Goal: Task Accomplishment & Management: Complete application form

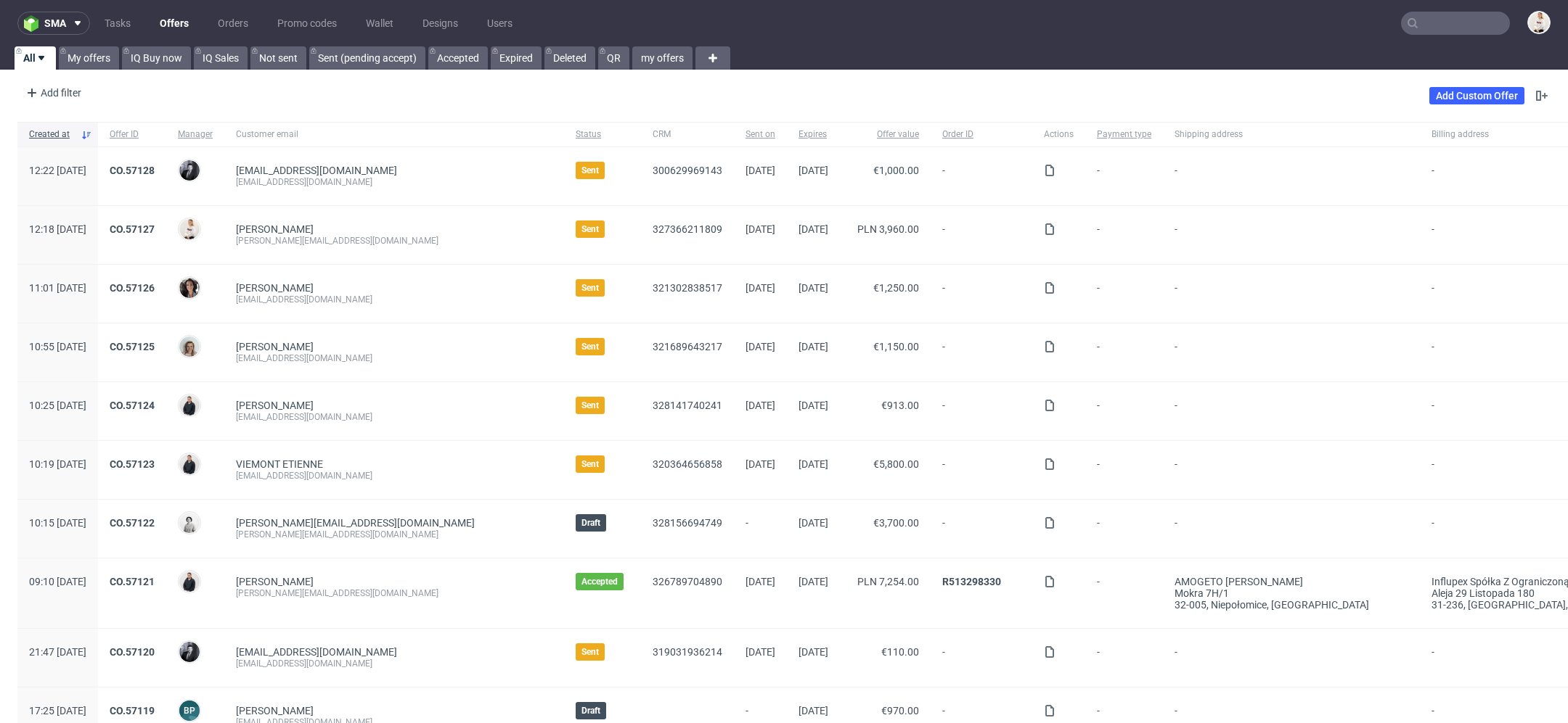
click at [1436, 23] on input "text" at bounding box center [1456, 23] width 109 height 23
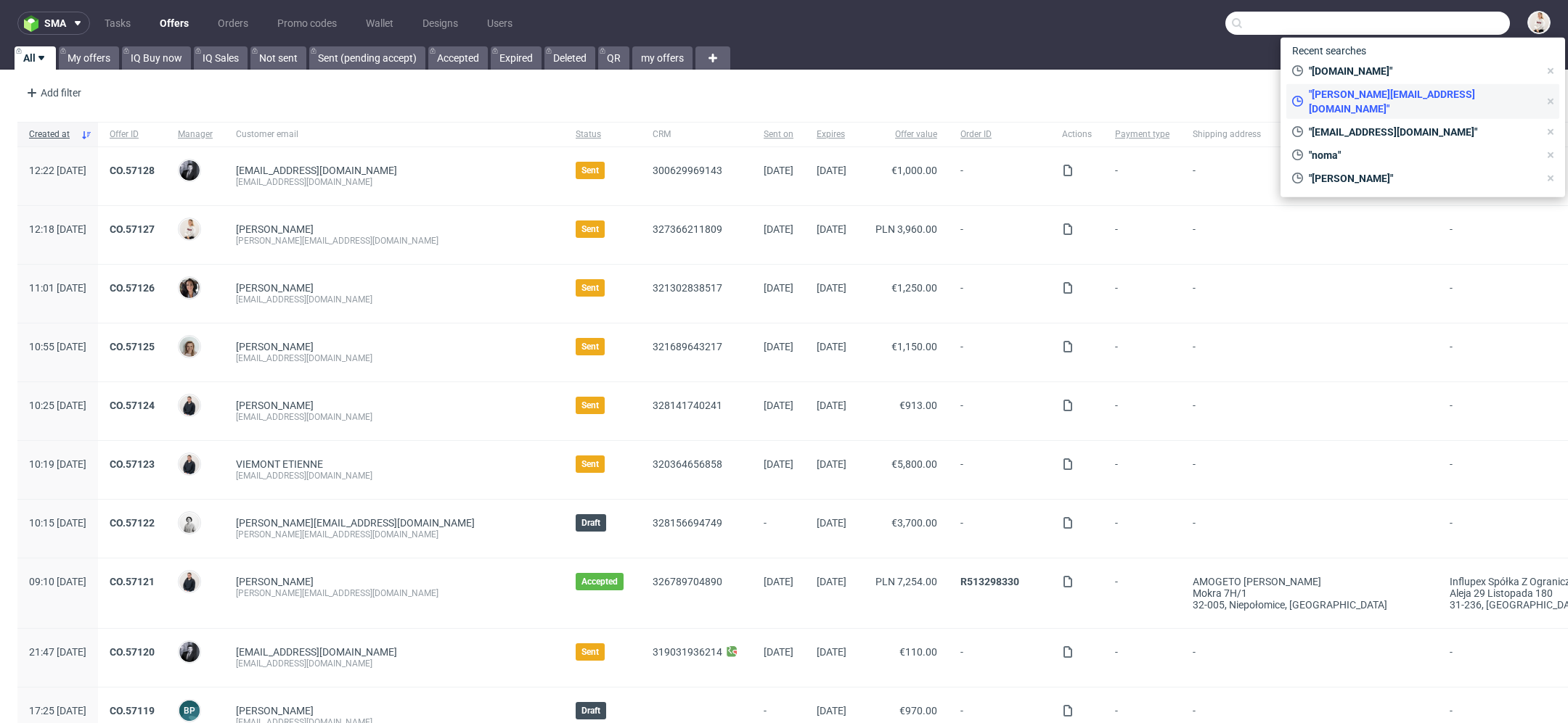
click at [1390, 89] on span ""m.karp@julimex.pl"" at bounding box center [1421, 101] width 235 height 29
type input "[PERSON_NAME][EMAIL_ADDRESS][DOMAIN_NAME]"
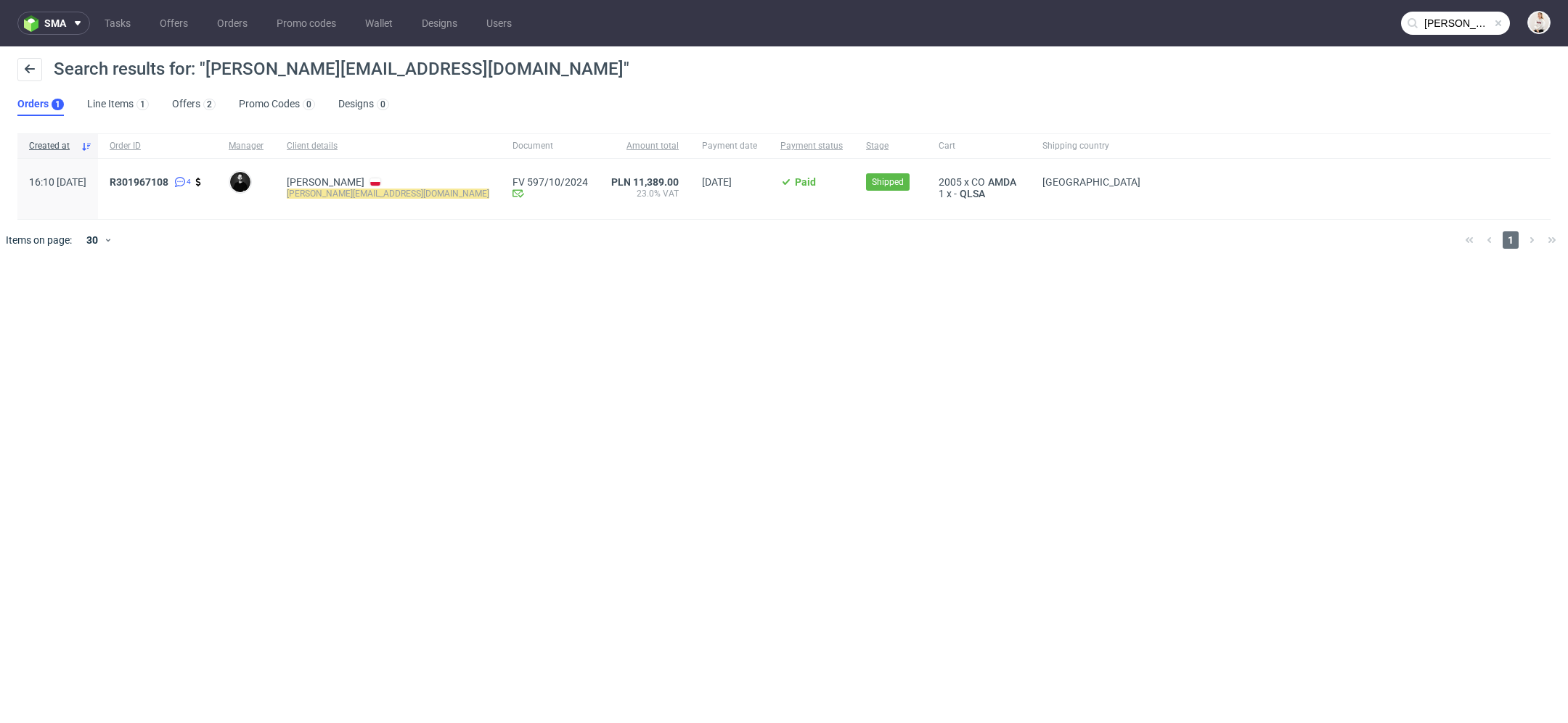
click at [1452, 24] on input "[PERSON_NAME][EMAIL_ADDRESS][DOMAIN_NAME]" at bounding box center [1456, 23] width 109 height 23
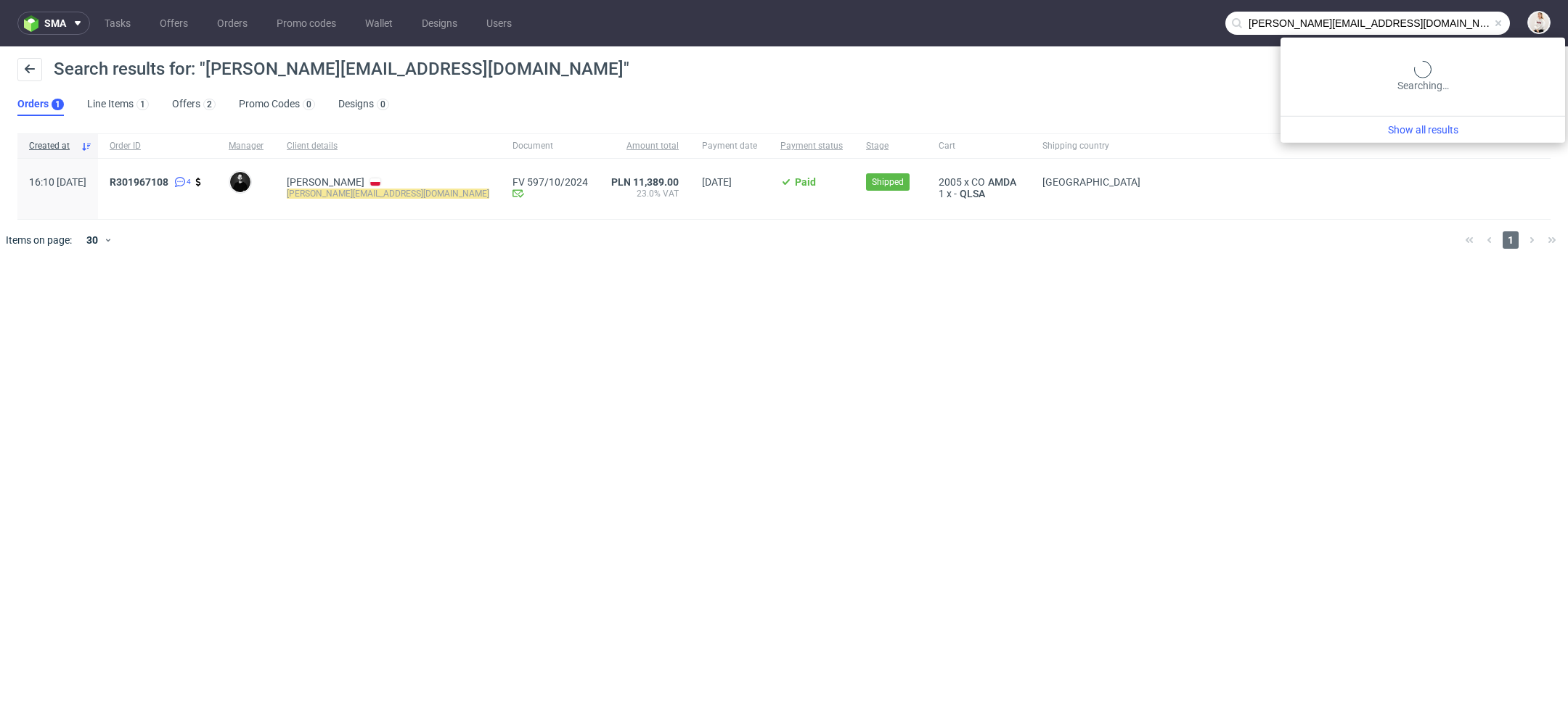
click at [1452, 24] on input "[PERSON_NAME][EMAIL_ADDRESS][DOMAIN_NAME]" at bounding box center [1367, 23] width 284 height 23
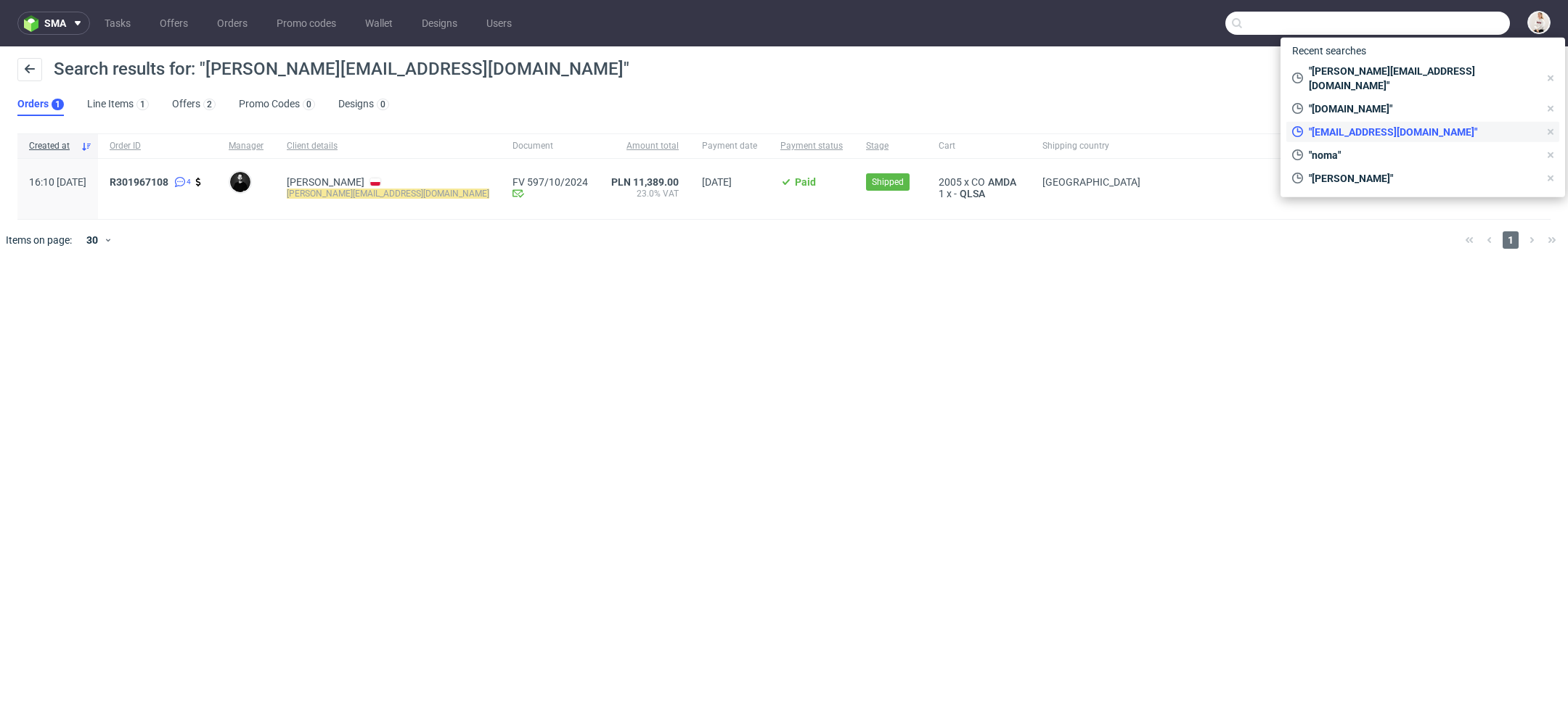
click at [1419, 125] on span ""[EMAIL_ADDRESS][DOMAIN_NAME]"" at bounding box center [1421, 132] width 235 height 15
type input "hello@21collagen.ro"
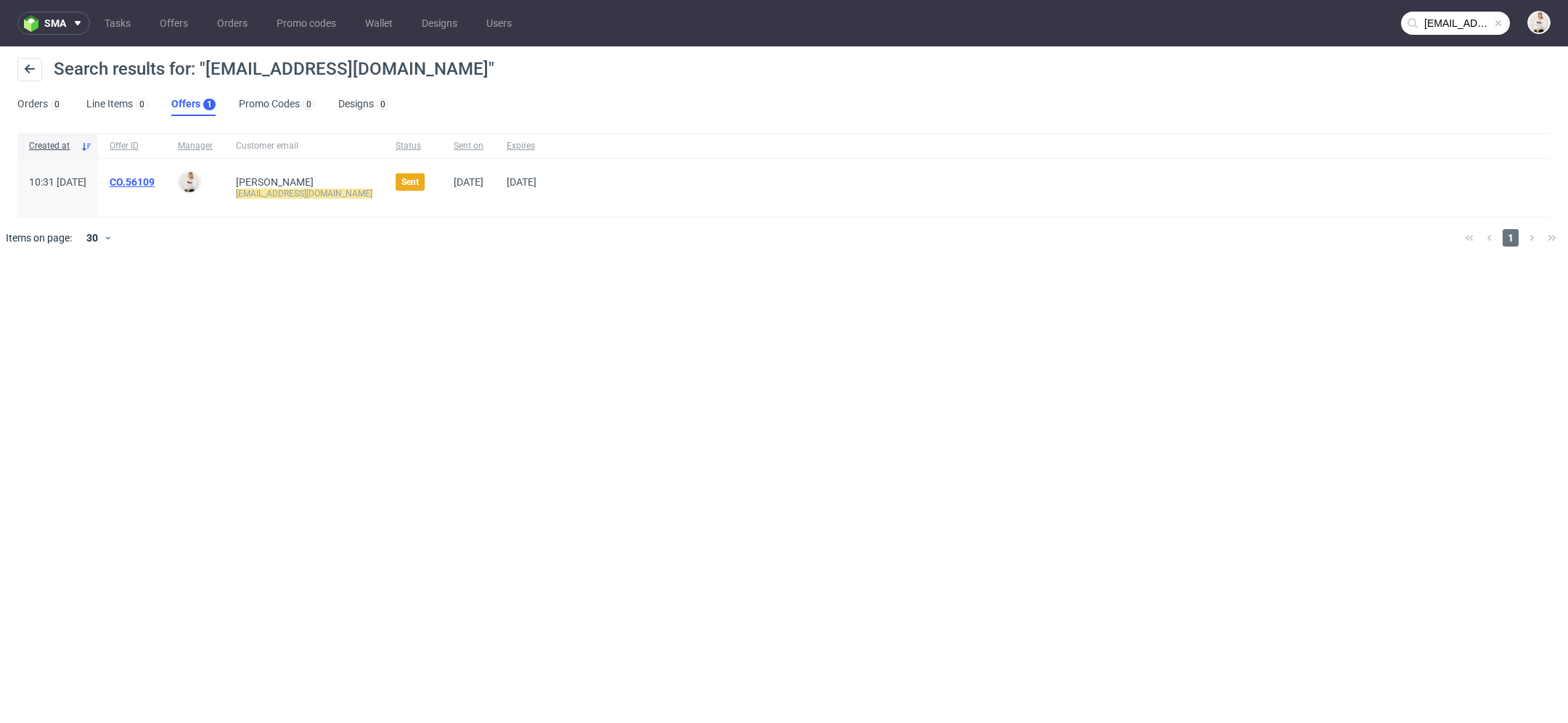
click at [155, 187] on link "CO.56109" at bounding box center [131, 183] width 45 height 12
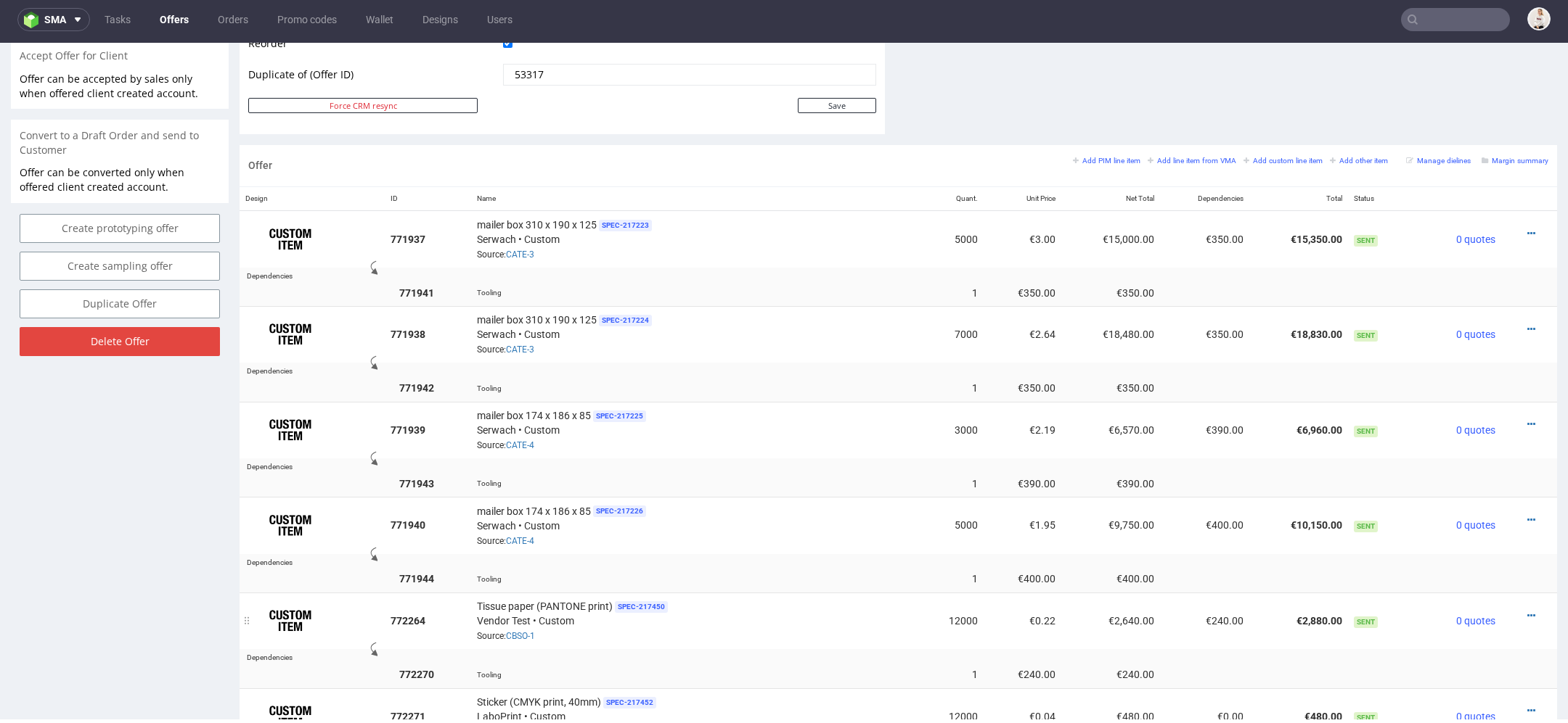
scroll to position [699, 0]
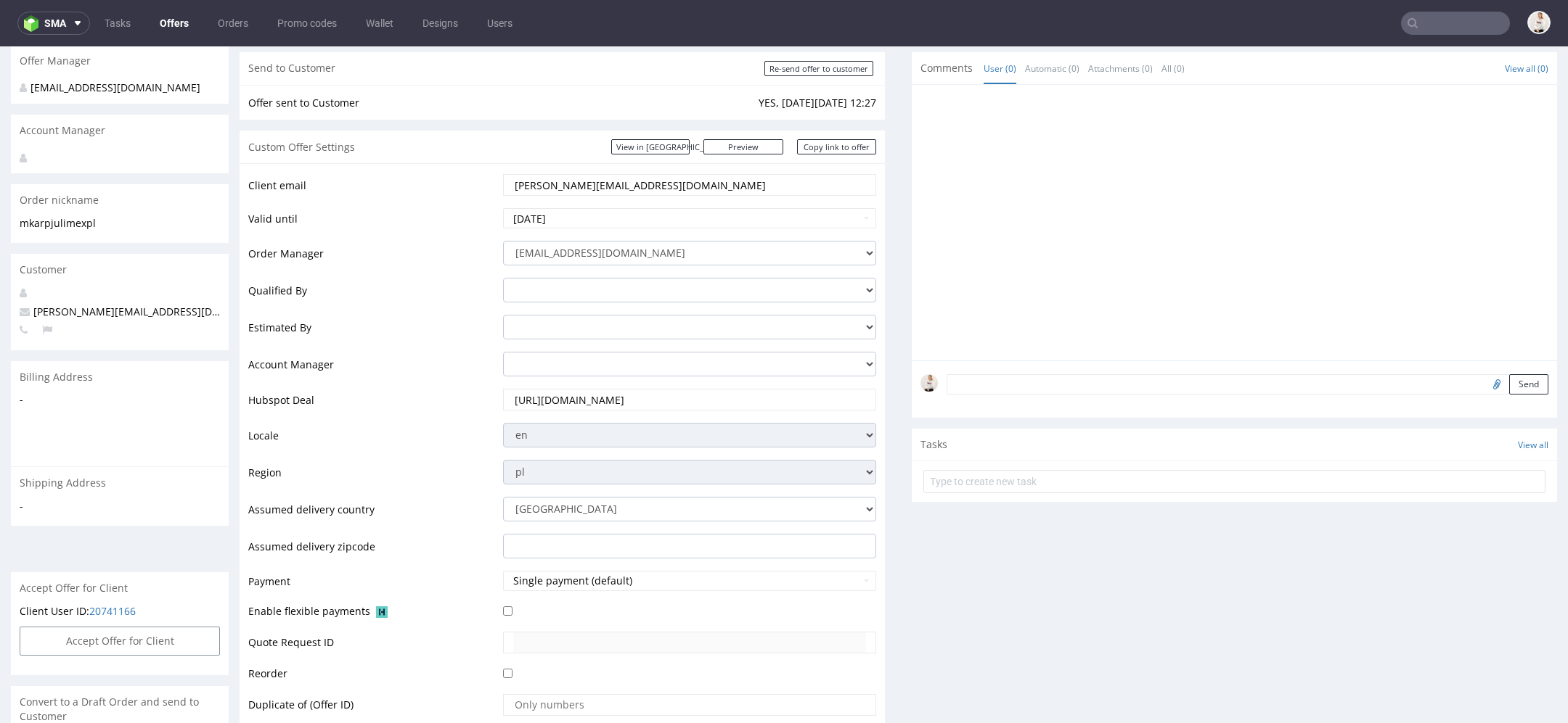
scroll to position [793, 0]
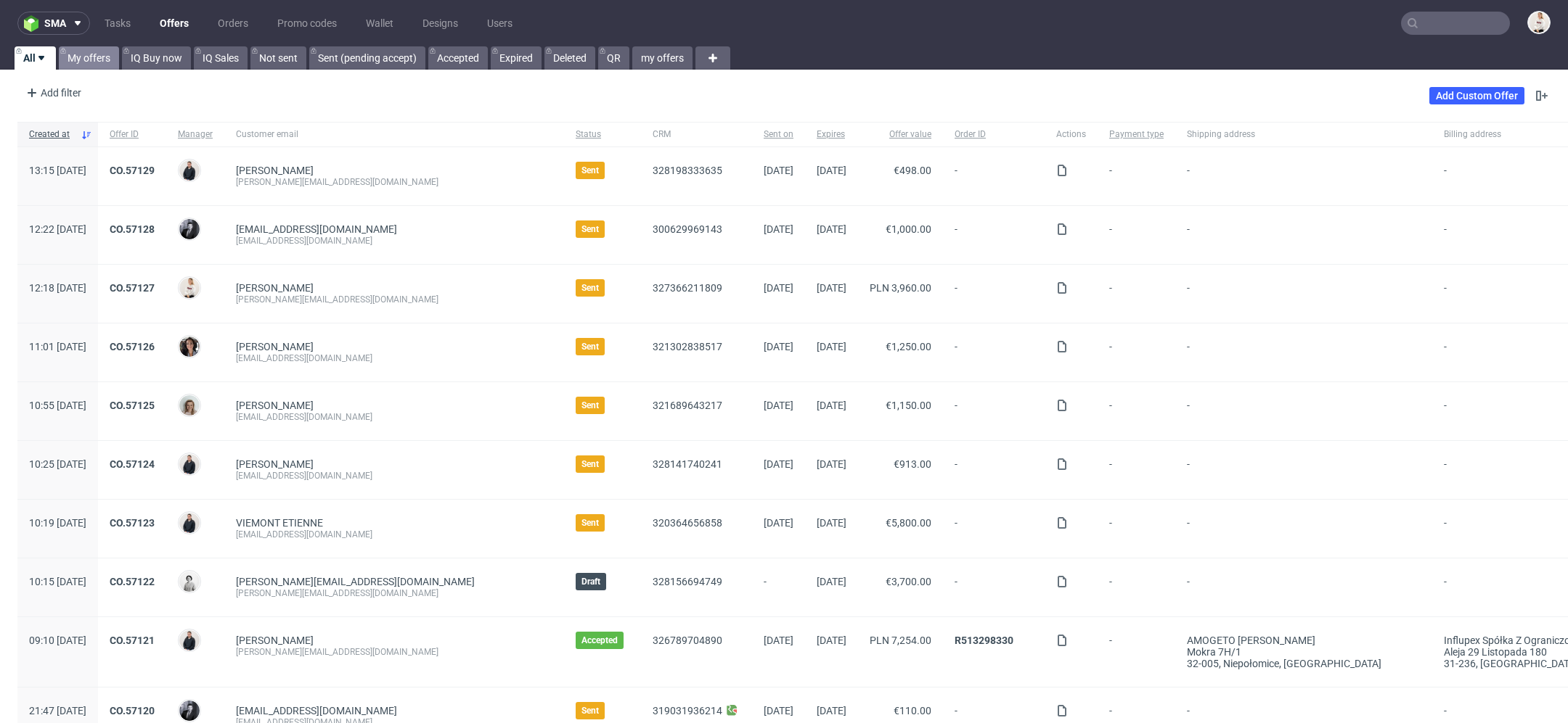
click at [93, 52] on link "My offers" at bounding box center [88, 58] width 61 height 23
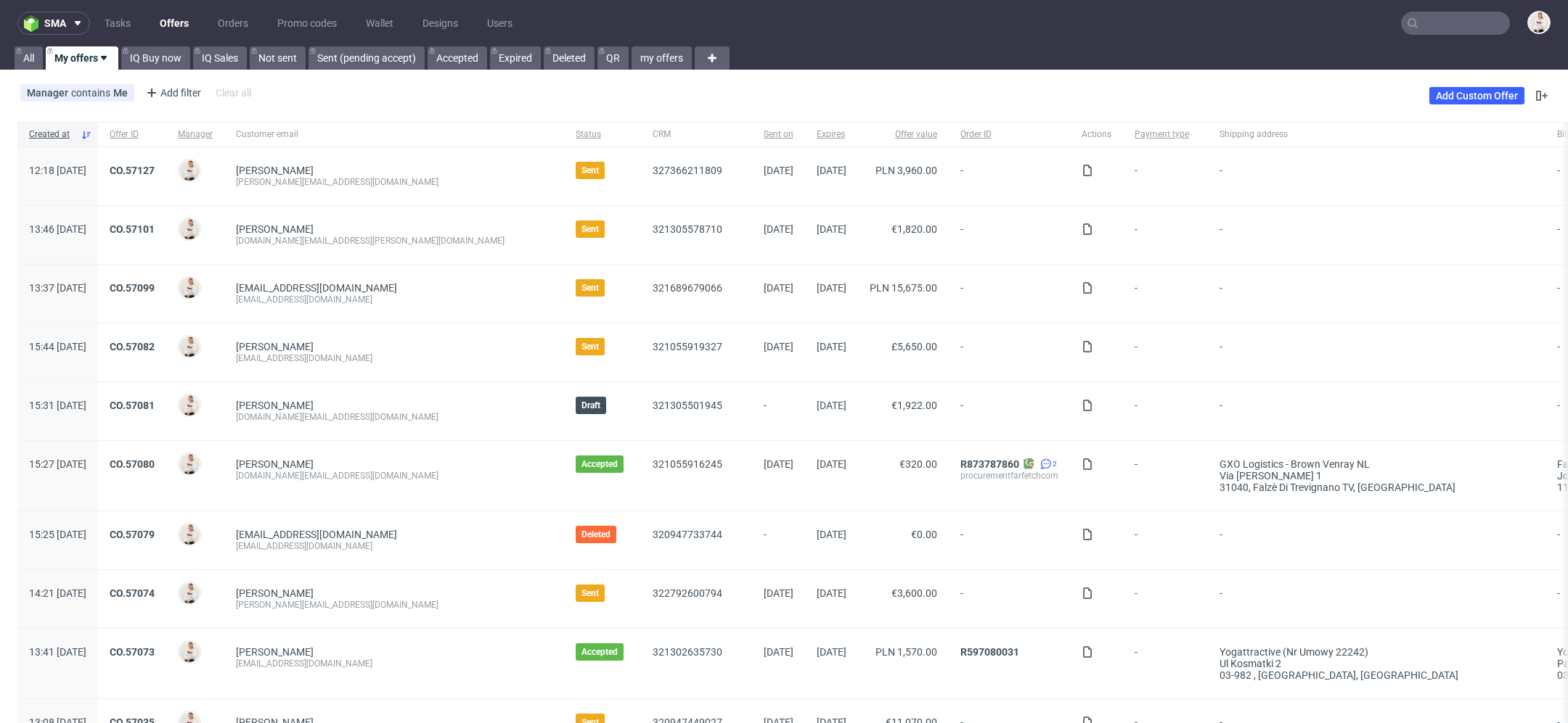
click at [1443, 37] on nav "sma Tasks Offers Orders Promo codes Wallet Designs Users" at bounding box center [784, 23] width 1568 height 47
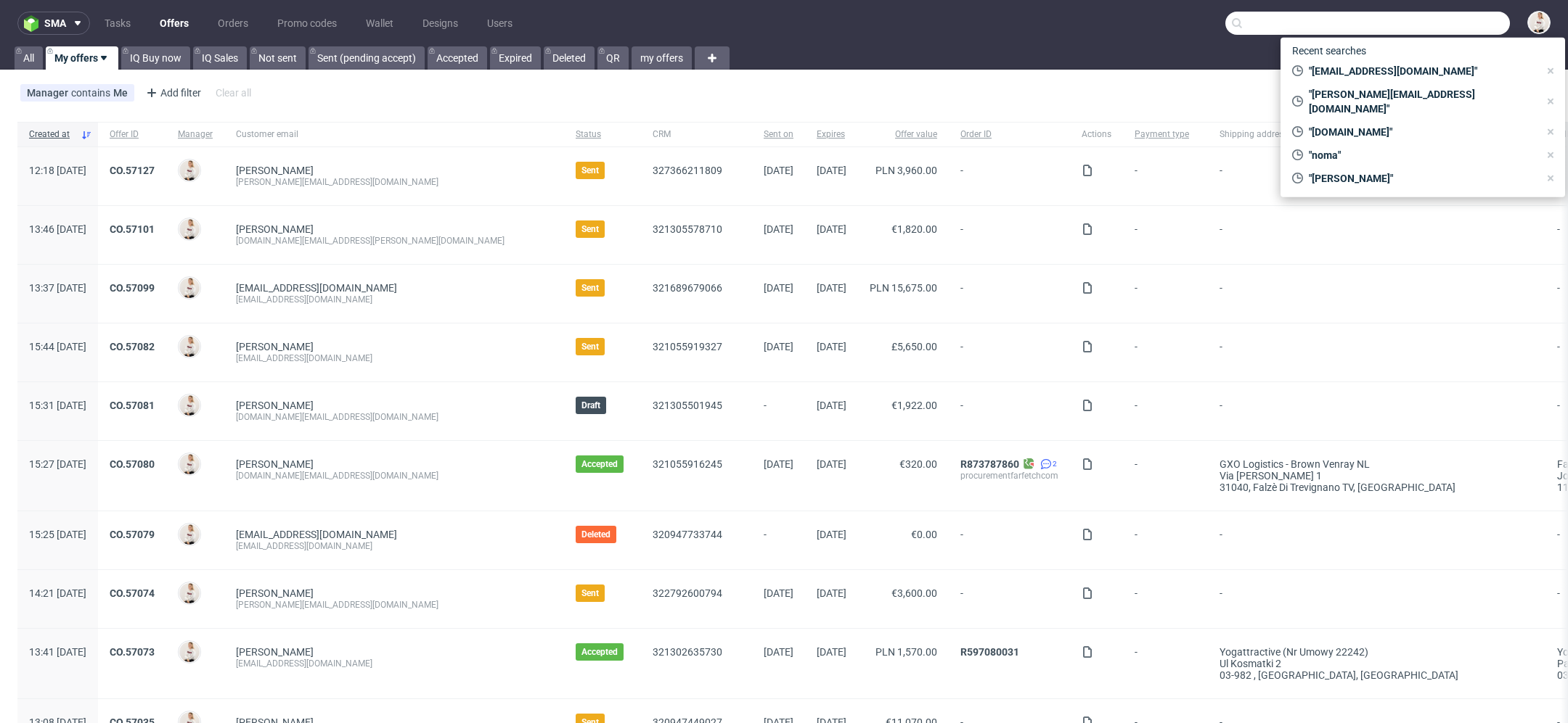
click at [1438, 21] on input "text" at bounding box center [1367, 23] width 284 height 23
click at [1397, 71] on span ""hello@21collagen.ro"" at bounding box center [1421, 71] width 235 height 15
type input "hello@21collagen.ro"
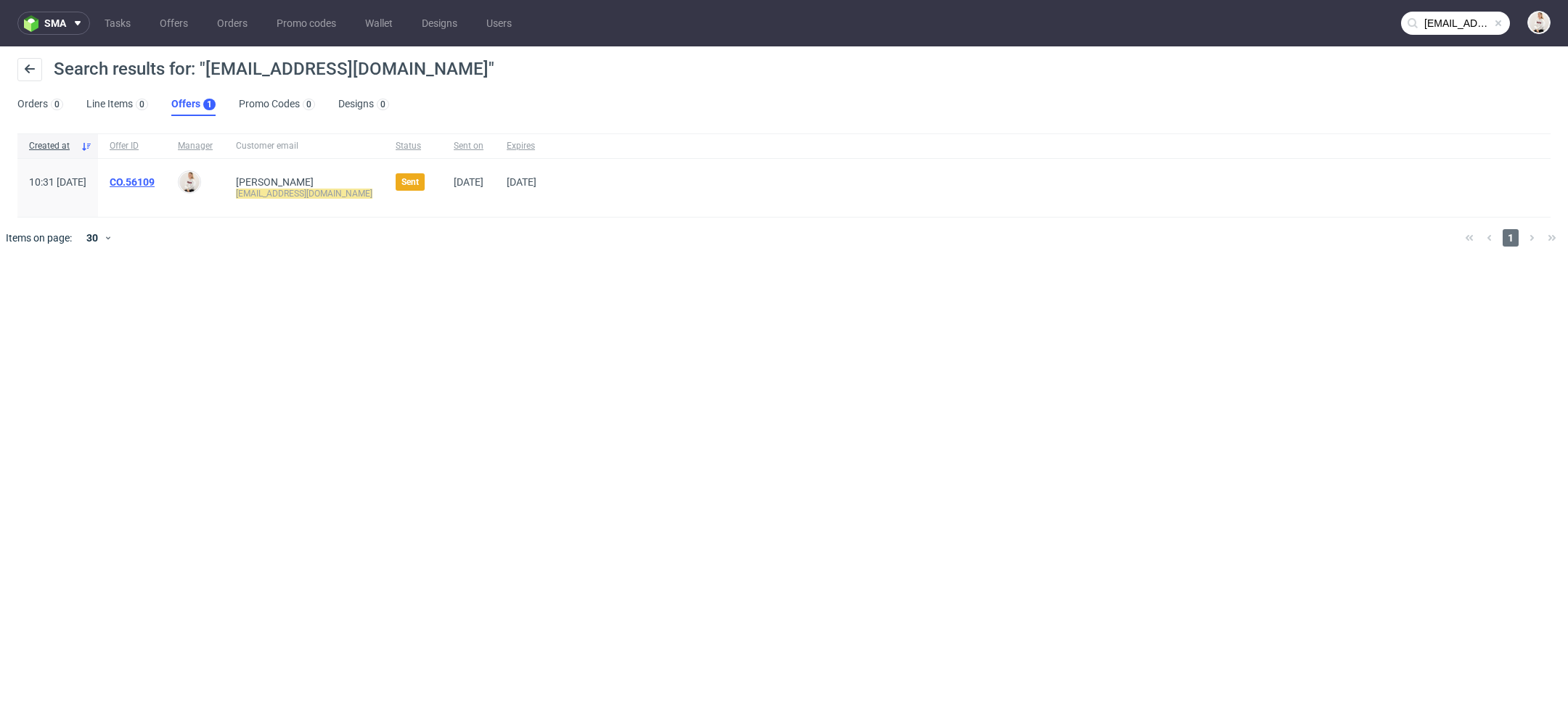
click at [155, 179] on link "CO.56109" at bounding box center [131, 183] width 45 height 12
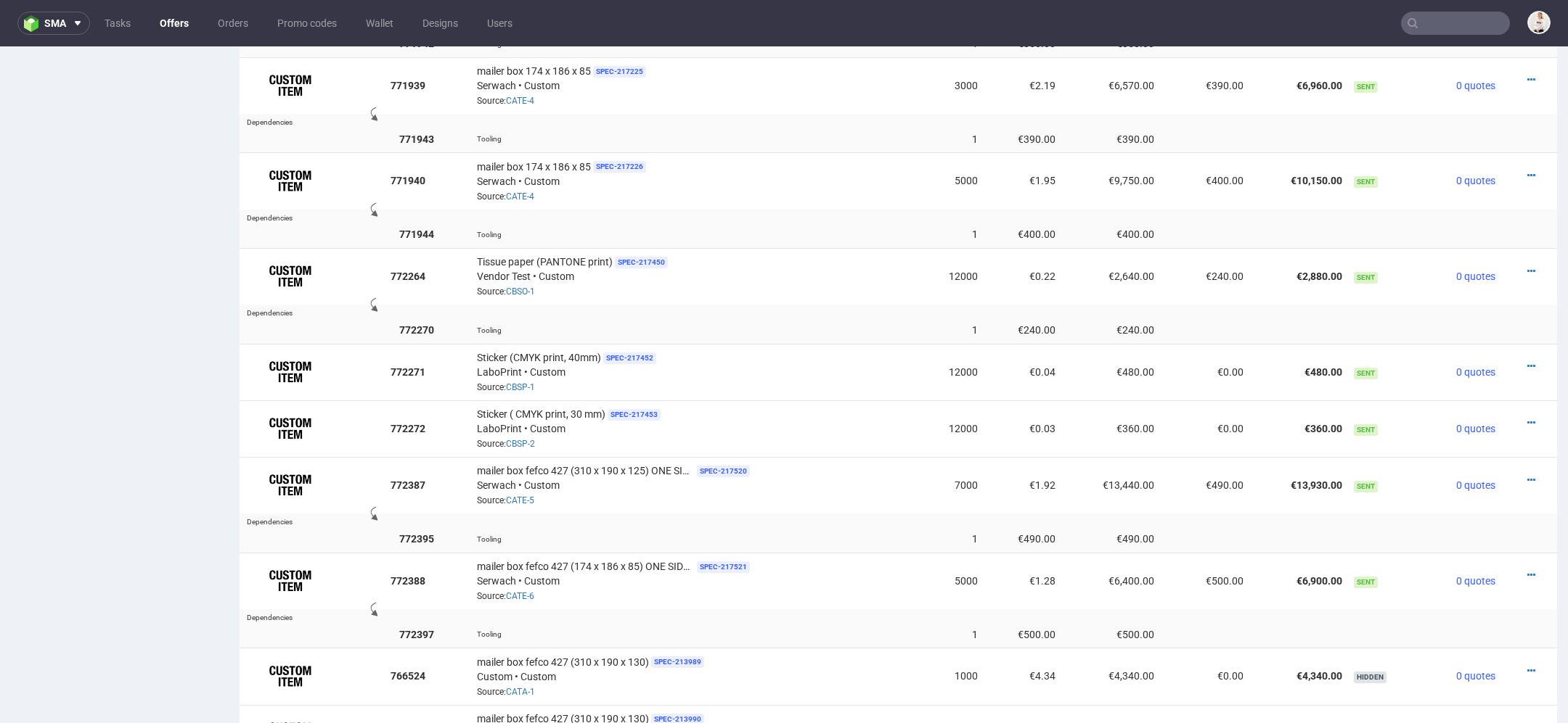
scroll to position [1119, 0]
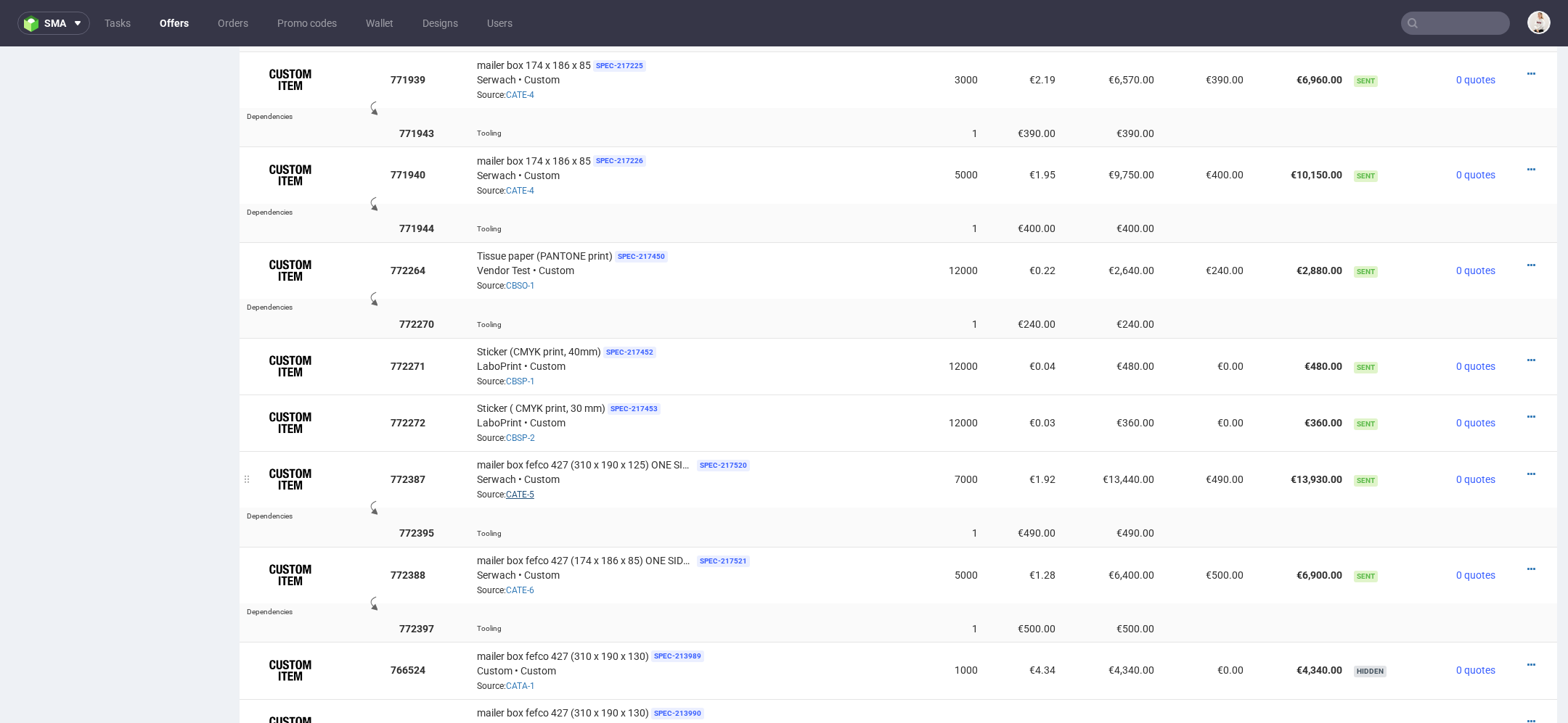
click at [525, 490] on link "CATE-5" at bounding box center [520, 495] width 28 height 10
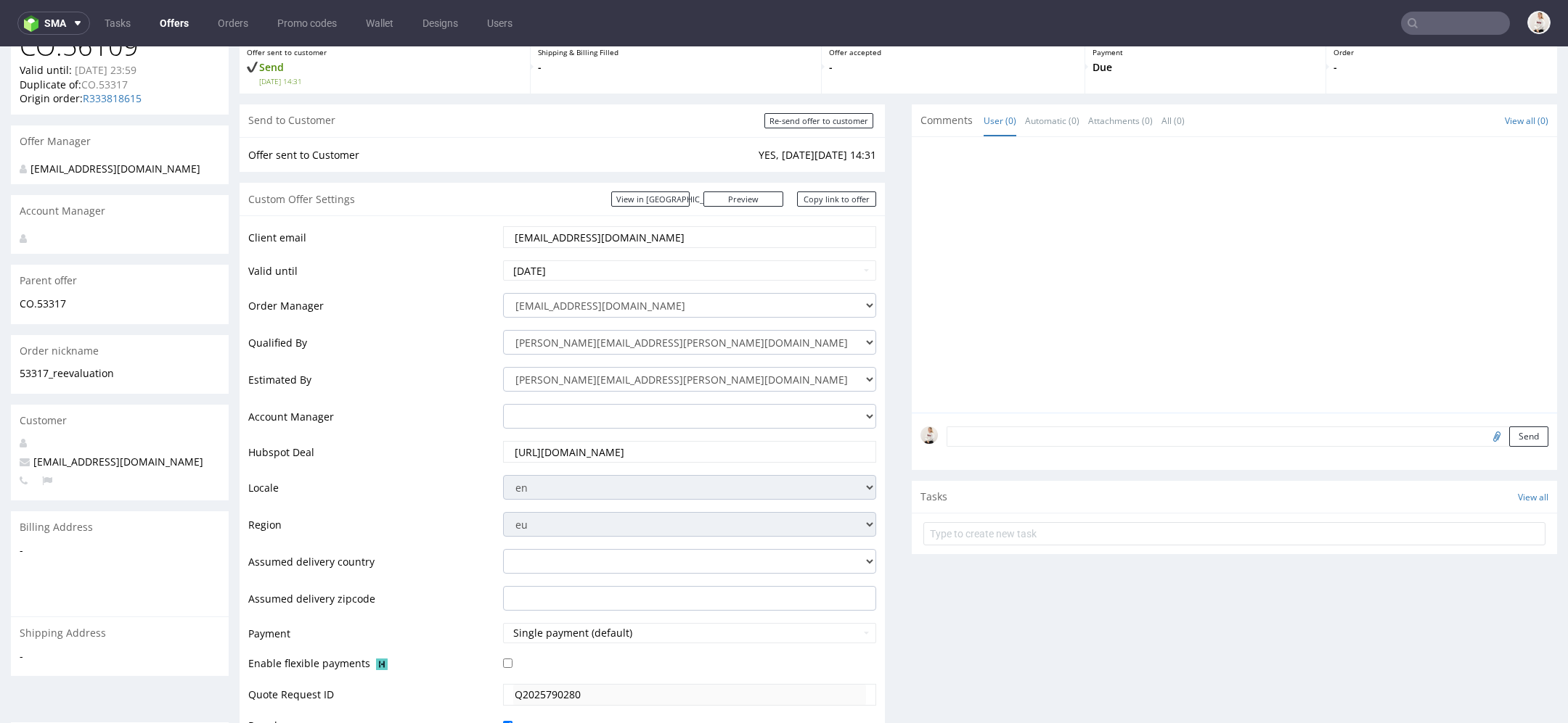
scroll to position [0, 0]
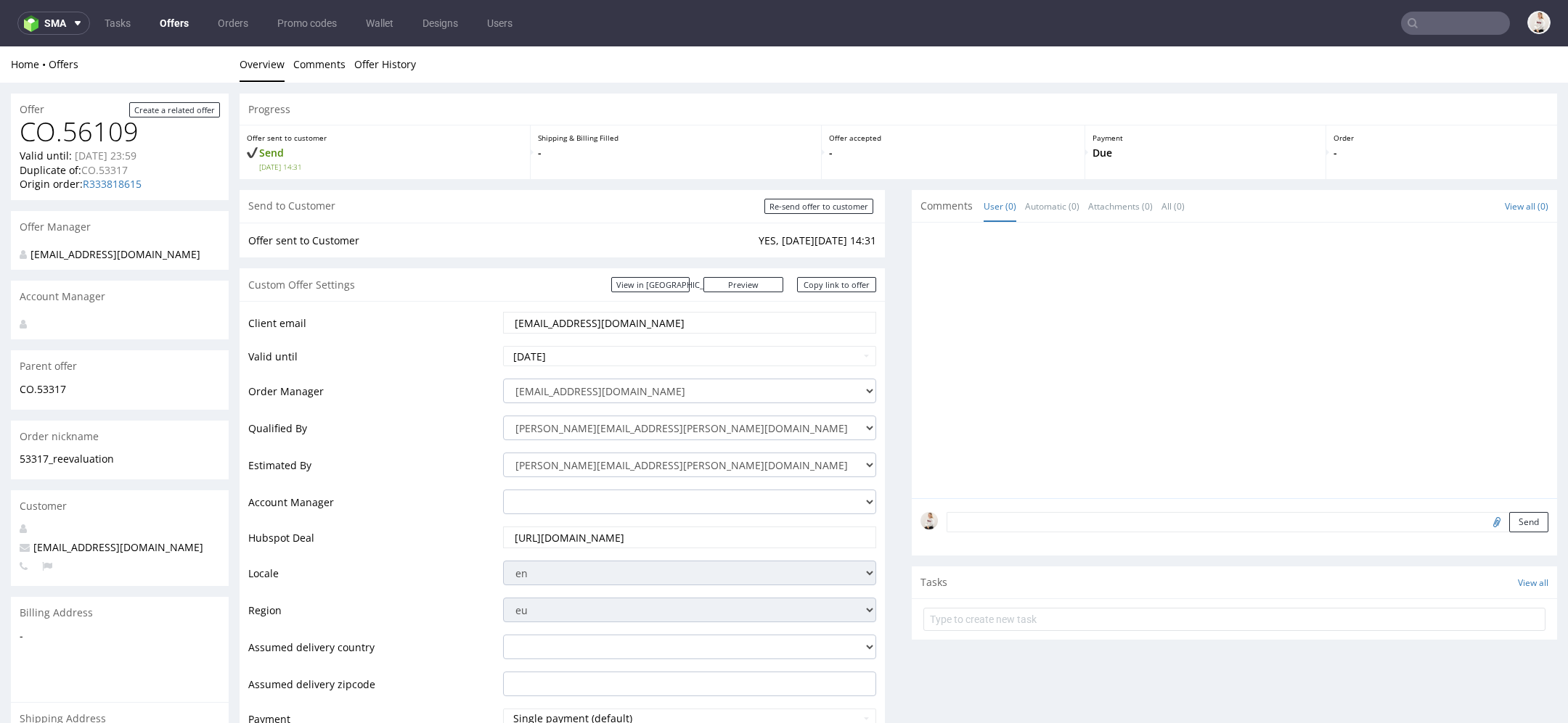
click at [169, 24] on link "Offers" at bounding box center [174, 23] width 47 height 23
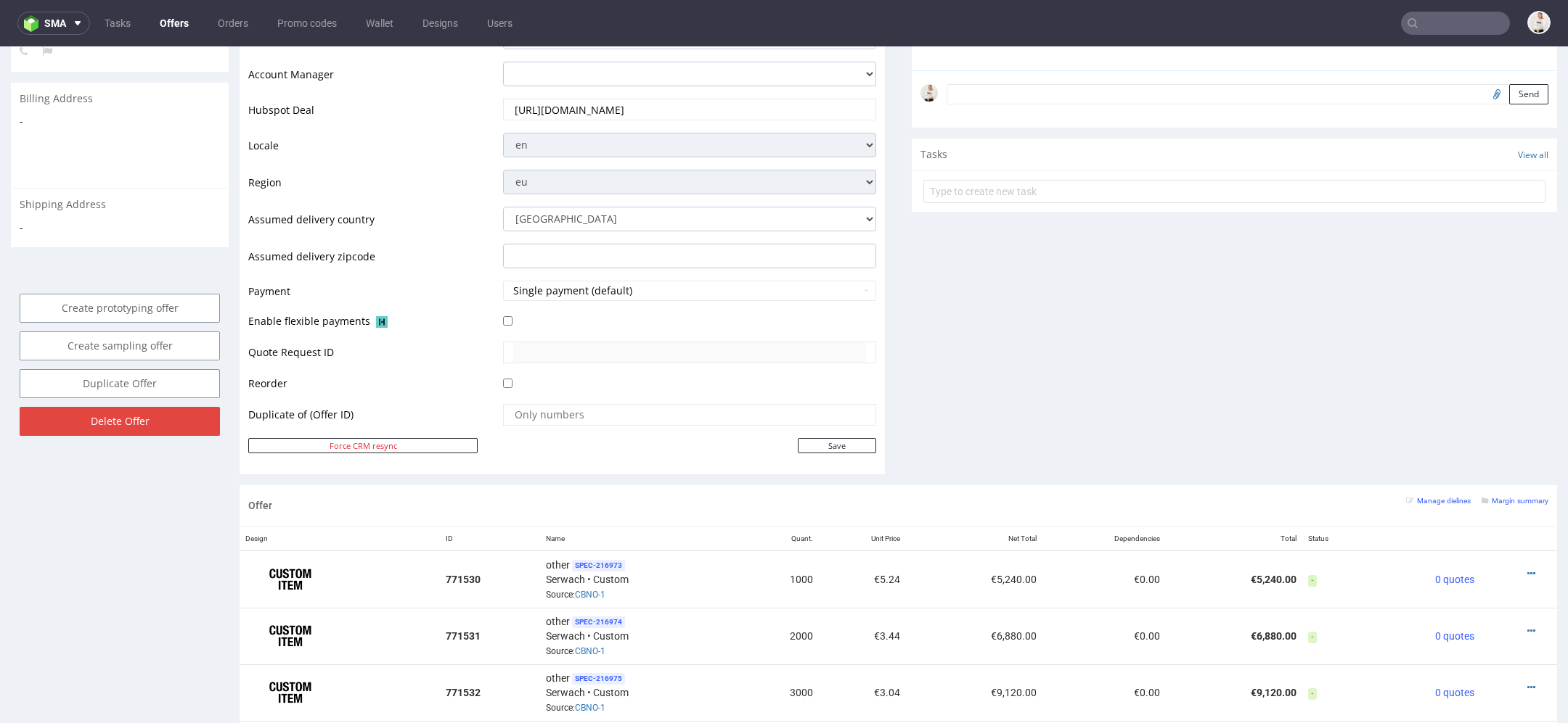
scroll to position [604, 0]
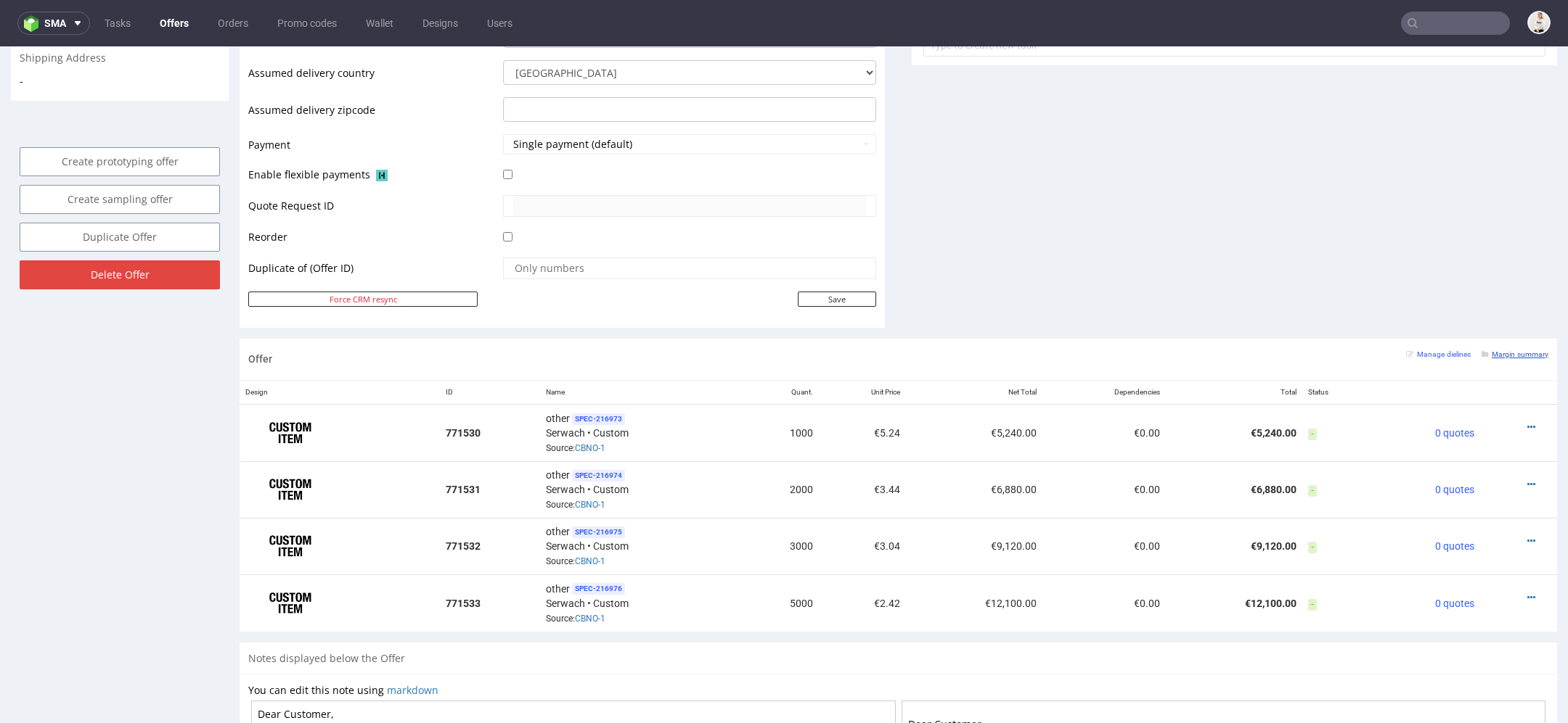
click at [1508, 355] on small "Margin summary" at bounding box center [1514, 355] width 67 height 8
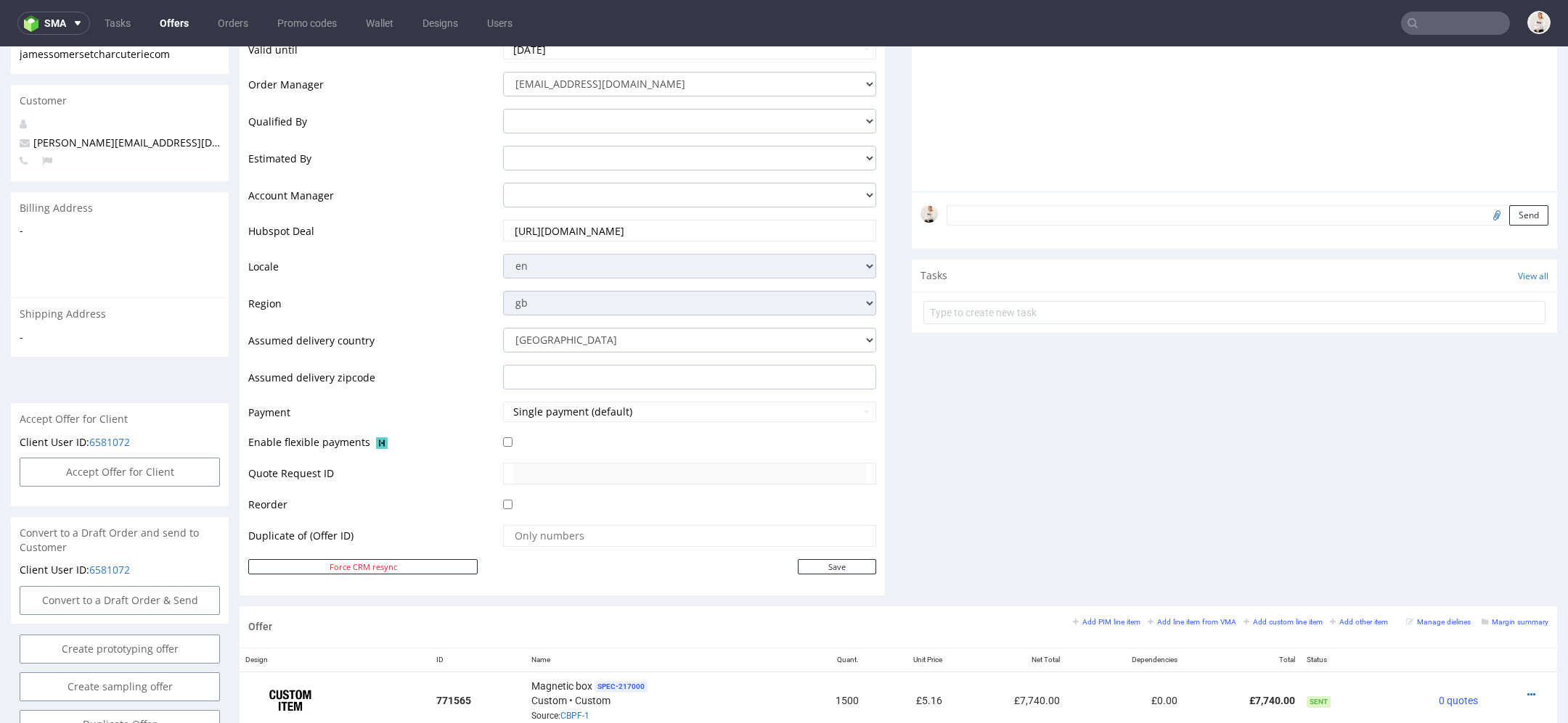
scroll to position [688, 0]
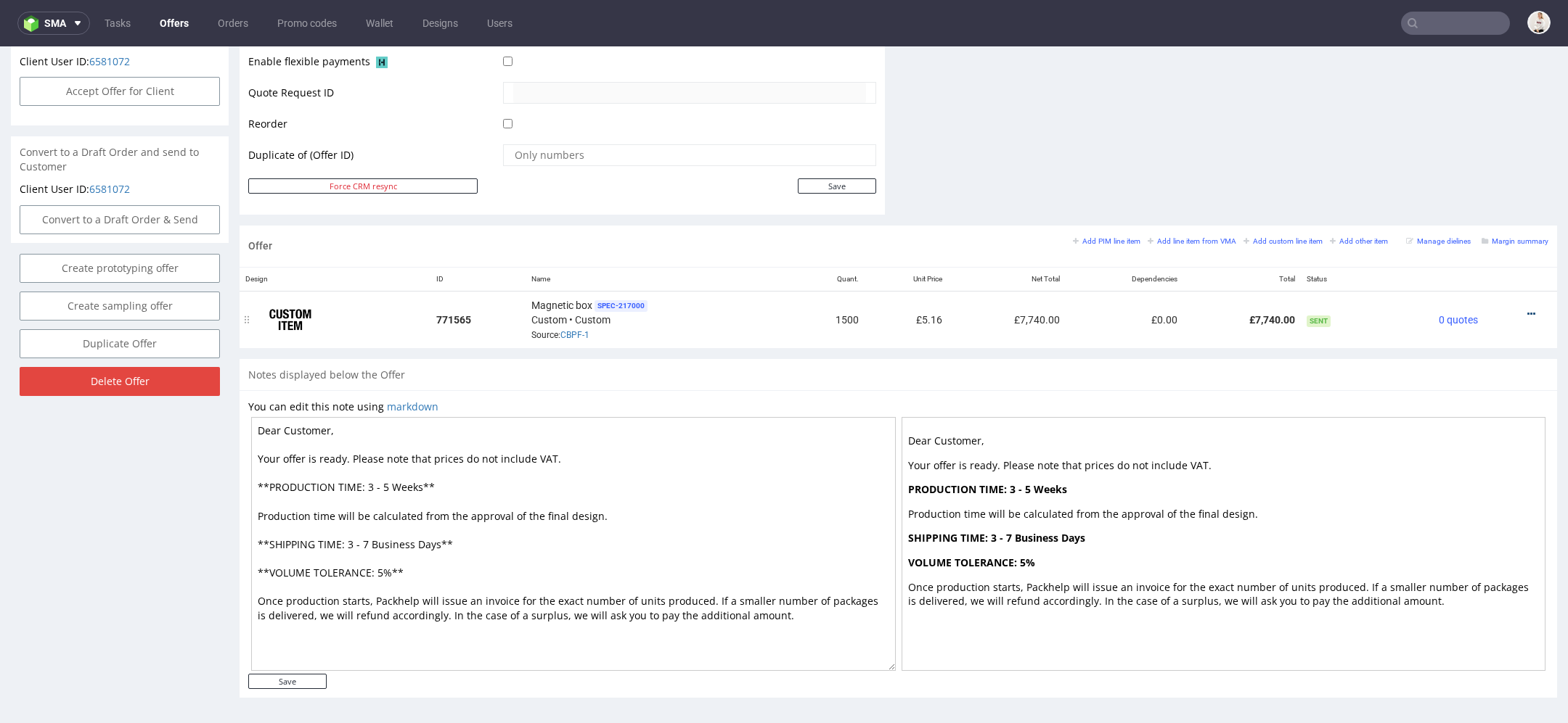
click at [1527, 309] on icon at bounding box center [1531, 314] width 8 height 10
click at [1468, 155] on span "Edit item price" at bounding box center [1466, 151] width 117 height 15
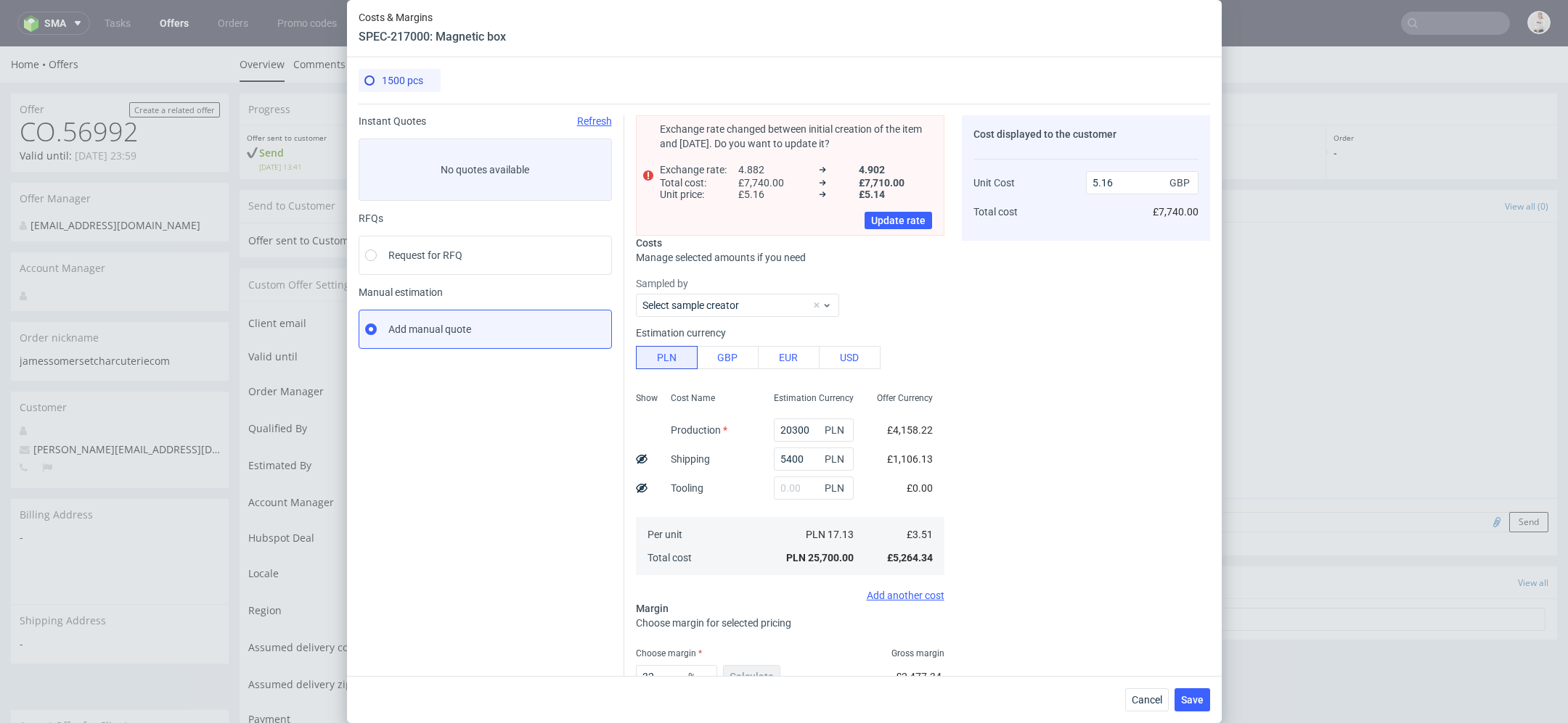
scroll to position [100, 0]
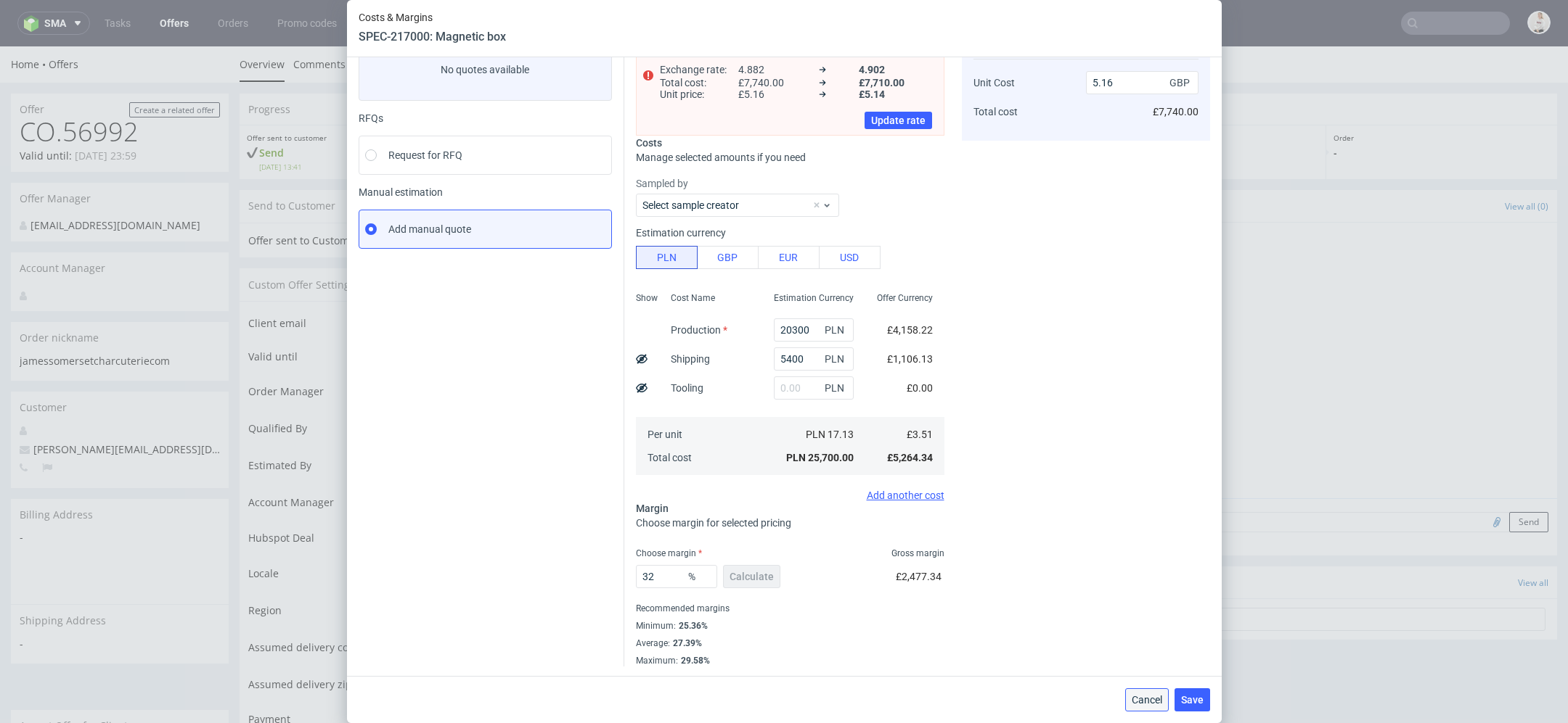
click at [1145, 695] on span "Cancel" at bounding box center [1147, 700] width 31 height 10
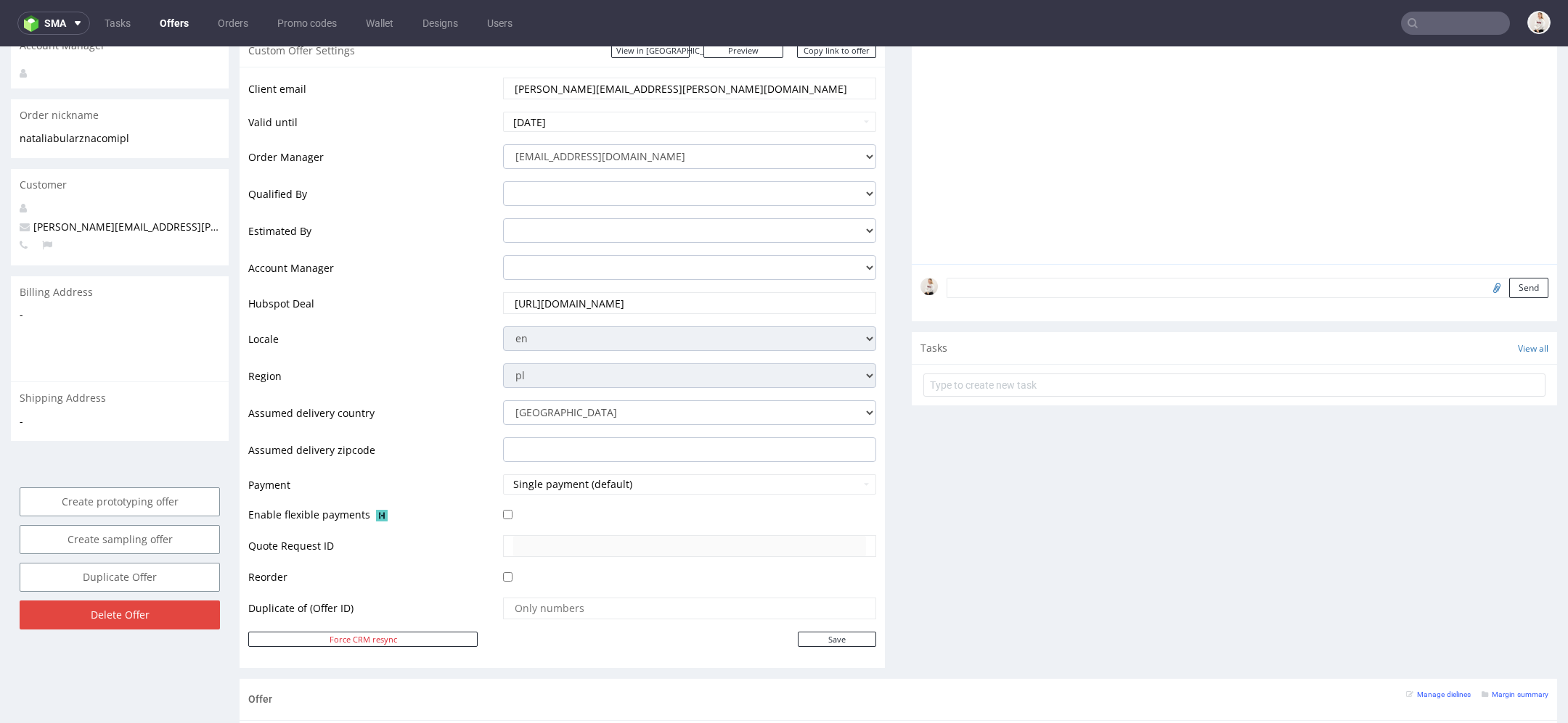
scroll to position [773, 0]
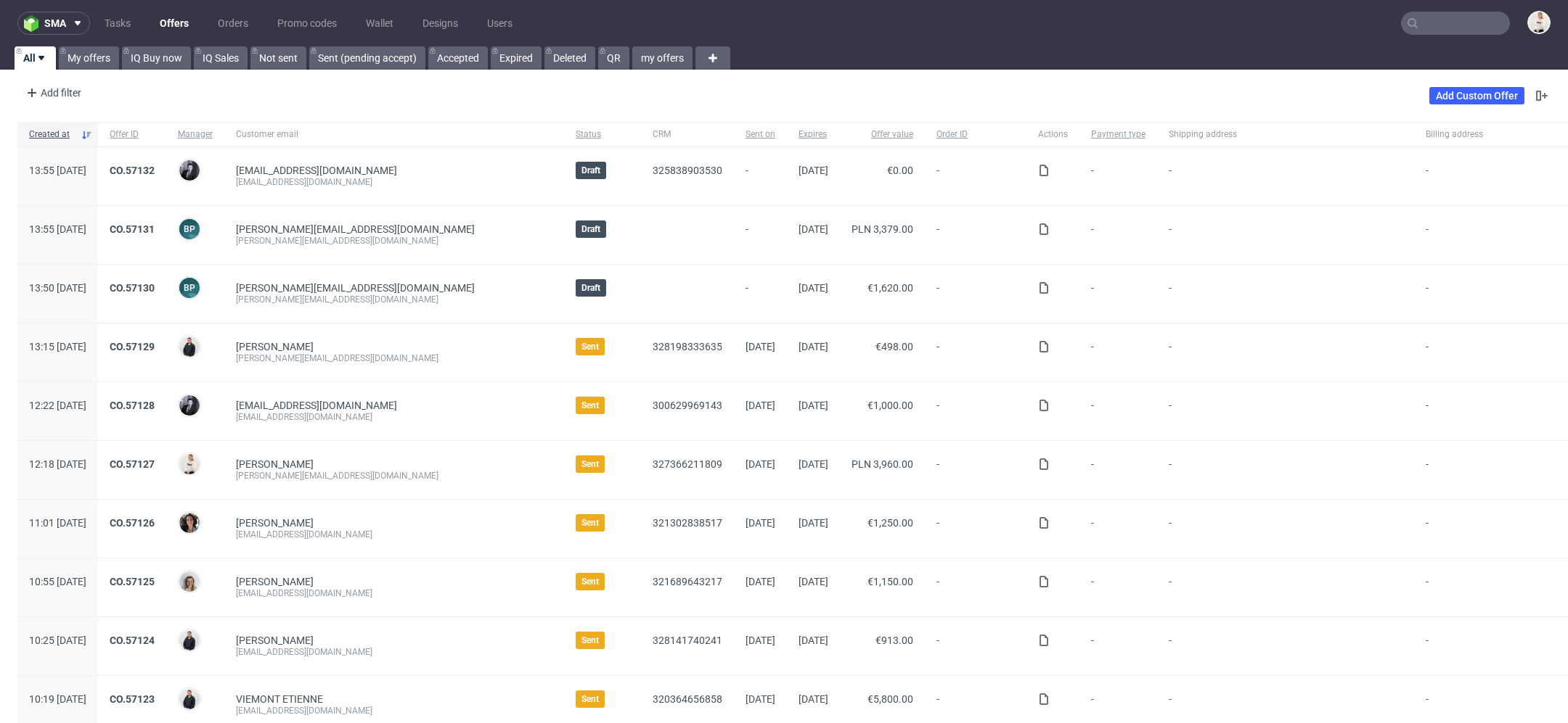
click at [1402, 25] on input "text" at bounding box center [1456, 23] width 109 height 23
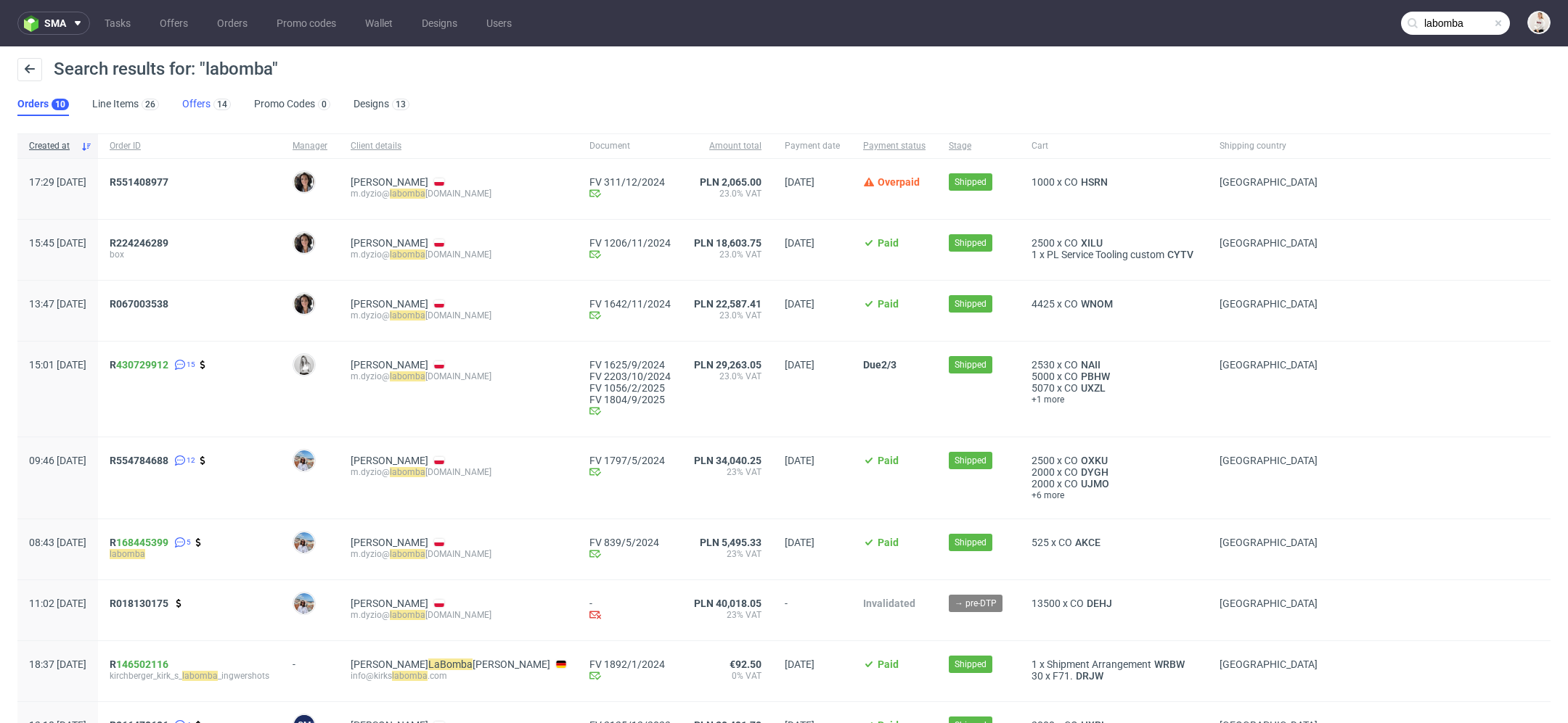
click at [190, 100] on link "Offers 14" at bounding box center [206, 104] width 49 height 23
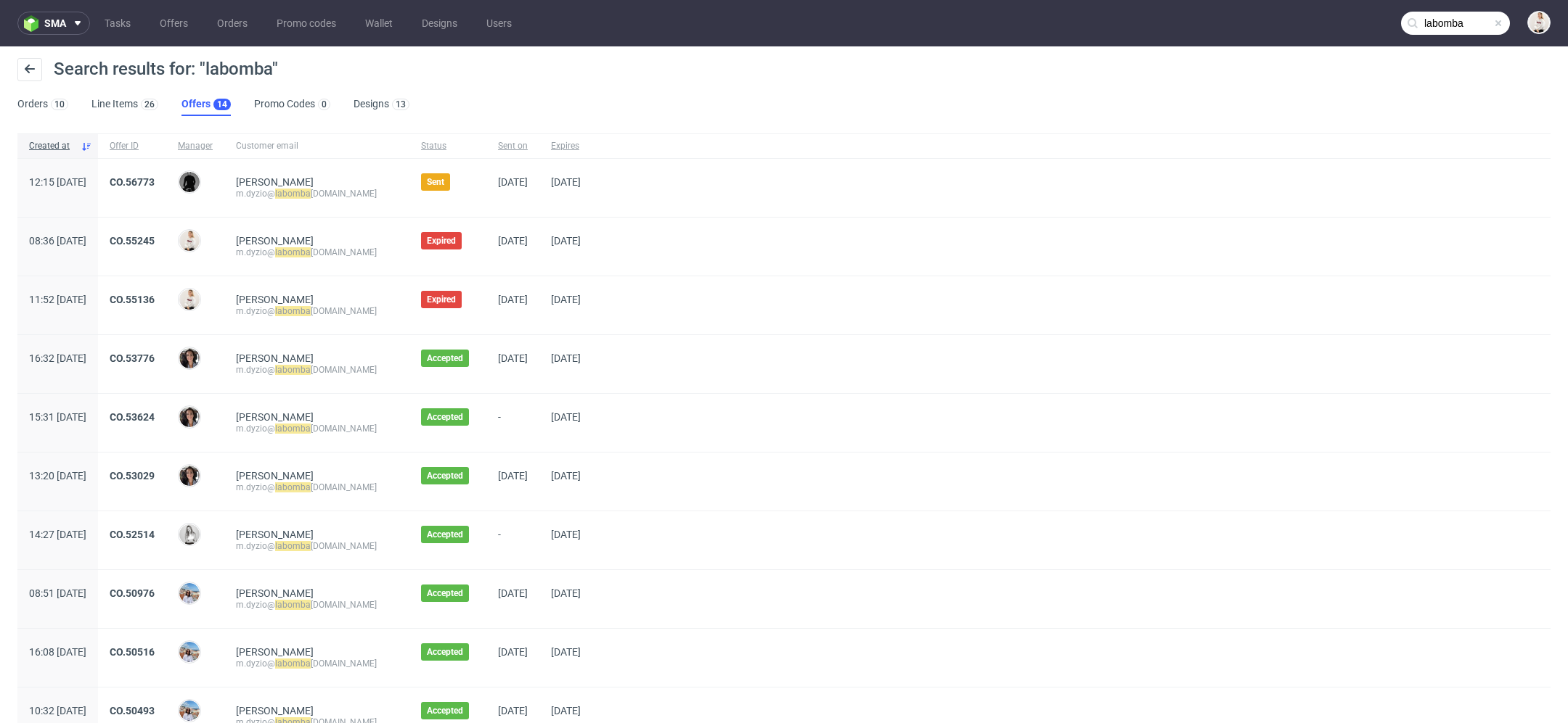
click at [971, 485] on div at bounding box center [1071, 482] width 959 height 58
drag, startPoint x: 381, startPoint y: 195, endPoint x: 313, endPoint y: 194, distance: 68.0
click at [330, 195] on div "m.dyzio@ labomba bath.pl" at bounding box center [316, 194] width 162 height 12
click at [1444, 13] on input "labomba" at bounding box center [1456, 23] width 109 height 23
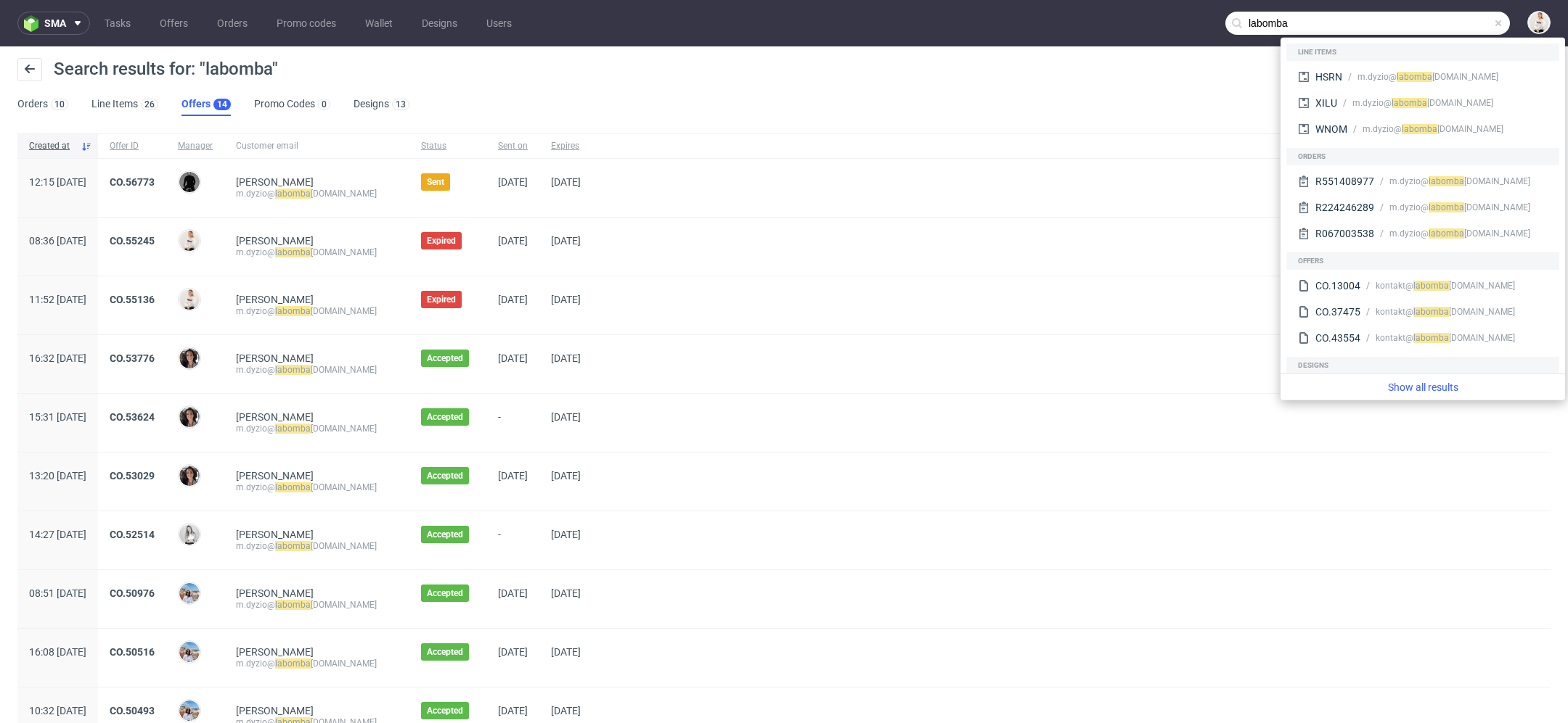
click at [1267, 24] on input "labomba" at bounding box center [1367, 23] width 284 height 23
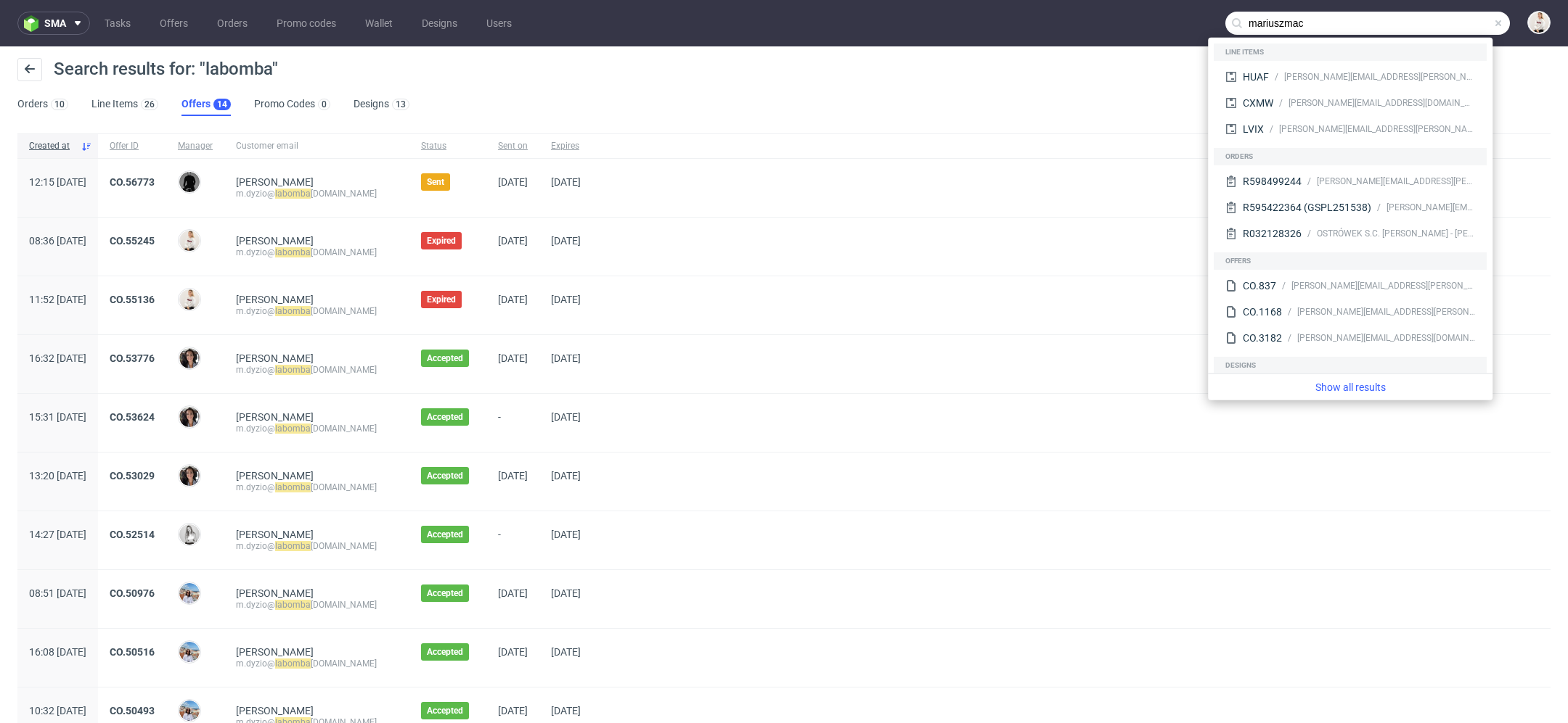
type input "mariuszmac"
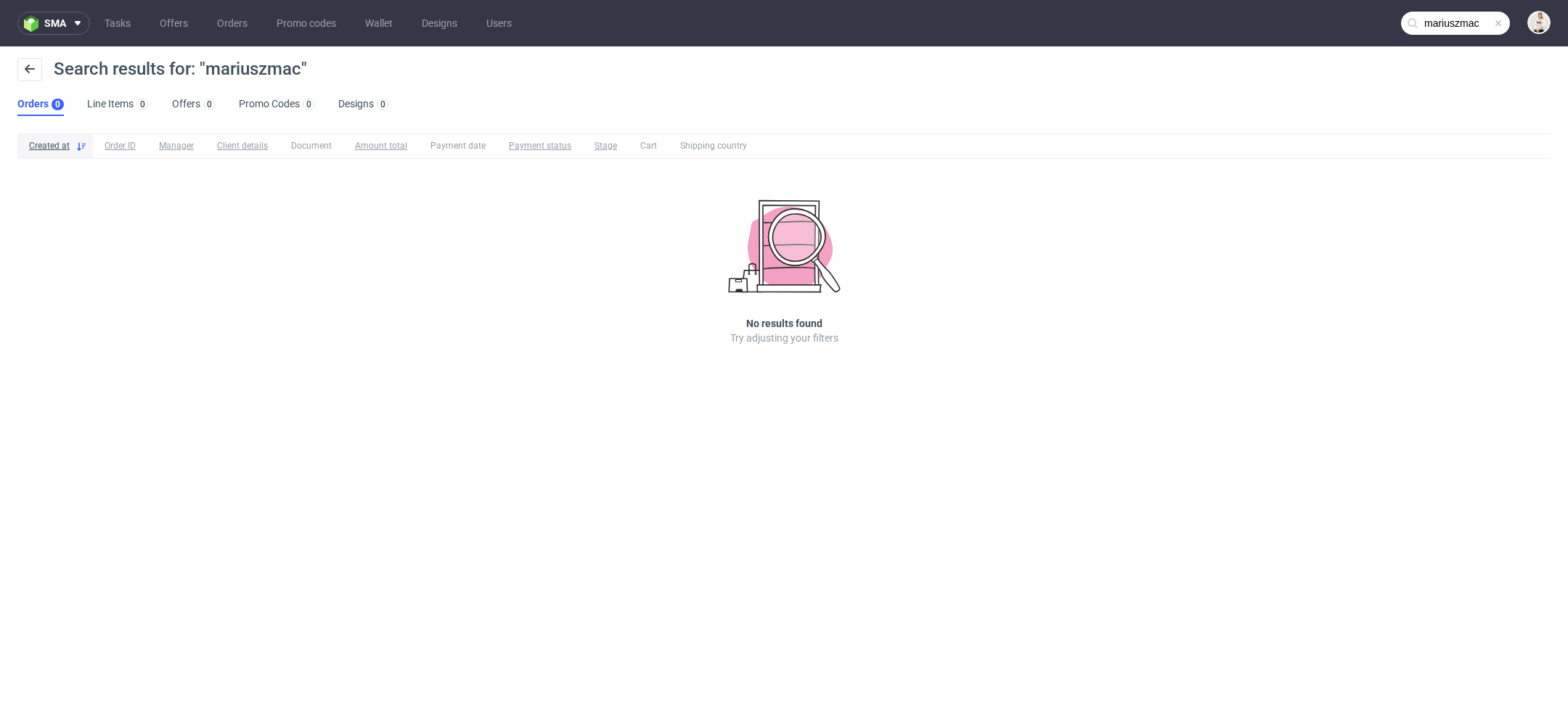
click at [1503, 26] on span at bounding box center [1498, 24] width 12 height 12
click at [182, 23] on link "Offers" at bounding box center [174, 23] width 46 height 23
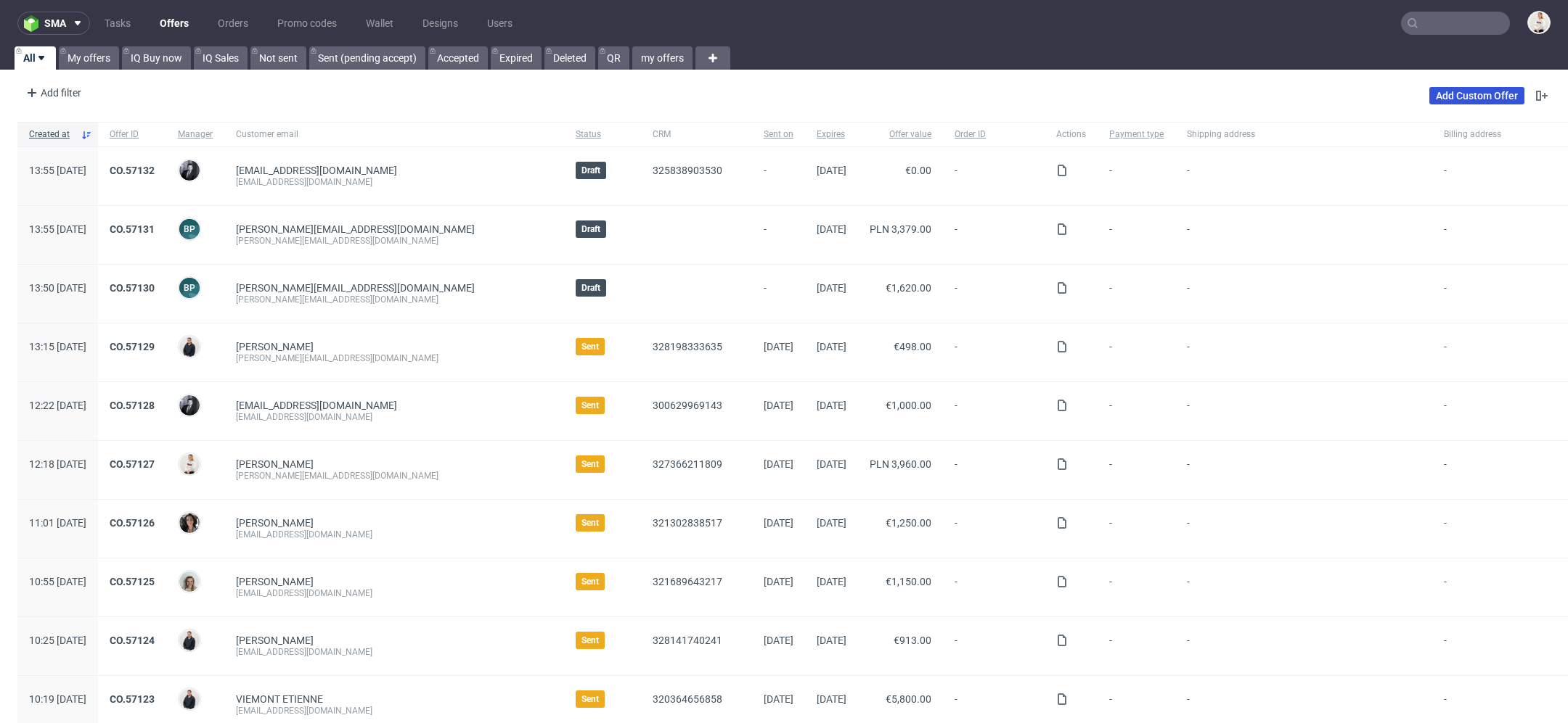
click at [1447, 87] on link "Add Custom Offer" at bounding box center [1478, 96] width 95 height 18
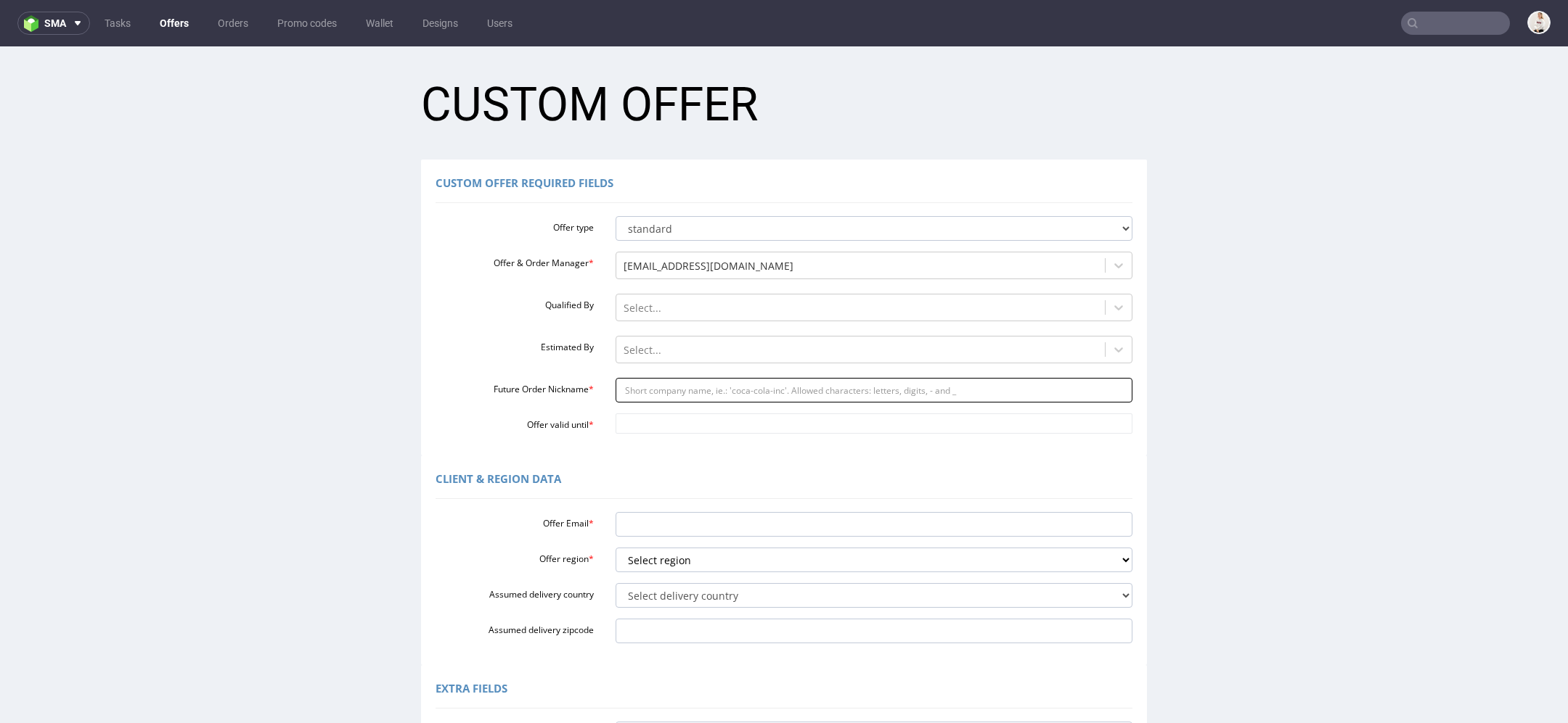
click at [678, 379] on input "Future Order Nickname *" at bounding box center [874, 390] width 518 height 25
paste input "szymonhappatomamepl"
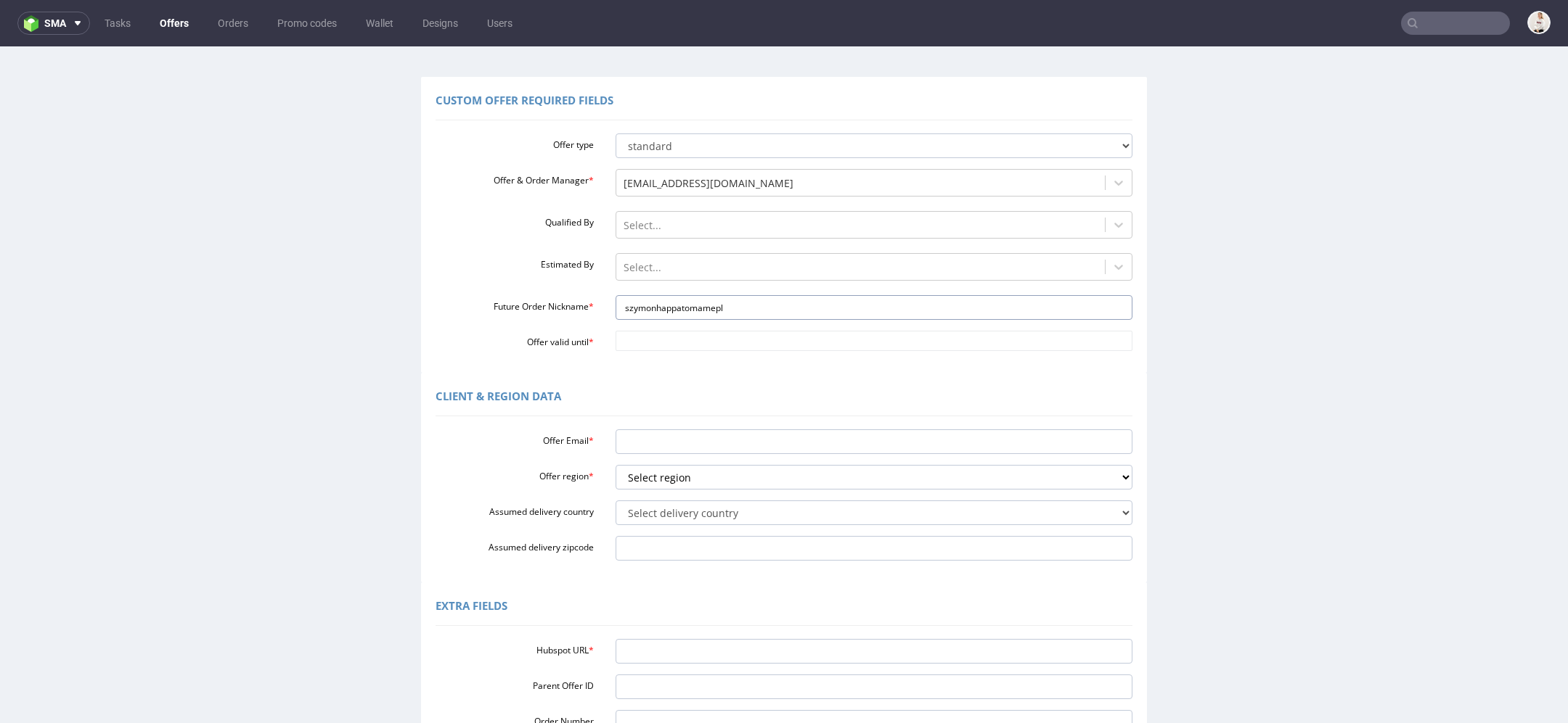
type input "szymonhappatomamepl"
click at [657, 328] on div "Offer type standard prototyping sampling Offer & Order Manager * mari.fok@packh…" at bounding box center [783, 239] width 697 height 223
click at [665, 336] on input "Offer valid until *" at bounding box center [874, 341] width 518 height 20
click at [756, 252] on td "18" at bounding box center [753, 255] width 22 height 22
type input "[DATE]"
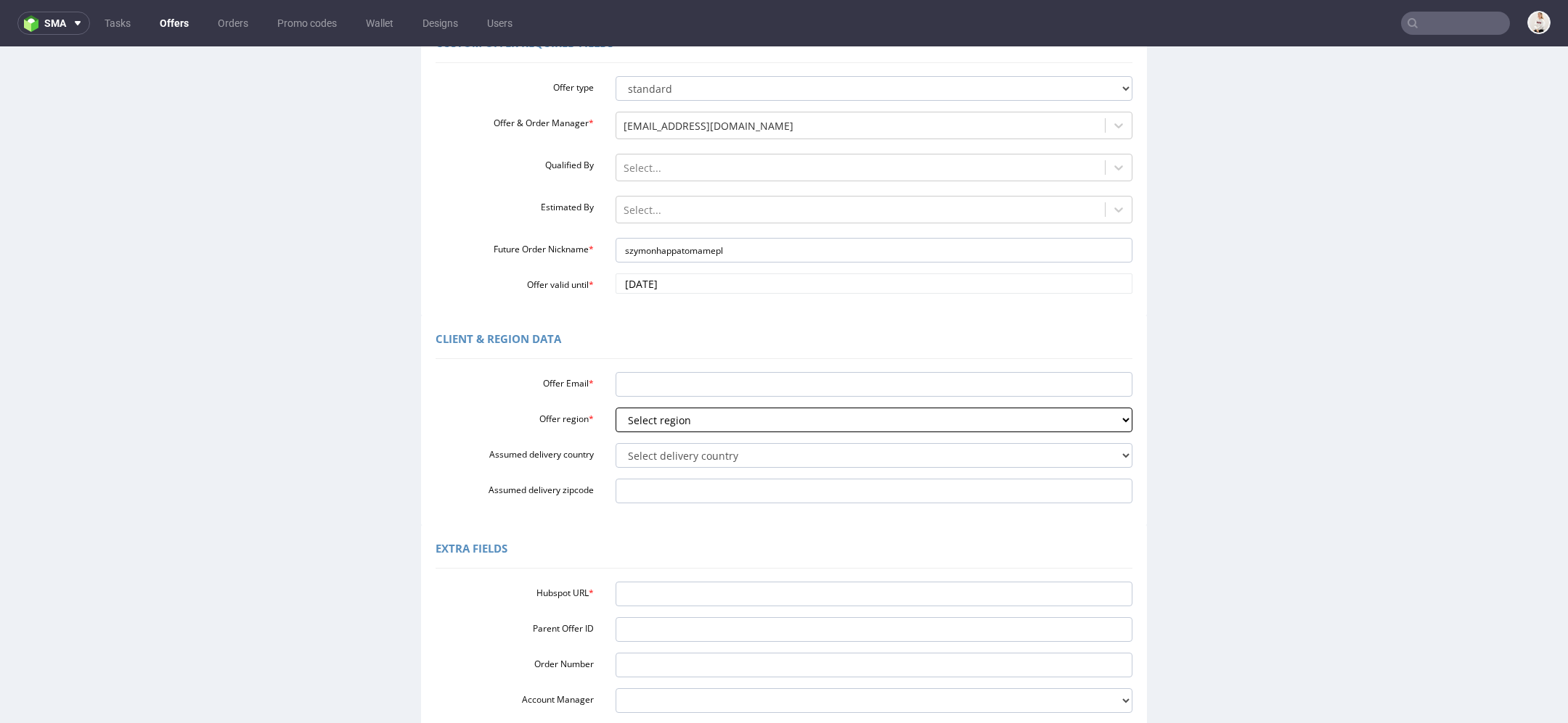
scroll to position [152, 0]
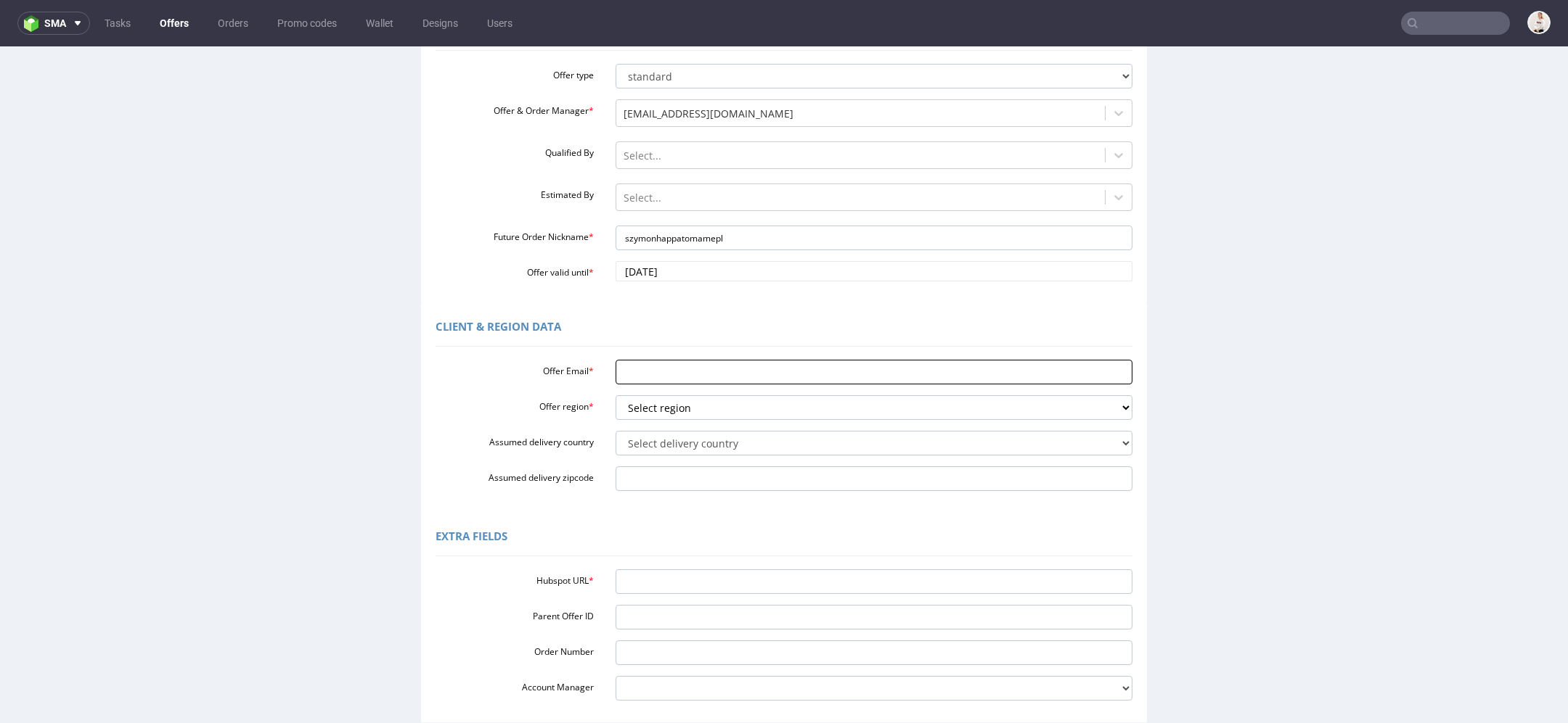
click at [659, 380] on input "Offer Email *" at bounding box center [874, 371] width 518 height 25
paste input "[EMAIL_ADDRESS][DOMAIN_NAME]"
type input "[EMAIL_ADDRESS][DOMAIN_NAME]"
click at [663, 412] on select "Select region eu gb de pl cz fr it es" at bounding box center [874, 407] width 518 height 25
select select "pl"
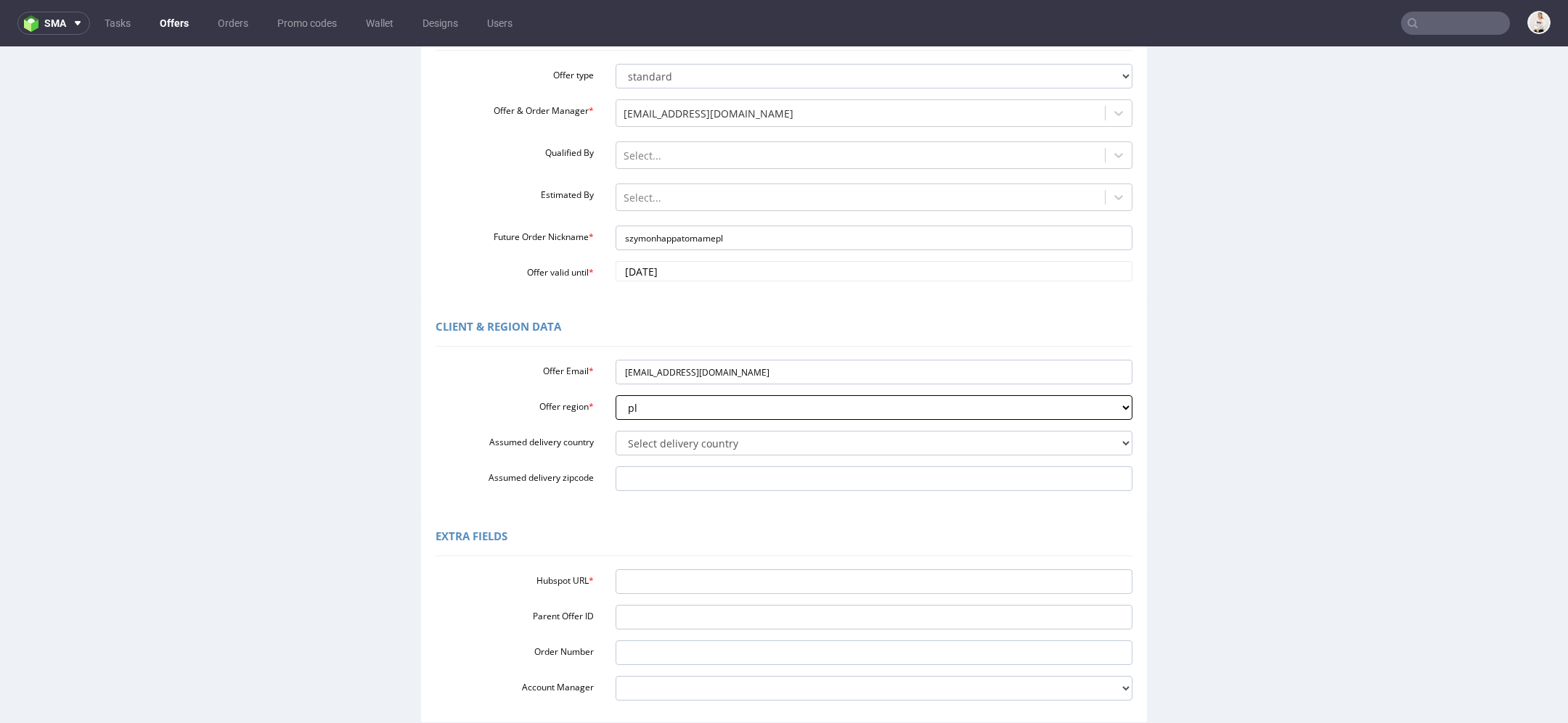
click at [616, 395] on select "Select region eu gb de pl cz fr it es" at bounding box center [874, 407] width 518 height 25
click at [654, 441] on select "Select delivery country Andorra Afghanistan Anguilla Albania Armenia Antarctica…" at bounding box center [874, 443] width 518 height 25
select select "179"
click at [616, 431] on select "Select delivery country Andorra Afghanistan Anguilla Albania Armenia Antarctica…" at bounding box center [874, 443] width 518 height 25
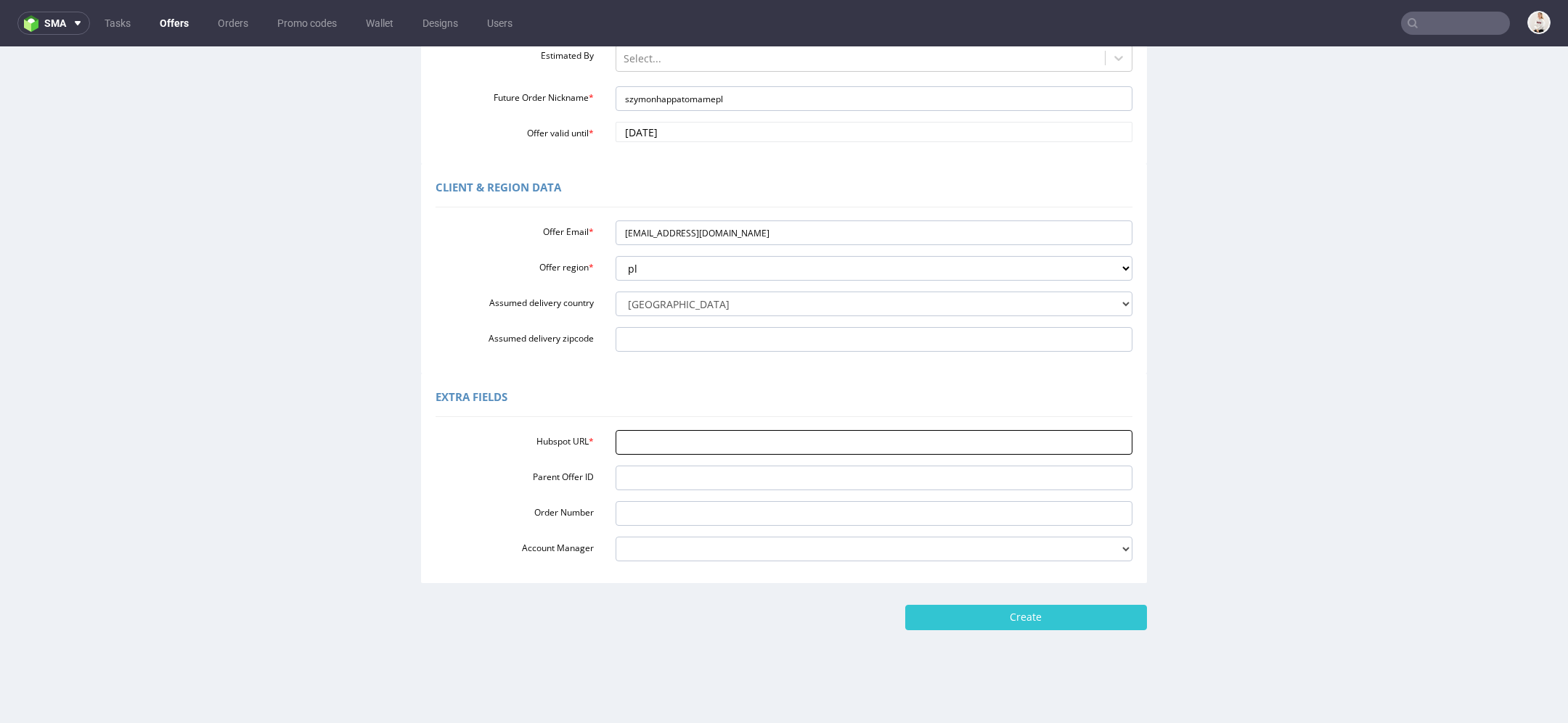
click at [743, 446] on input "Hubspot URL *" at bounding box center [874, 442] width 518 height 25
paste input "https://app-eu1.hubspot.com/contacts/25600958/record/0-3/273371589841/"
type input "https://app-eu1.hubspot.com/contacts/25600958/record/0-3/273371589841/"
click at [998, 597] on form "Custom Offer Custom Offer Required Fields Offer type standard prototyping sampl…" at bounding box center [784, 202] width 1539 height 857
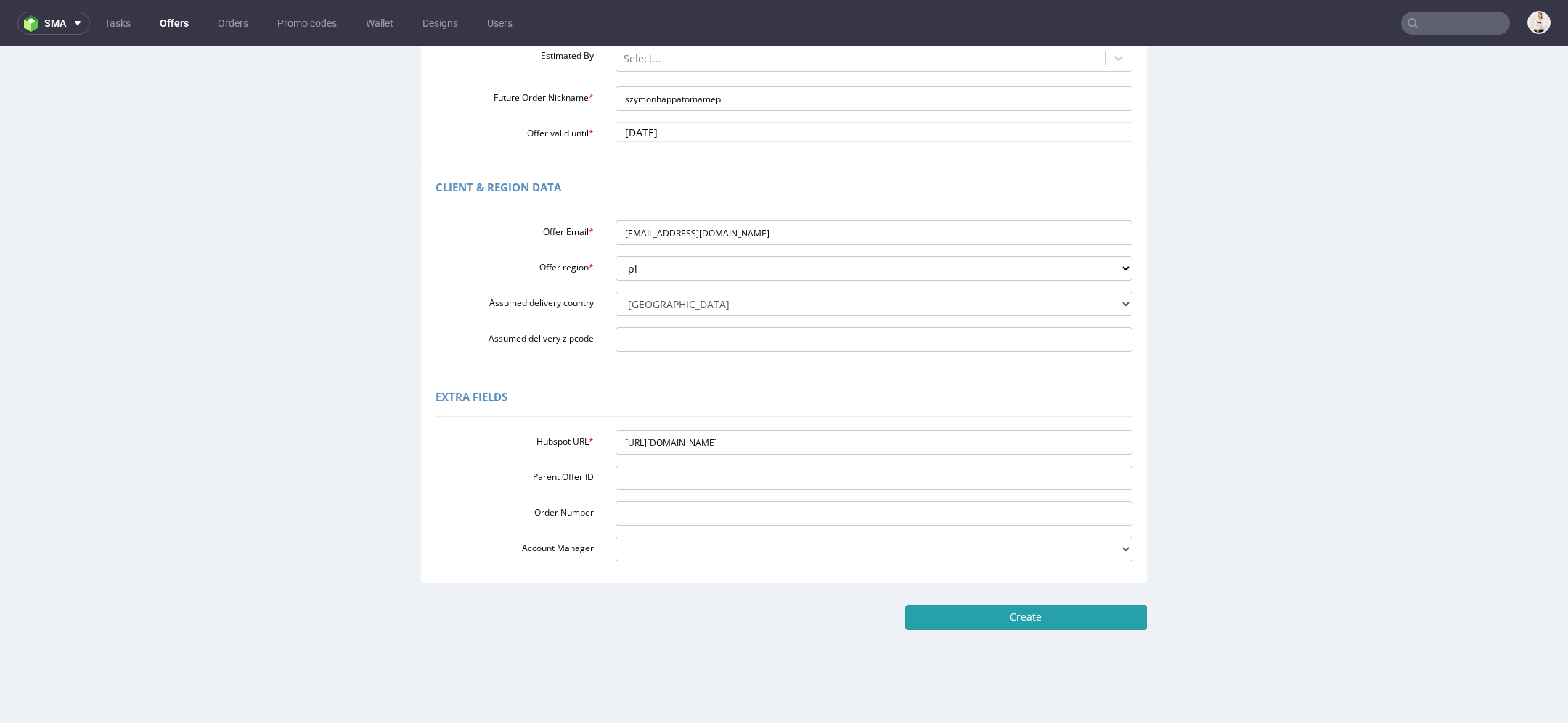
click at [1012, 625] on input "Create" at bounding box center [1025, 617] width 241 height 25
type input "Please wait..."
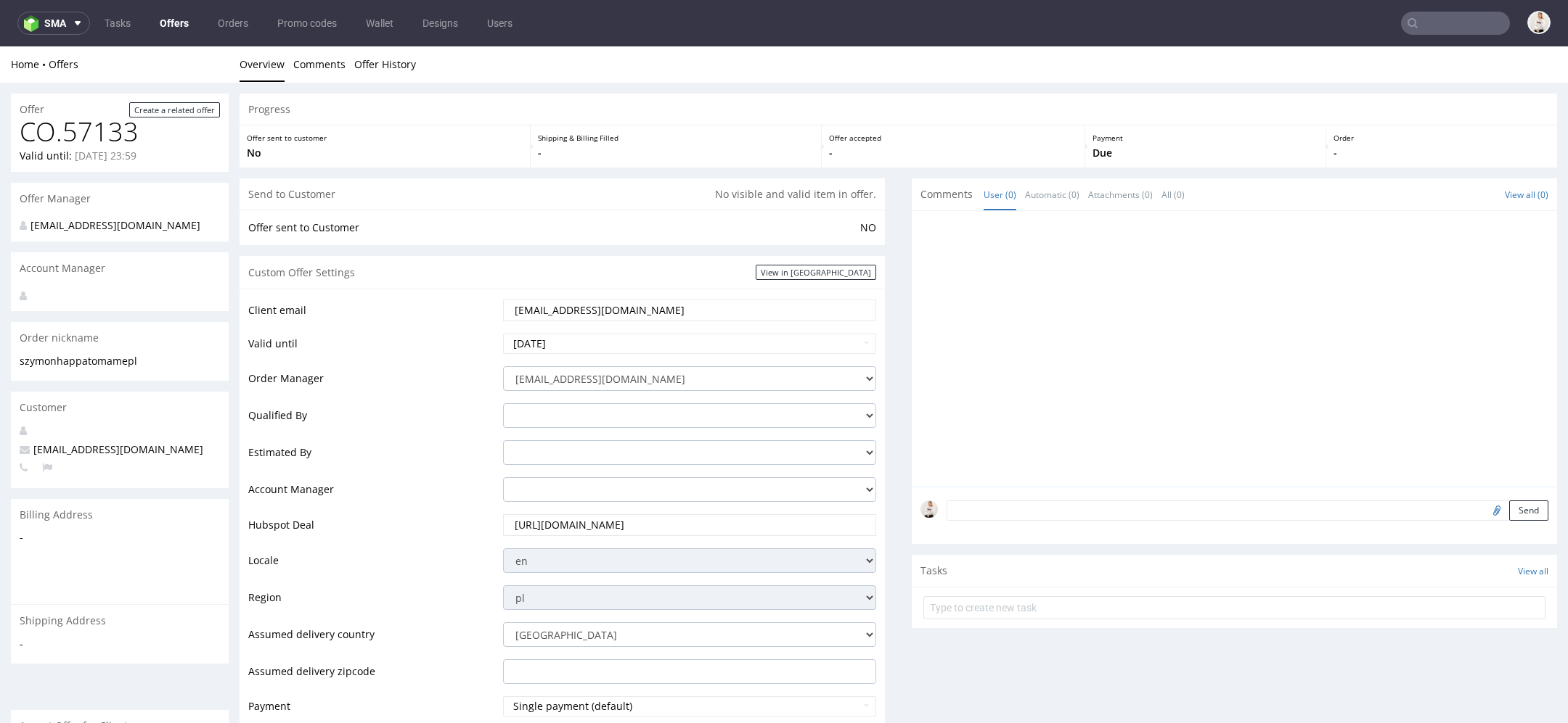
scroll to position [619, 0]
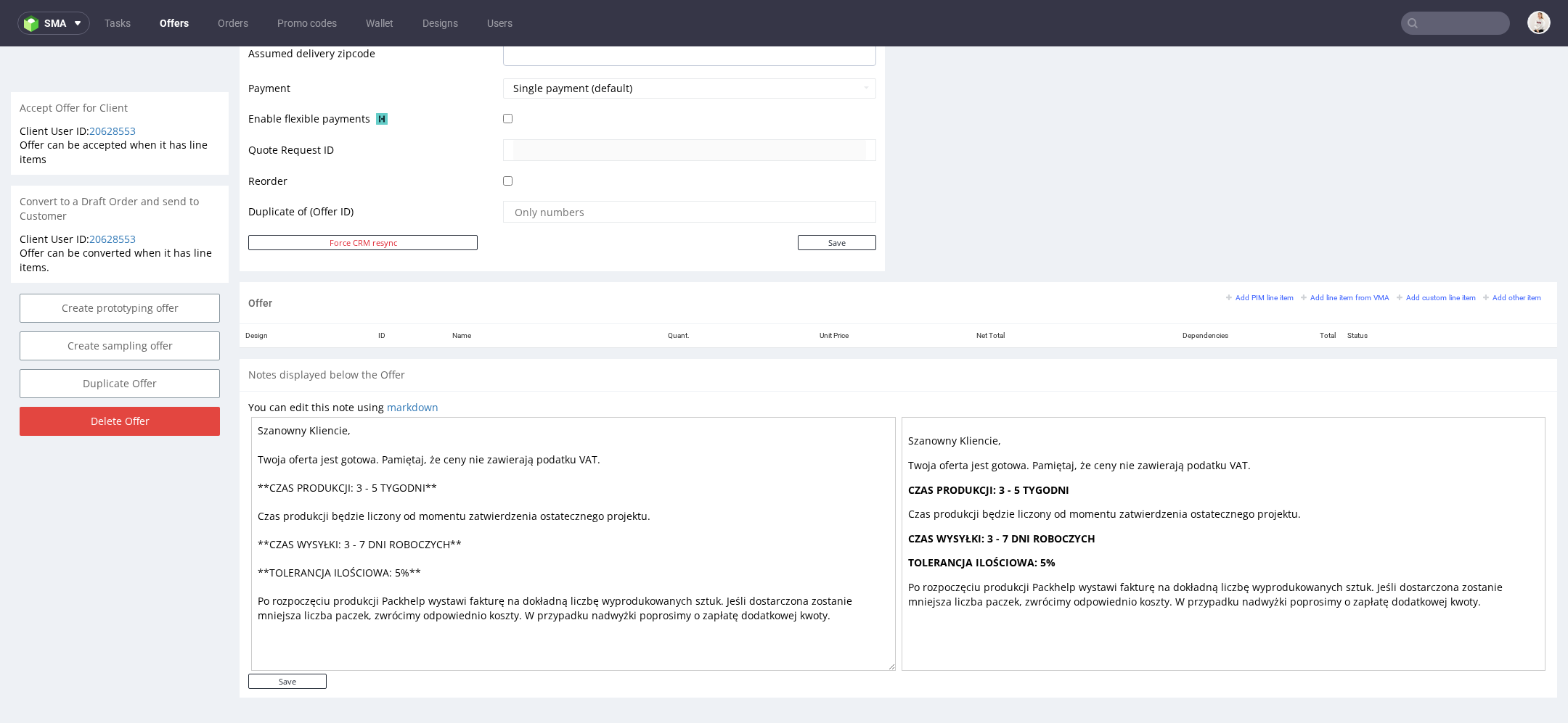
click at [1331, 301] on div "Add PIM line item Add line item from VMA Add custom line item Add other item" at bounding box center [1387, 303] width 322 height 24
click at [1325, 297] on small "Add line item from VMA" at bounding box center [1344, 298] width 88 height 8
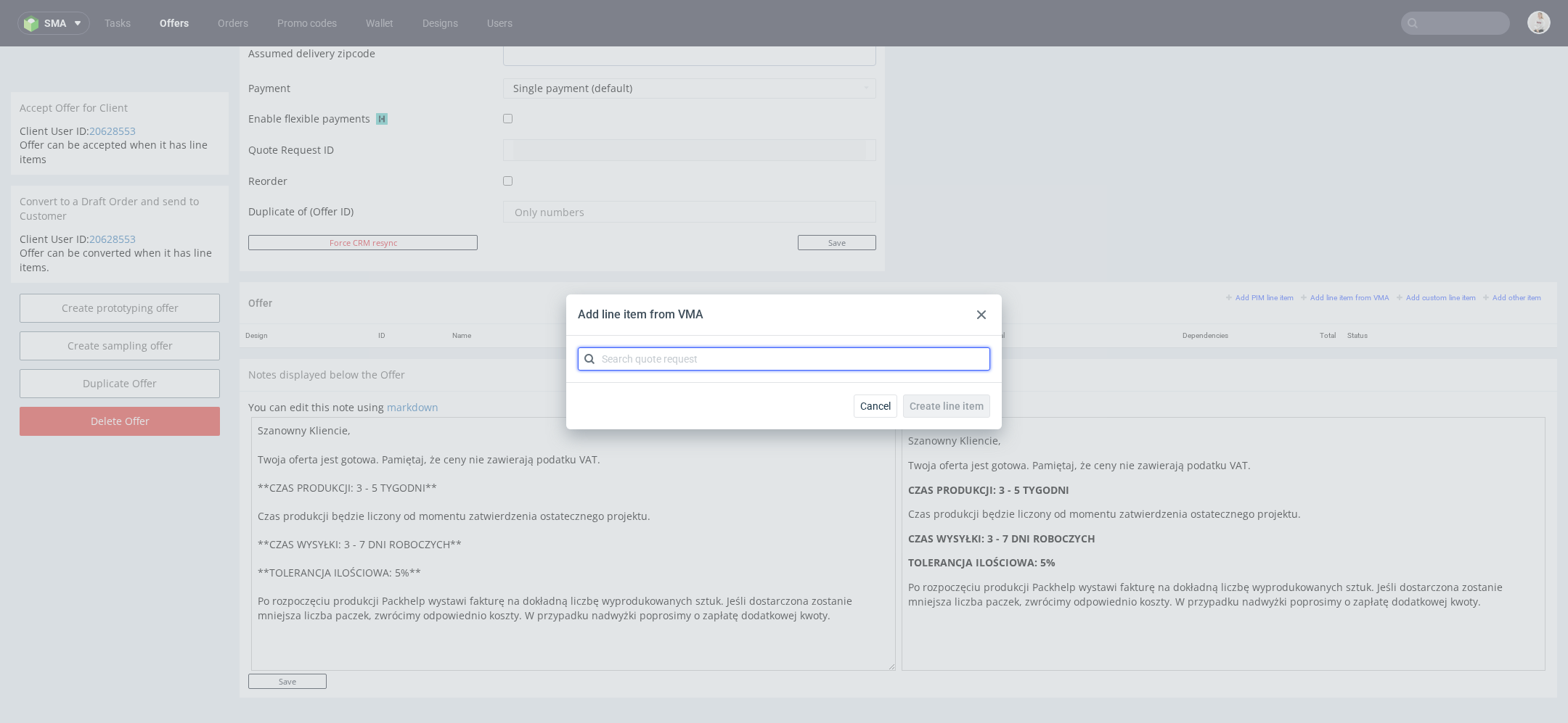
click at [737, 349] on input "text" at bounding box center [784, 359] width 412 height 23
paste input "CBTM"
type input "CBTM"
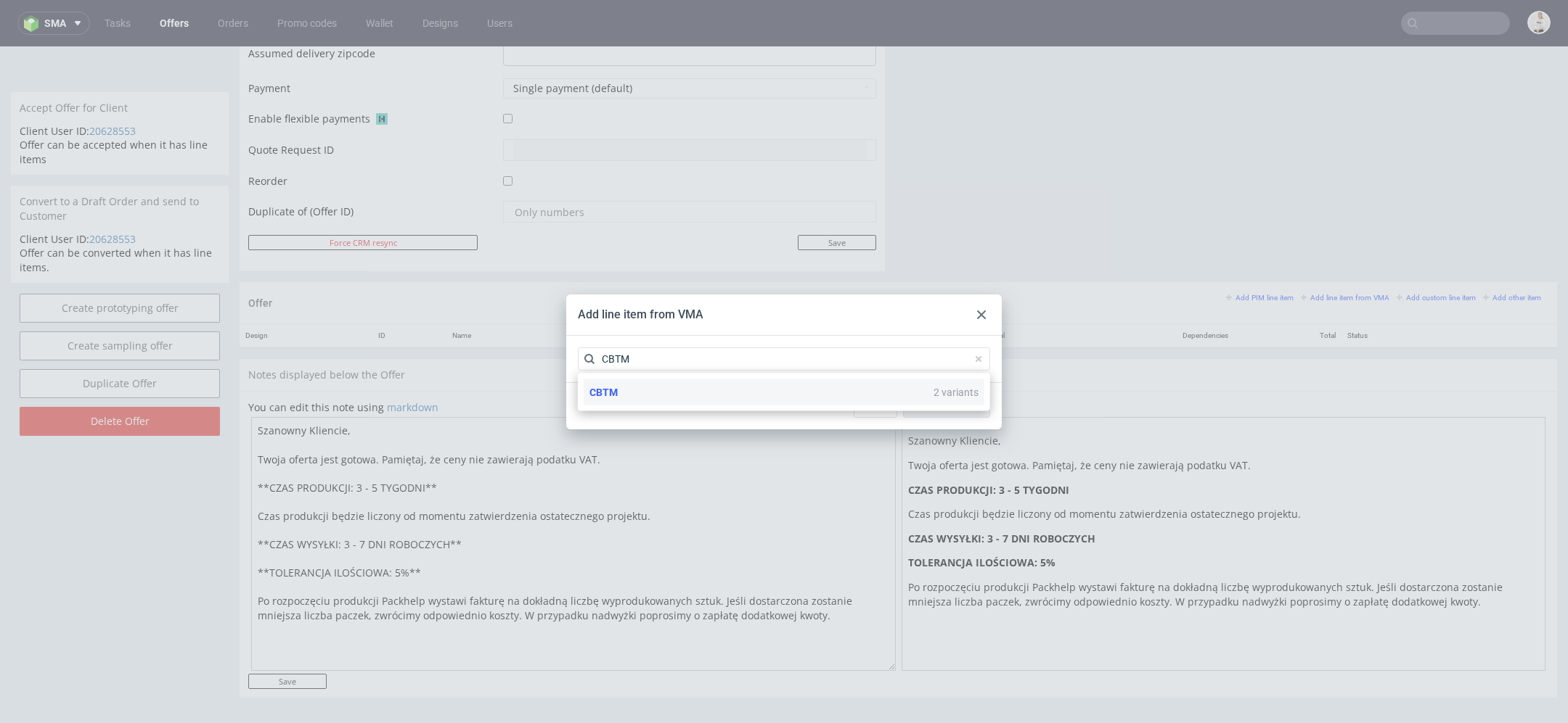
click at [709, 381] on div "CBTM 2 variants" at bounding box center [783, 392] width 400 height 26
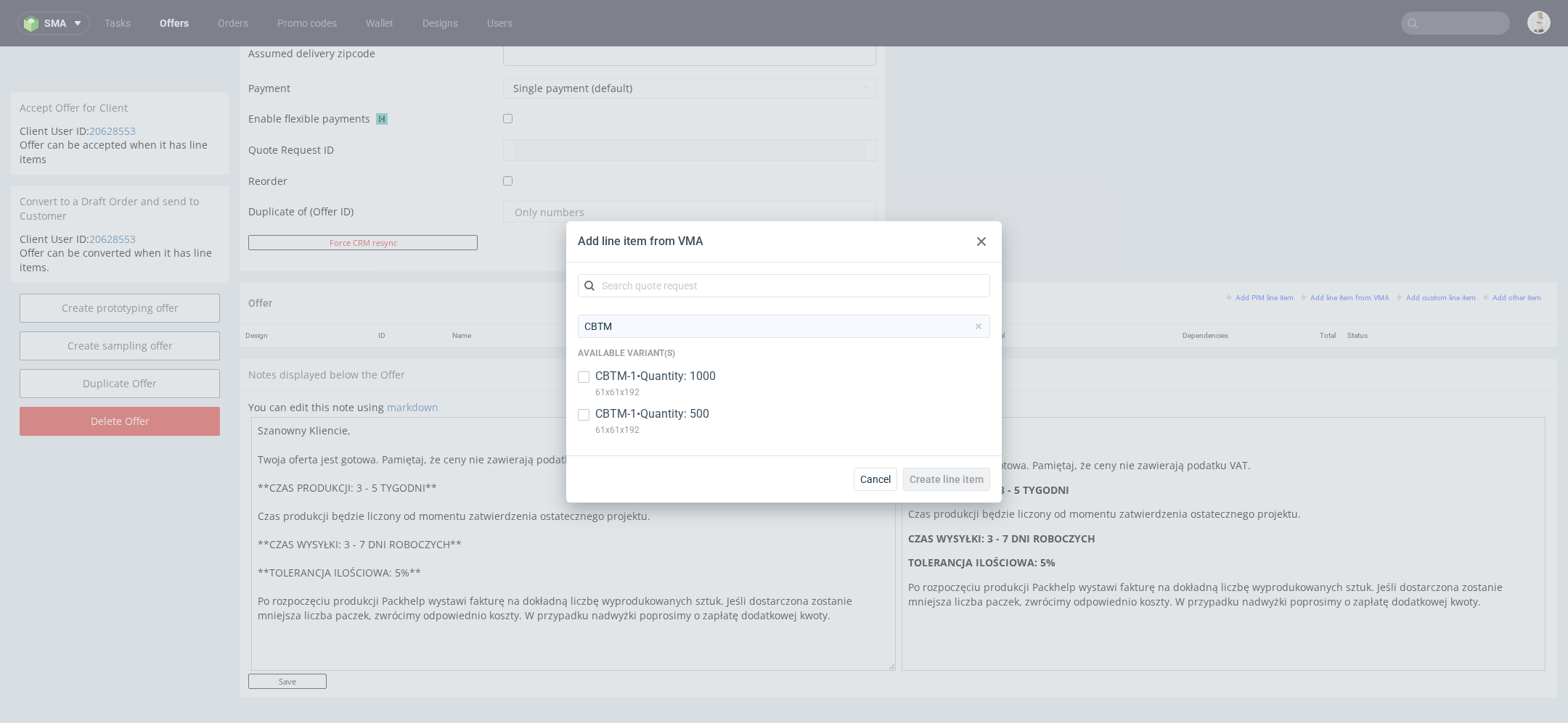
click at [706, 379] on p "CBTM-1 • Quantity: 1000" at bounding box center [655, 376] width 120 height 16
checkbox input "true"
click at [708, 412] on p "CBTM-1 • Quantity: 500" at bounding box center [652, 414] width 114 height 16
checkbox input "true"
click at [950, 484] on span "Create line item" at bounding box center [947, 480] width 75 height 10
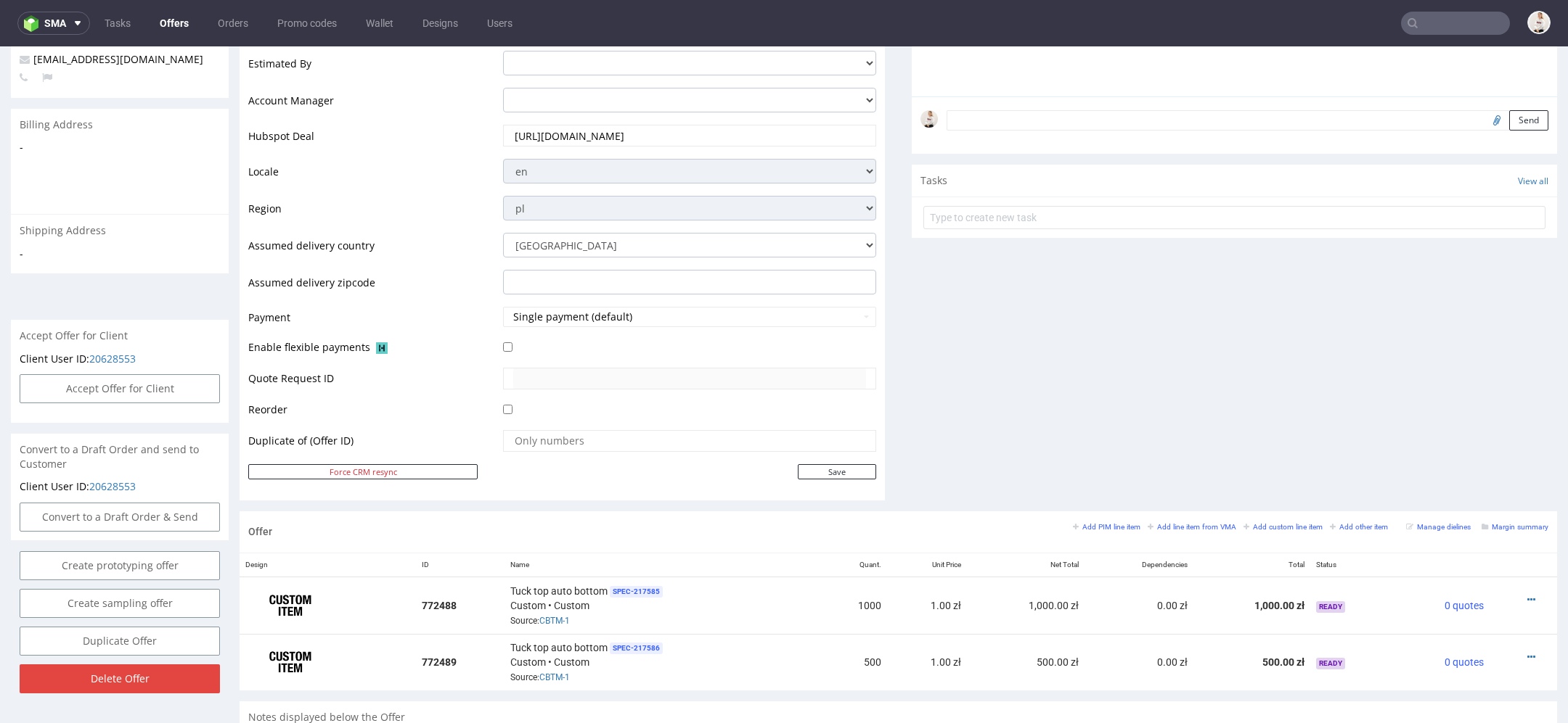
scroll to position [732, 0]
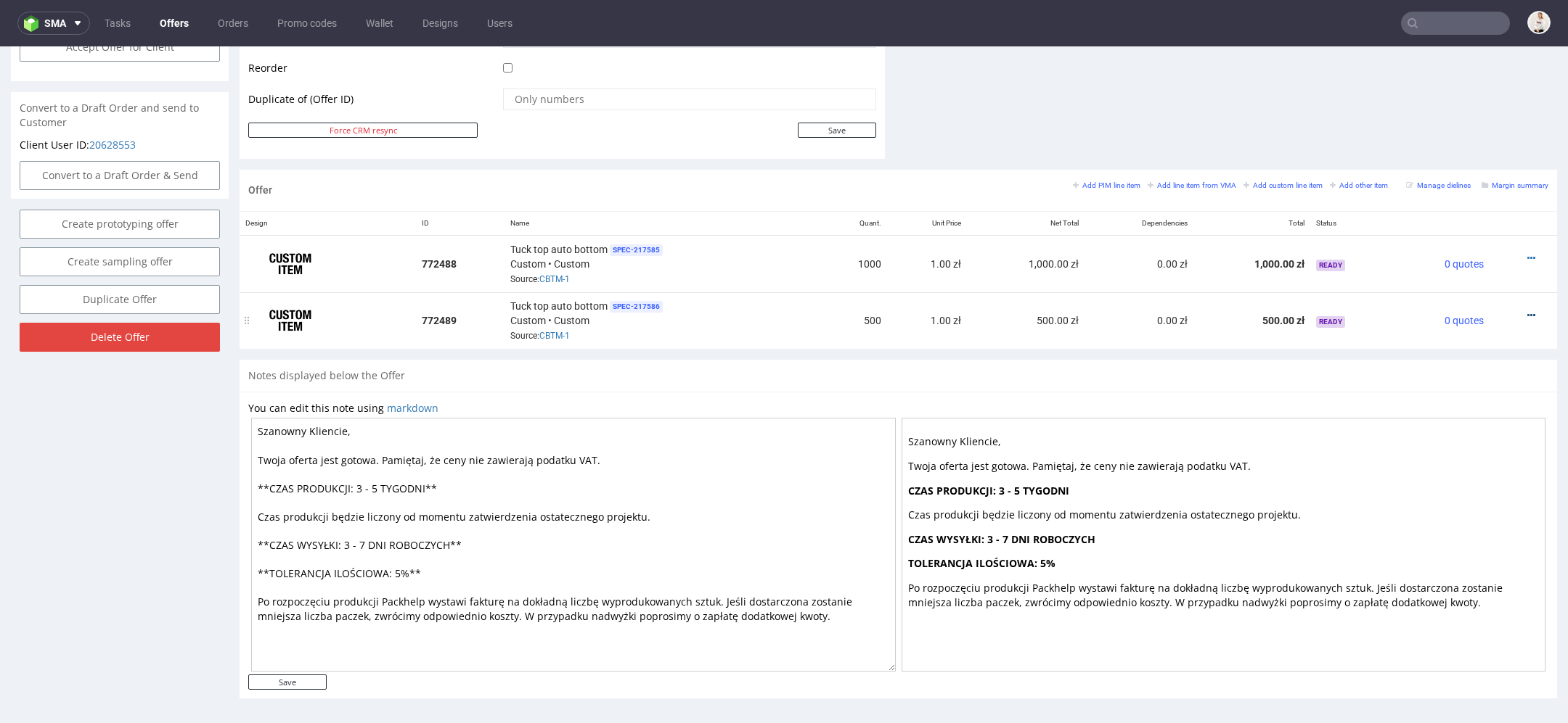
click at [1527, 311] on icon at bounding box center [1531, 316] width 8 height 10
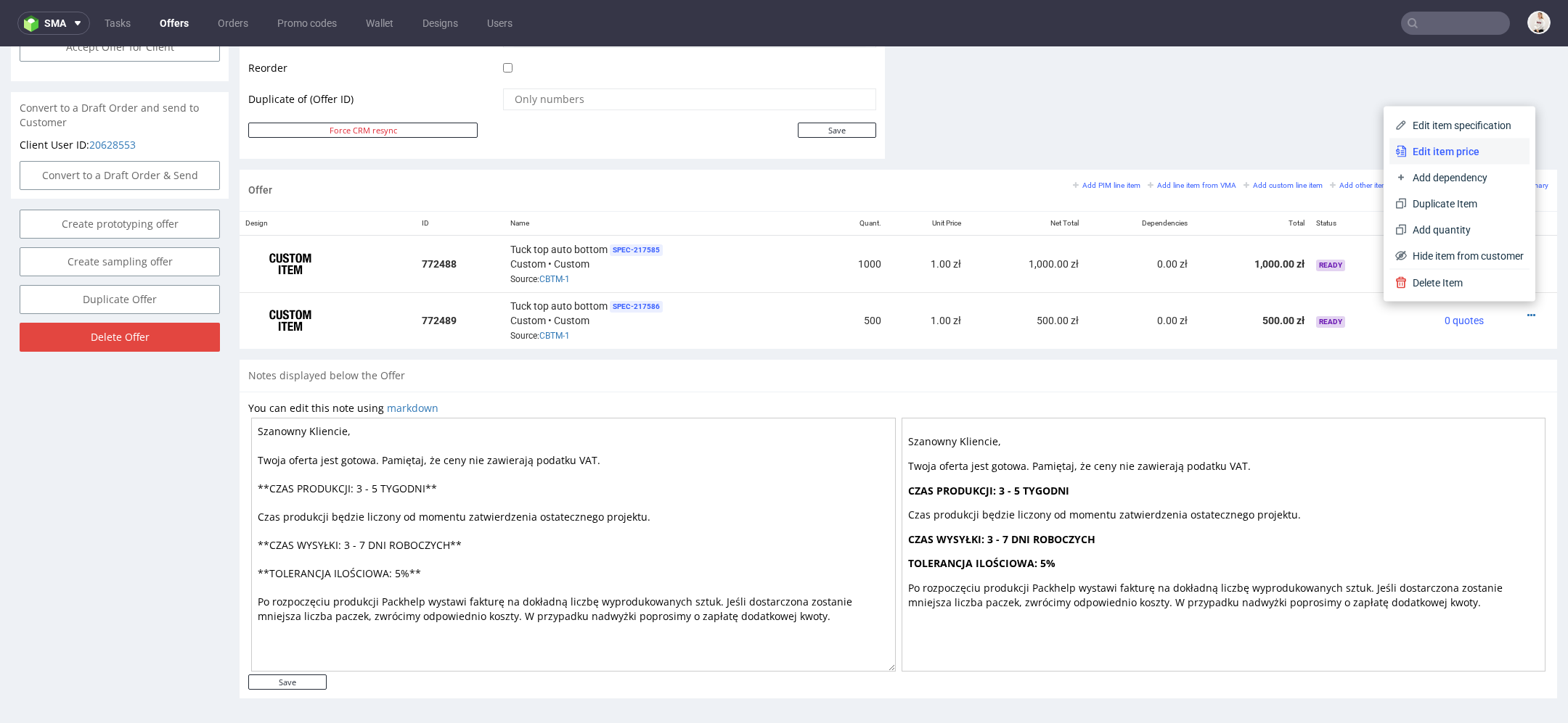
click at [1460, 143] on li "Edit item price" at bounding box center [1460, 152] width 140 height 26
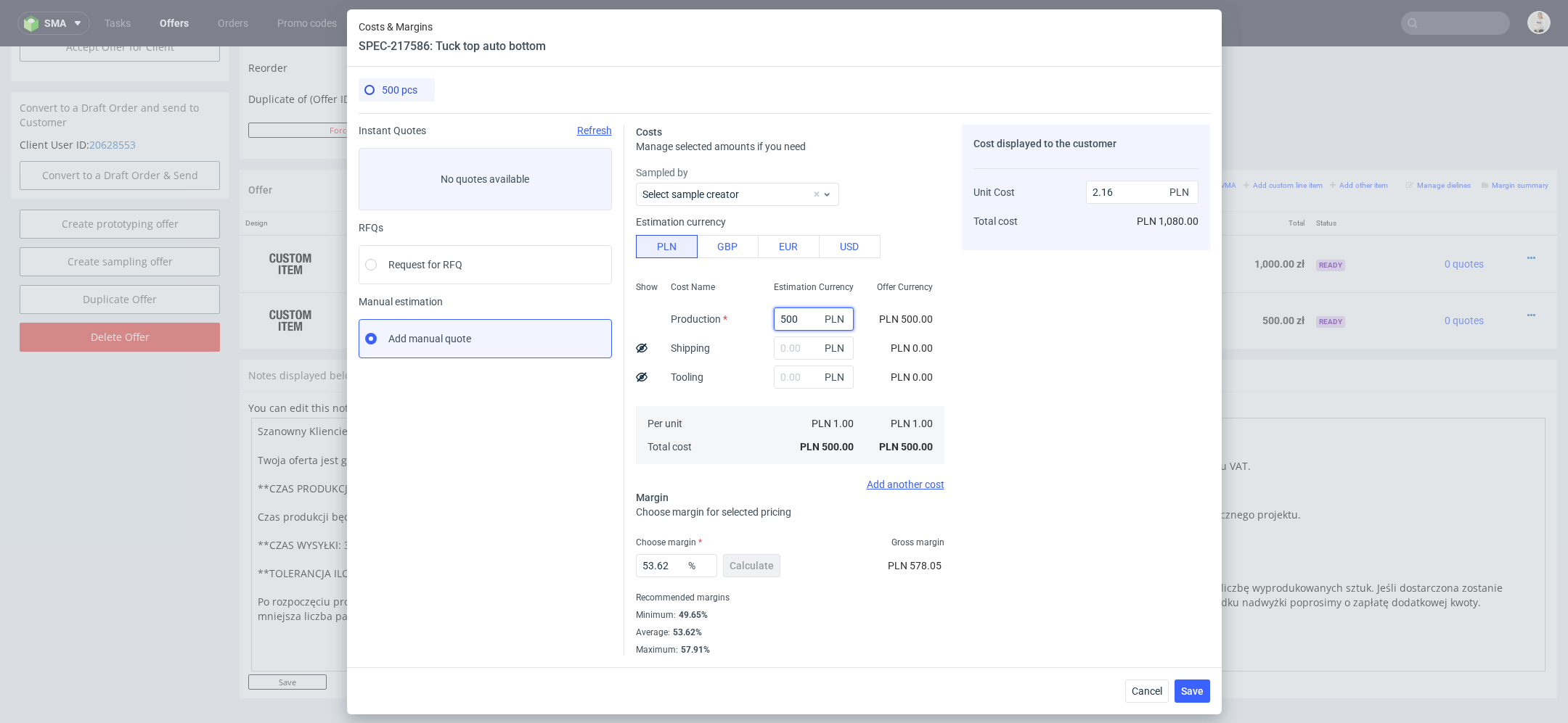
click at [796, 311] on input "500" at bounding box center [814, 319] width 79 height 23
paste input "2075."
click at [995, 357] on div "Cost displayed to the customer Unit Cost Total cost 2.16 PLN PLN 1,080.00" at bounding box center [1086, 390] width 248 height 531
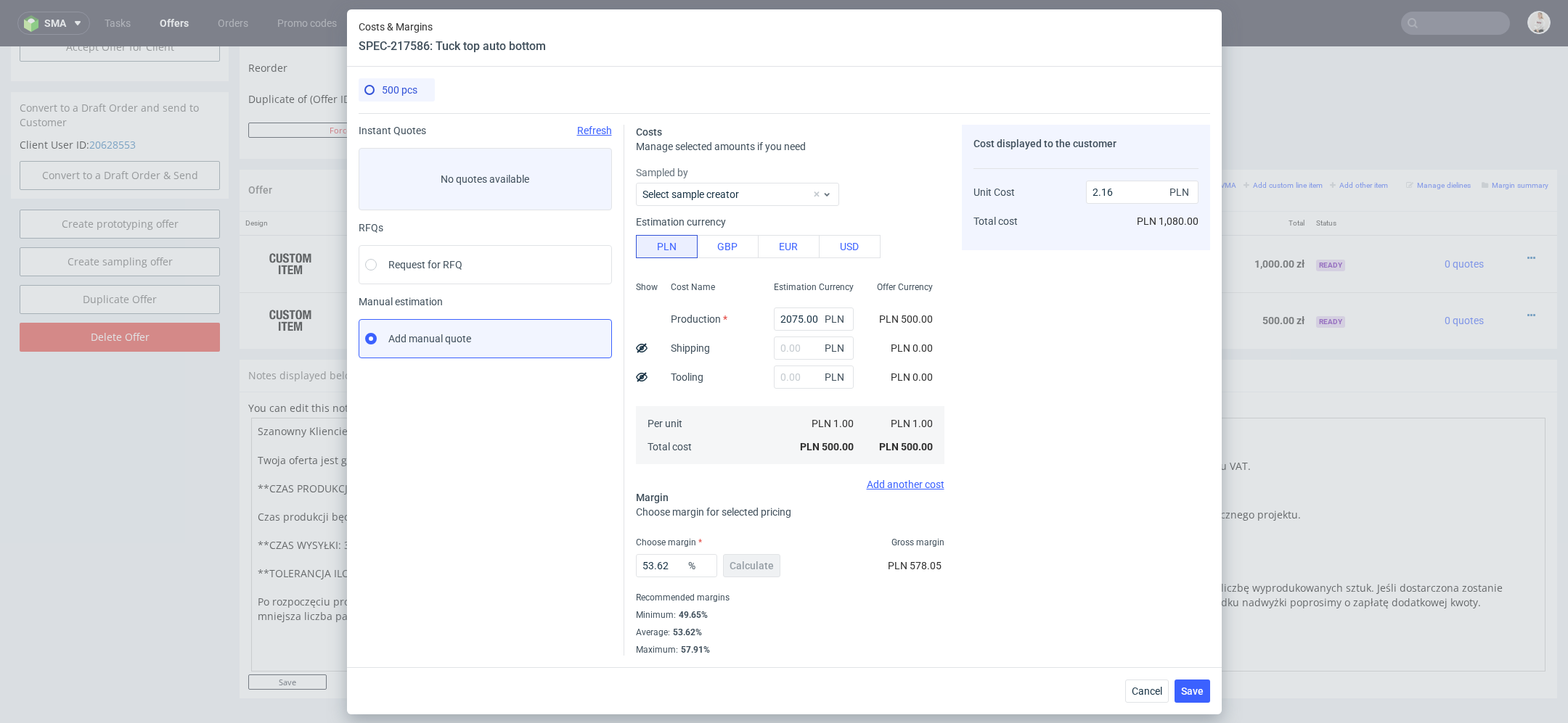
type input "2075"
type input "8.95"
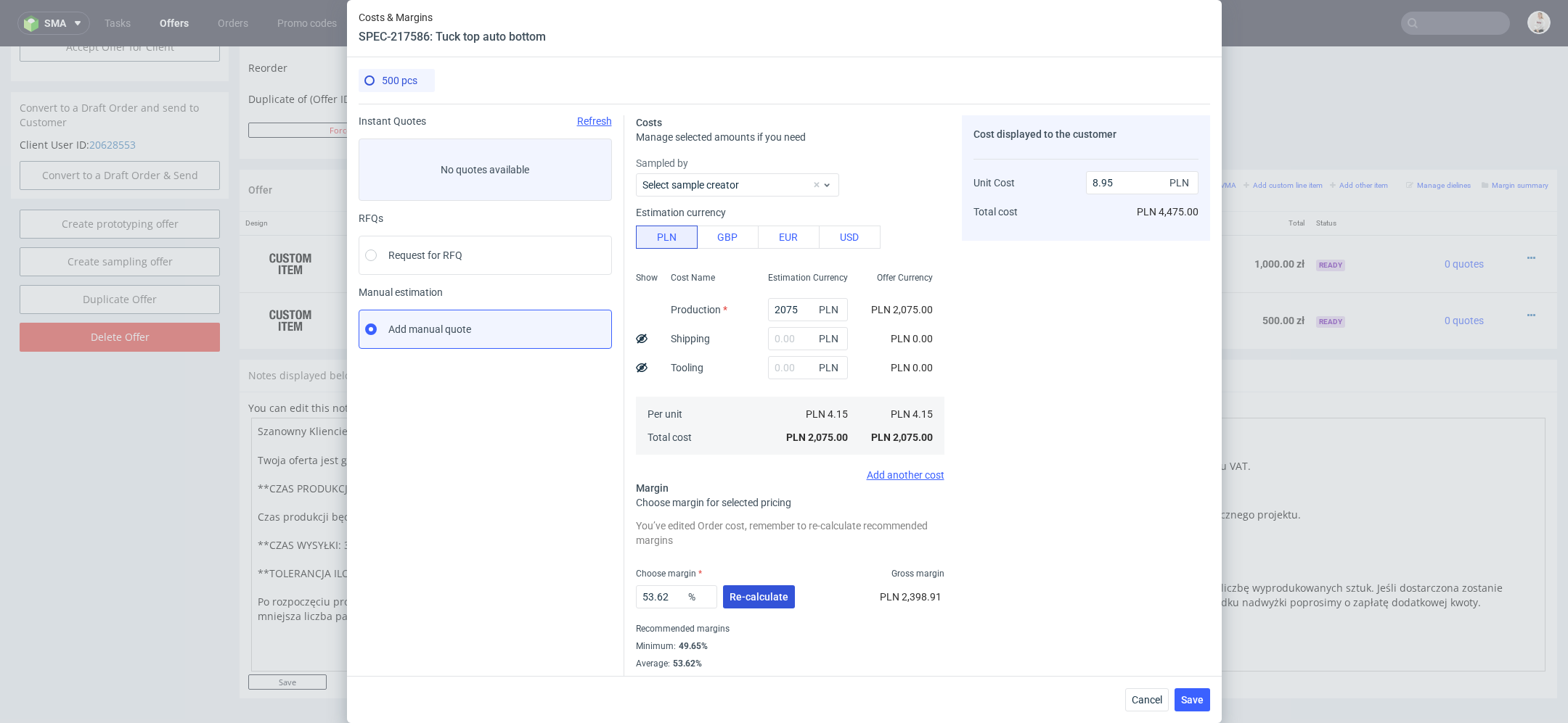
click at [767, 592] on span "Re-calculate" at bounding box center [758, 597] width 59 height 10
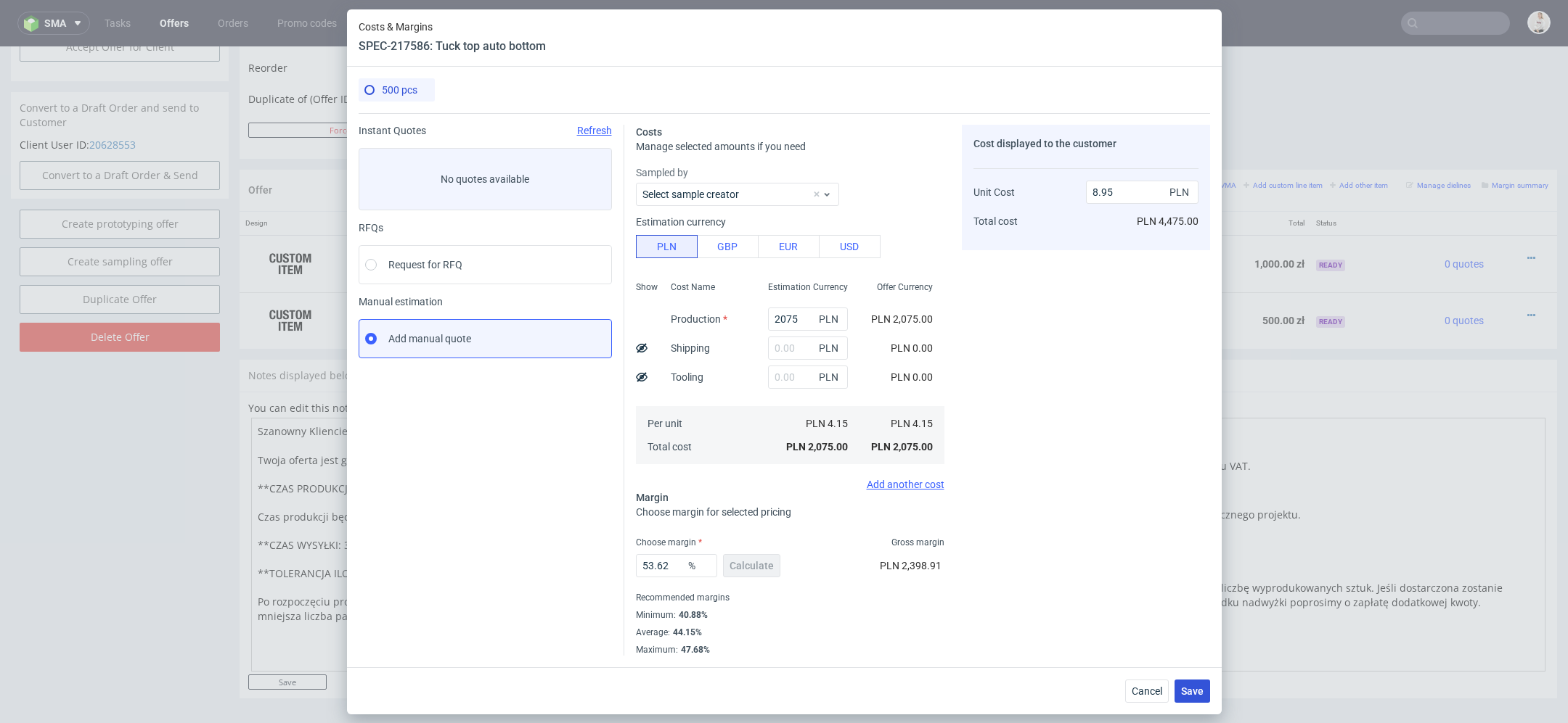
click at [1198, 686] on span "Save" at bounding box center [1192, 691] width 23 height 10
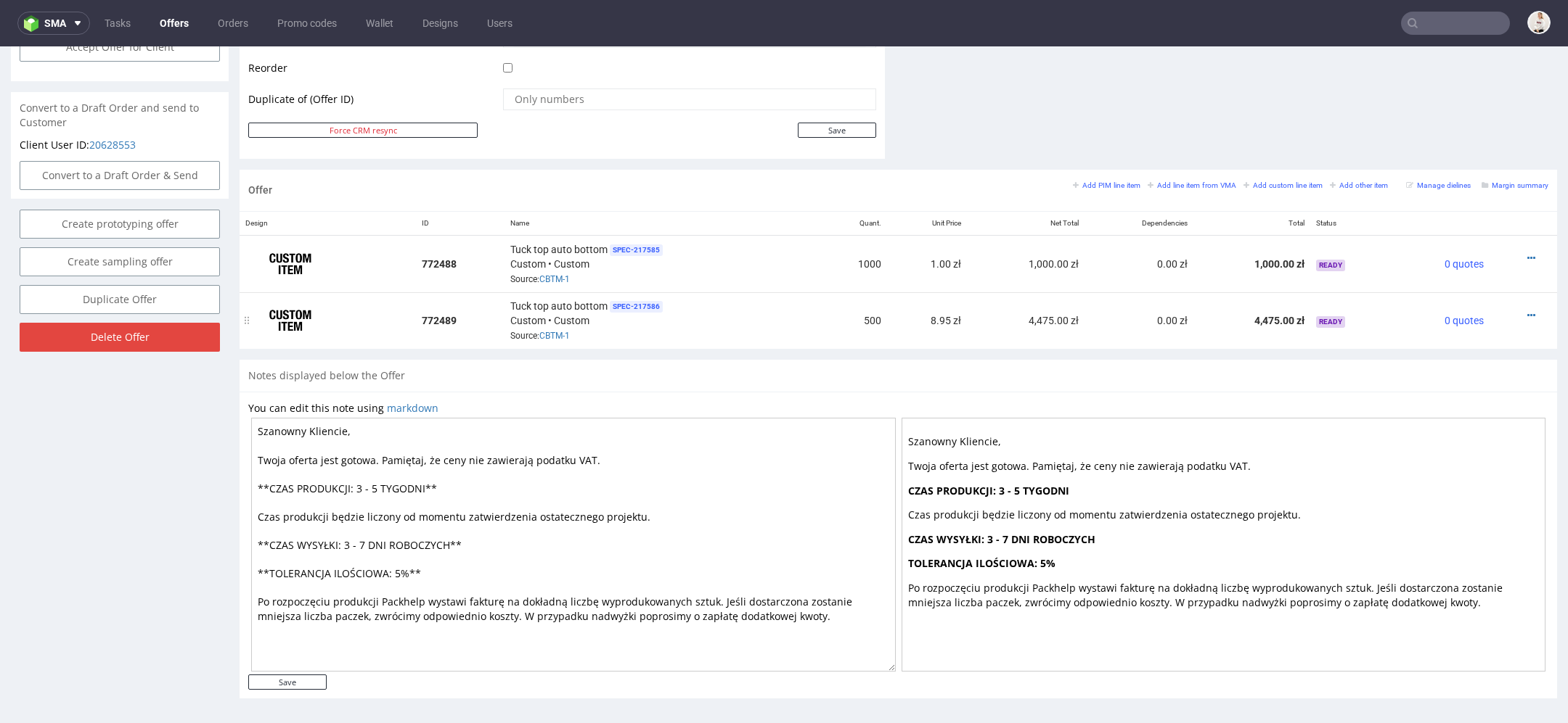
click at [1519, 309] on div at bounding box center [1518, 316] width 47 height 15
click at [1527, 253] on icon at bounding box center [1531, 258] width 8 height 10
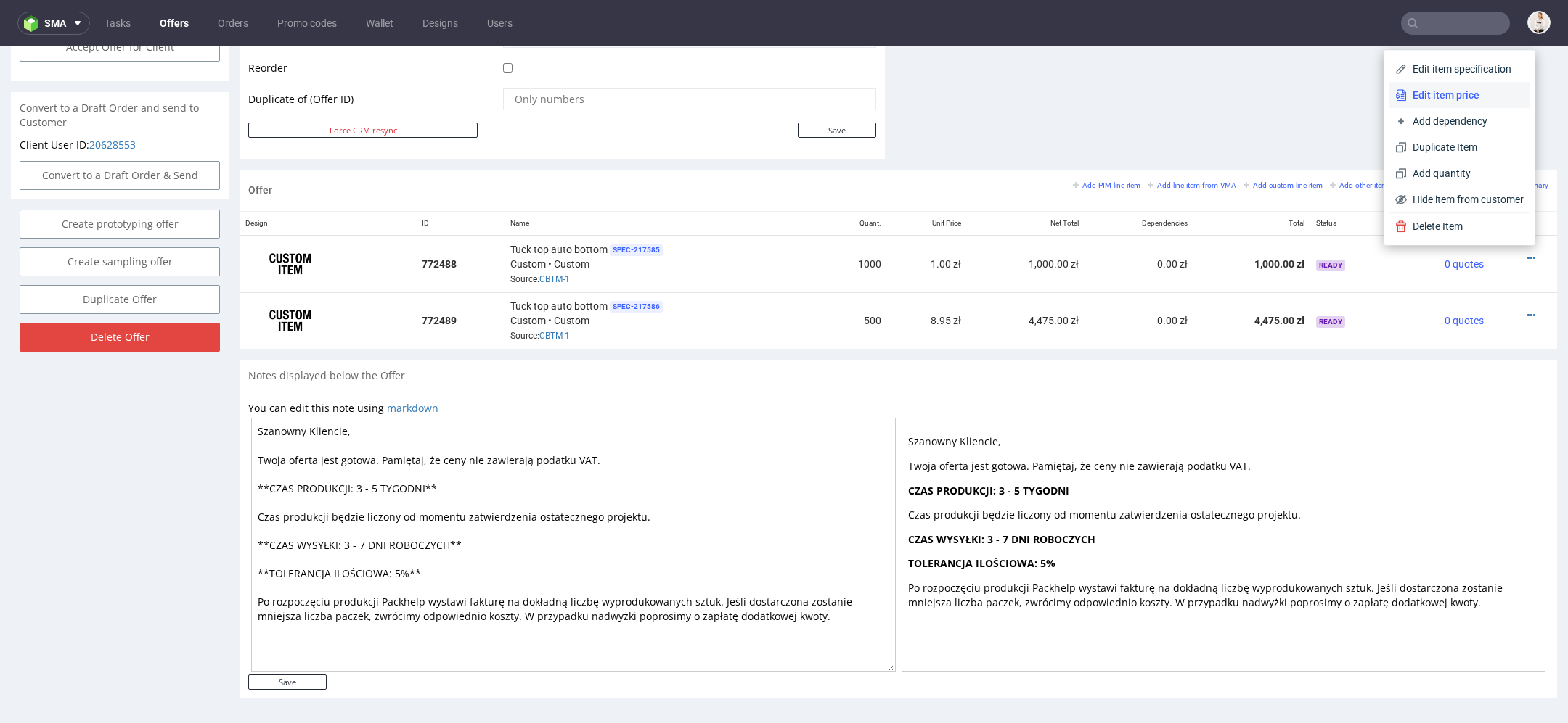
click at [1448, 98] on span "Edit item price" at bounding box center [1466, 94] width 117 height 15
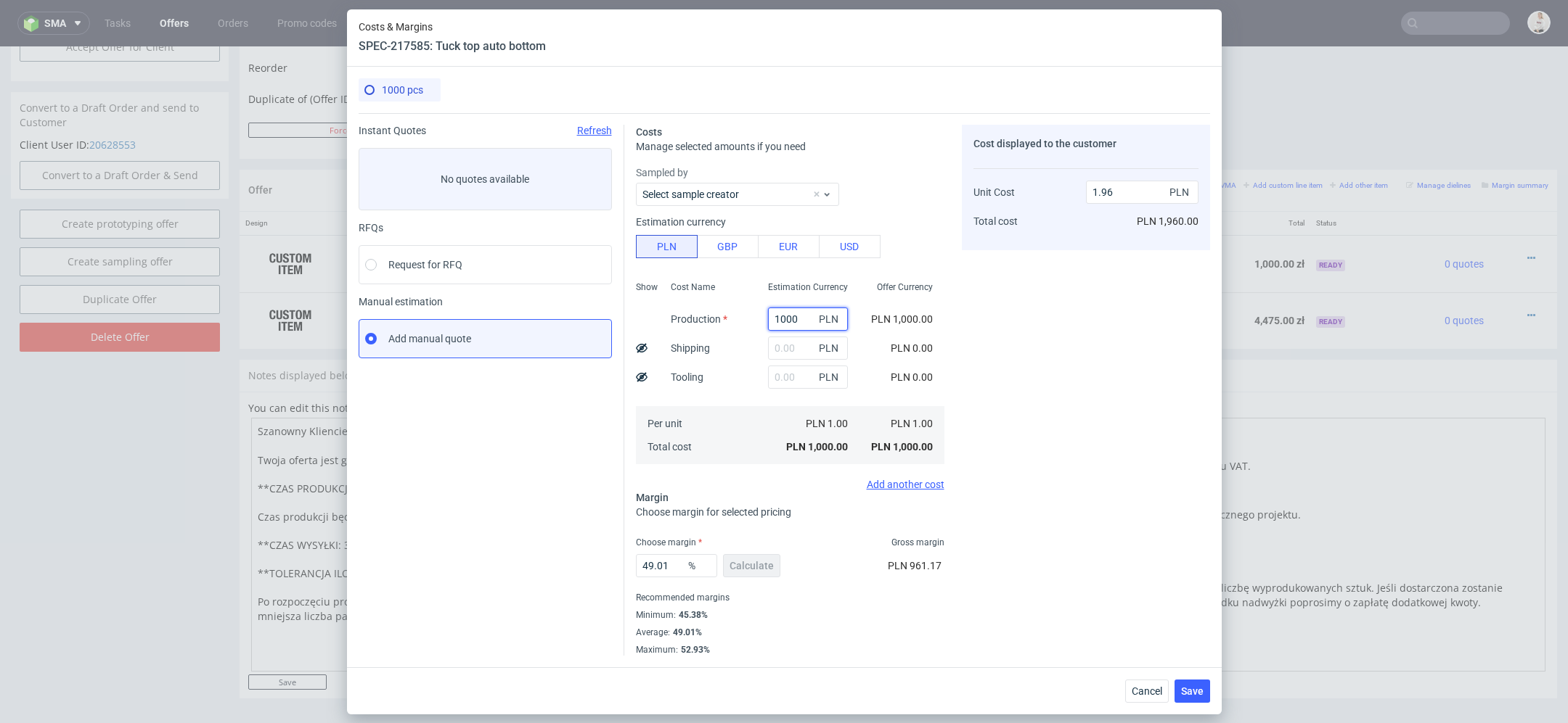
click at [791, 320] on input "1000" at bounding box center [808, 319] width 79 height 23
paste input "2530."
type input "2530"
type input "4.96"
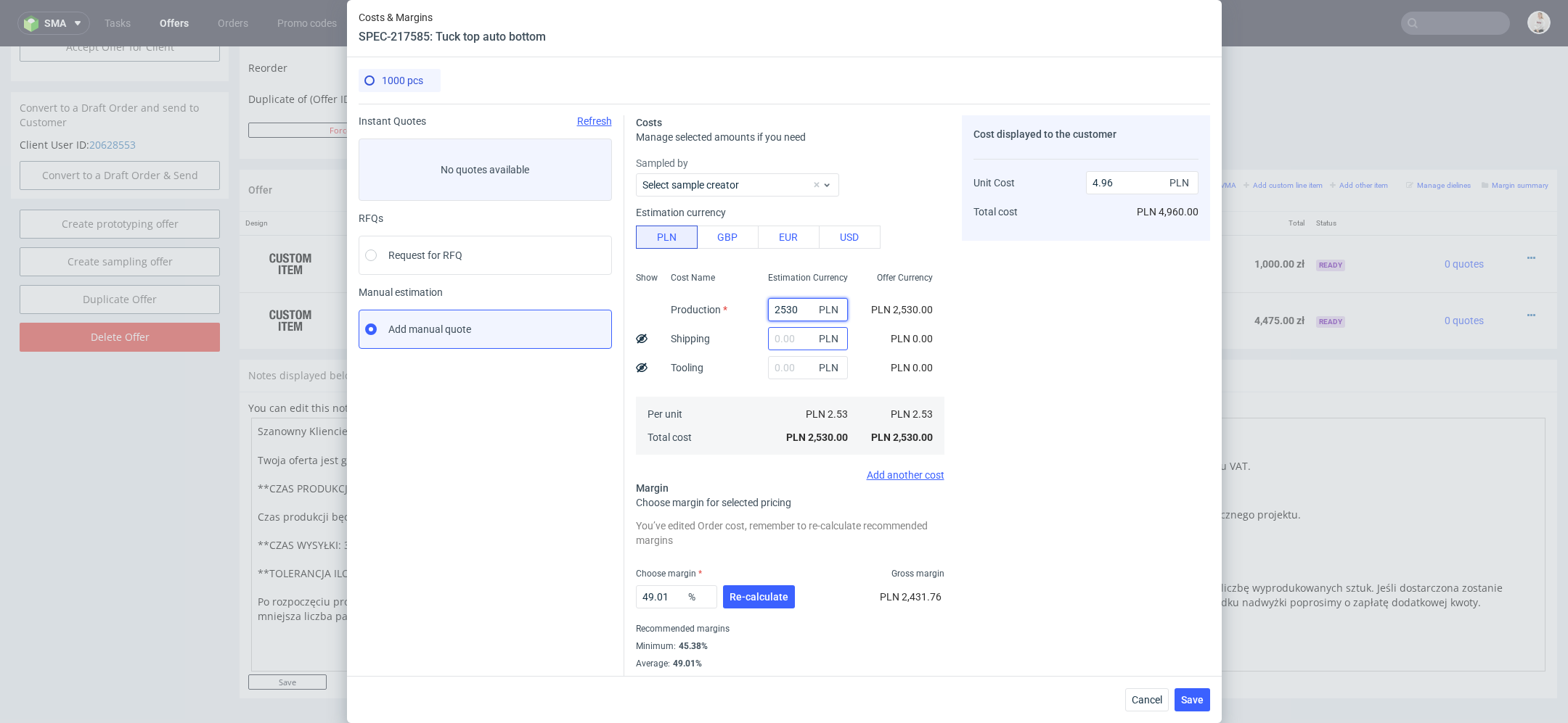
type input "2530"
click at [794, 347] on input "text" at bounding box center [808, 339] width 79 height 23
type input "160"
type input "5.28"
type input "1"
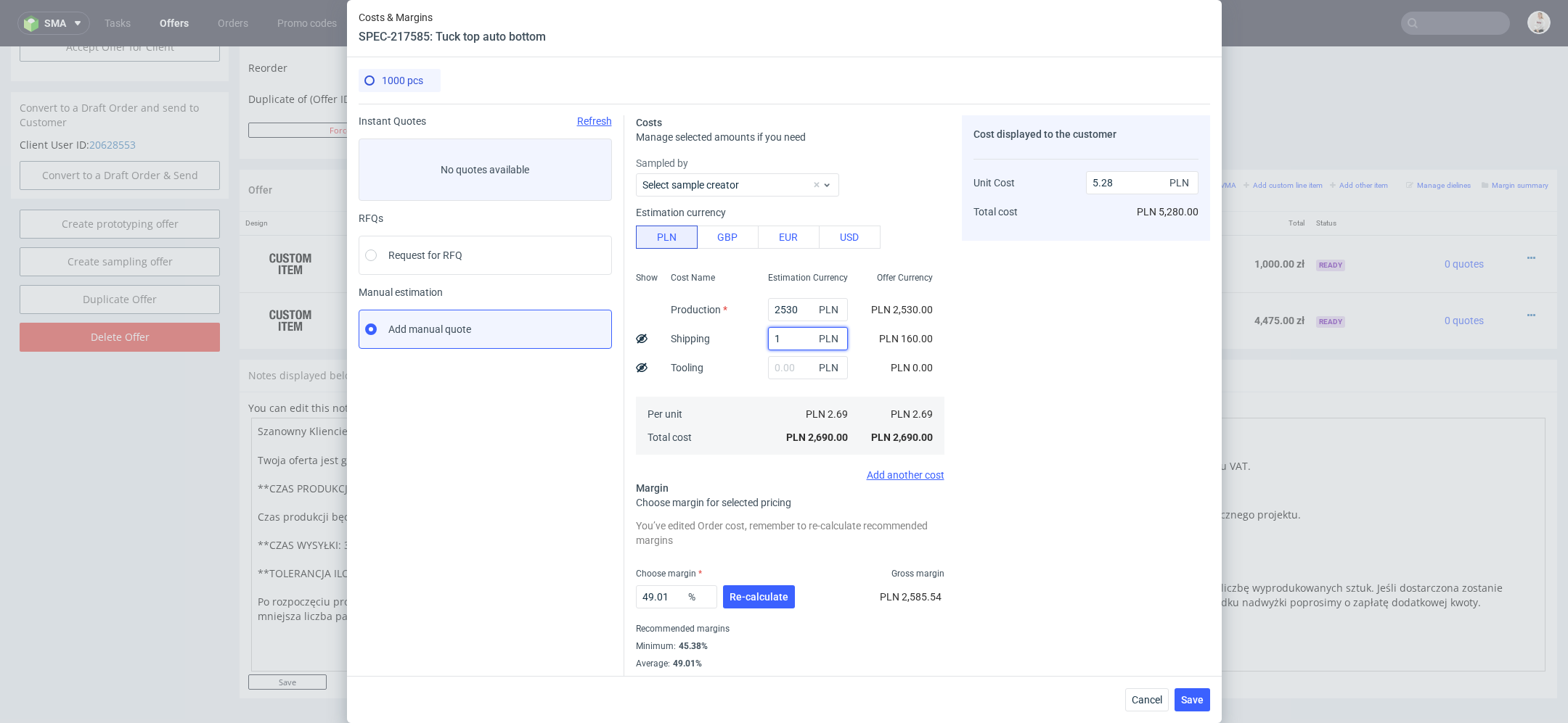
type input "4.96"
type input "170"
type input "5.3"
type input "170"
click at [1033, 406] on div "Cost displayed to the customer Unit Cost Total cost 5.3 PLN PLN 5,300.00" at bounding box center [1086, 401] width 248 height 572
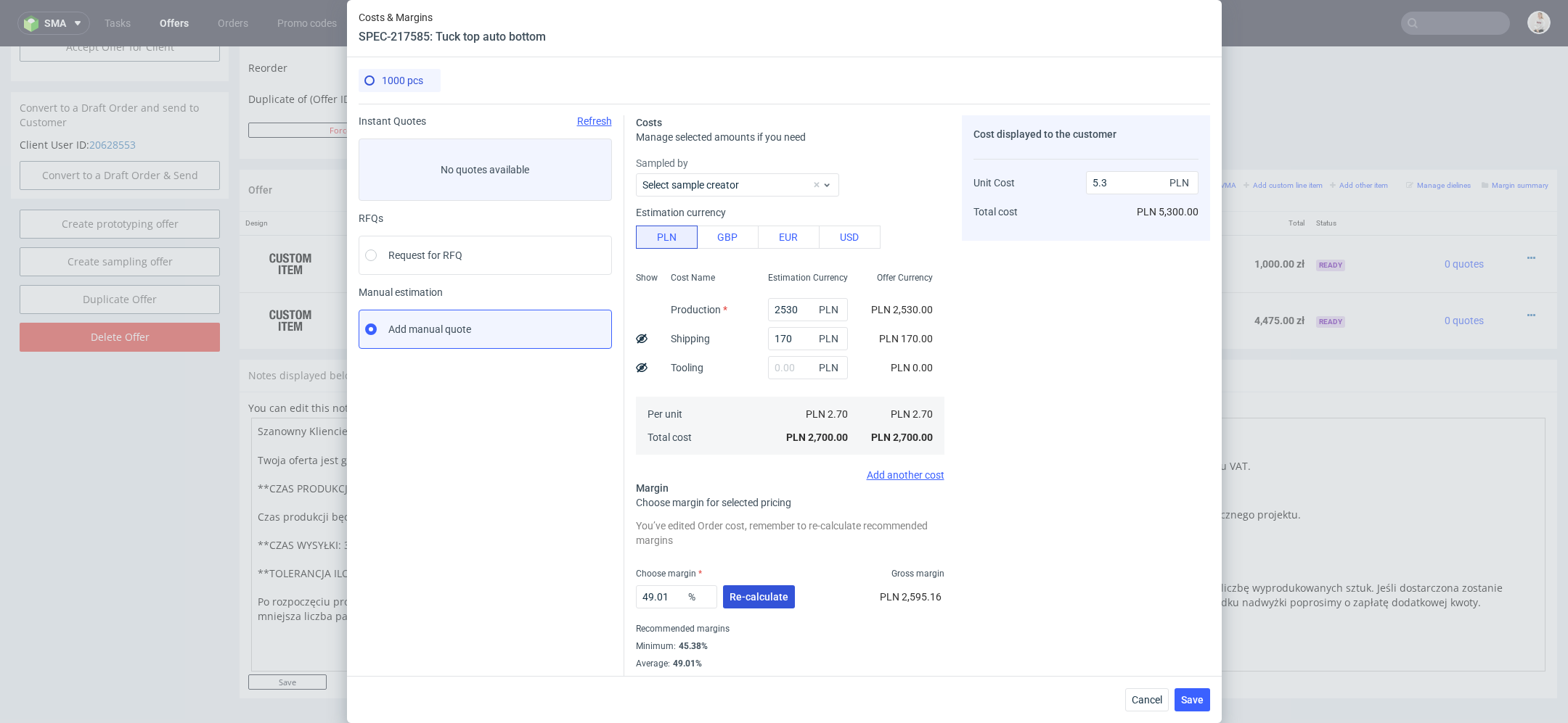
click at [768, 597] on span "Re-calculate" at bounding box center [758, 597] width 59 height 10
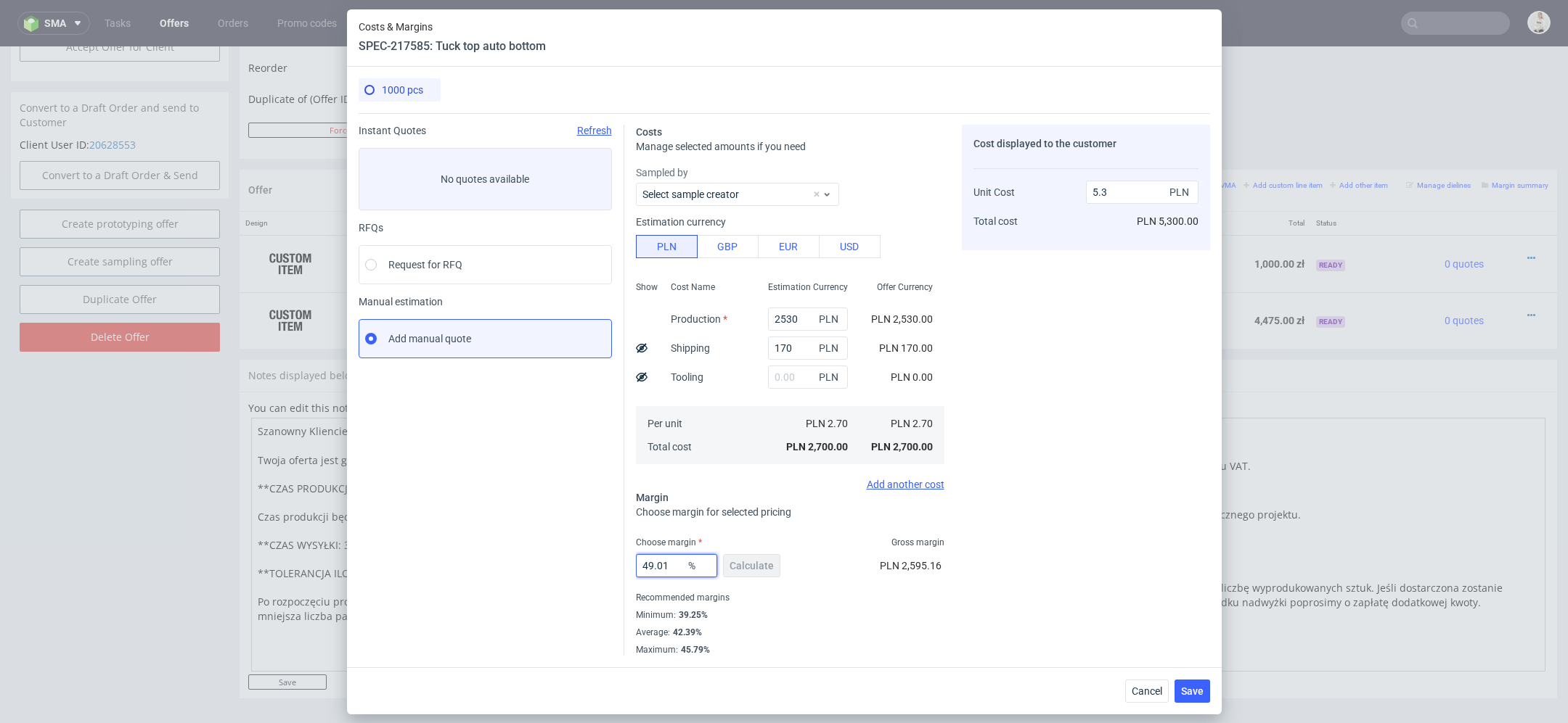
drag, startPoint x: 675, startPoint y: 567, endPoint x: 455, endPoint y: 567, distance: 220.0
click at [455, 567] on div "Instant Quotes Refresh No quotes available RFQs Request for RFQ Manual estimati…" at bounding box center [784, 384] width 852 height 543
type input "47"
type input "5.09"
type input "47"
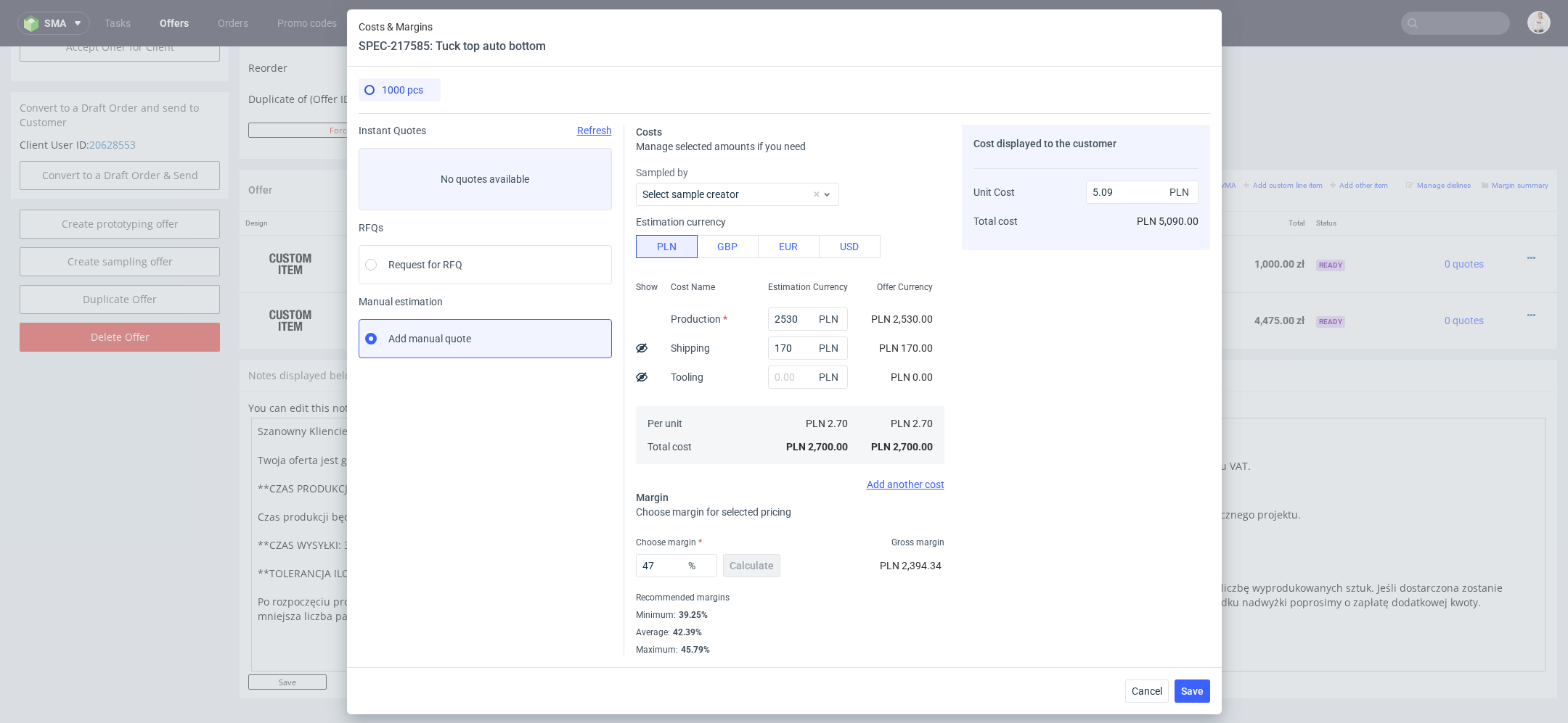
click at [1090, 537] on div "Cost displayed to the customer Unit Cost Total cost 5.09 PLN PLN 5,090.00" at bounding box center [1086, 390] width 248 height 531
click at [1197, 690] on span "Save" at bounding box center [1192, 691] width 23 height 10
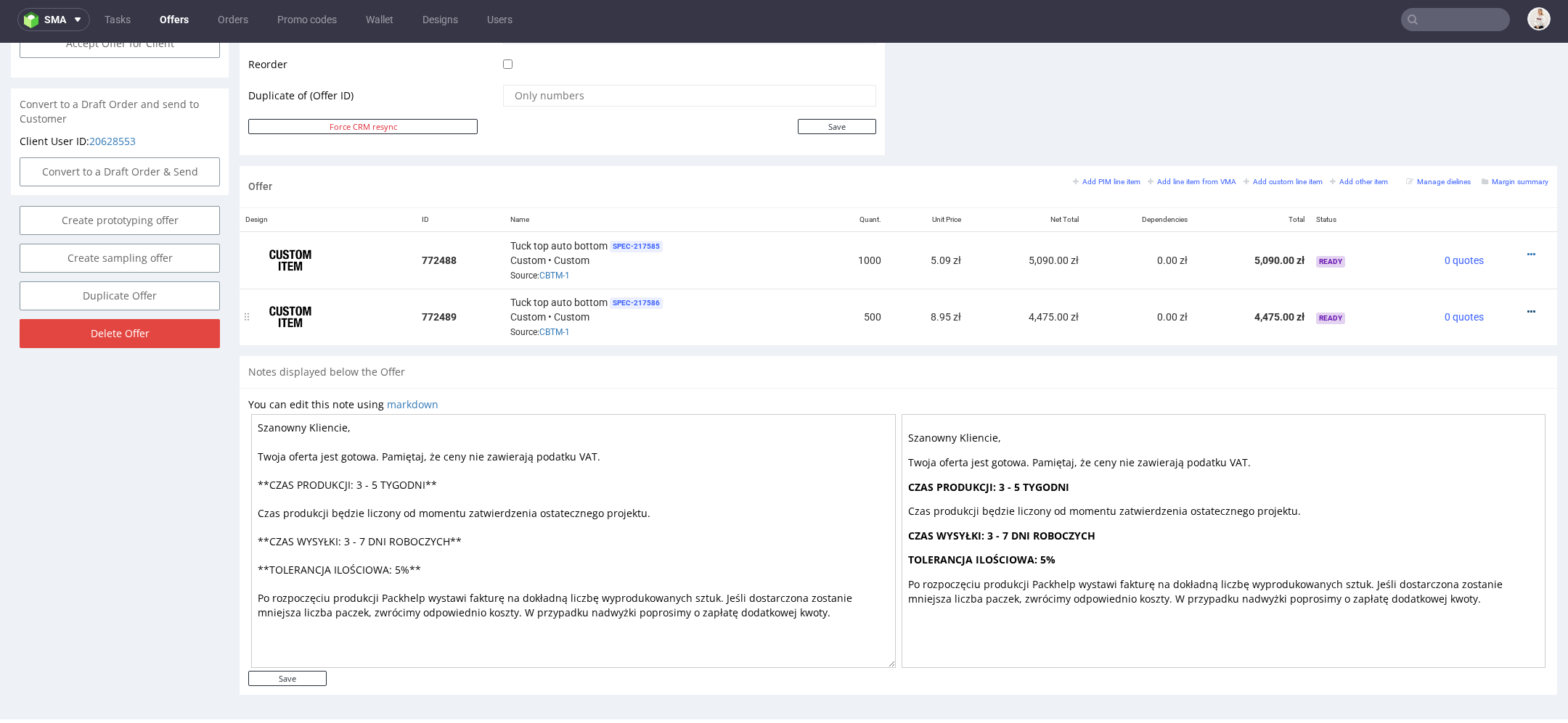
click at [1527, 307] on icon at bounding box center [1531, 312] width 8 height 10
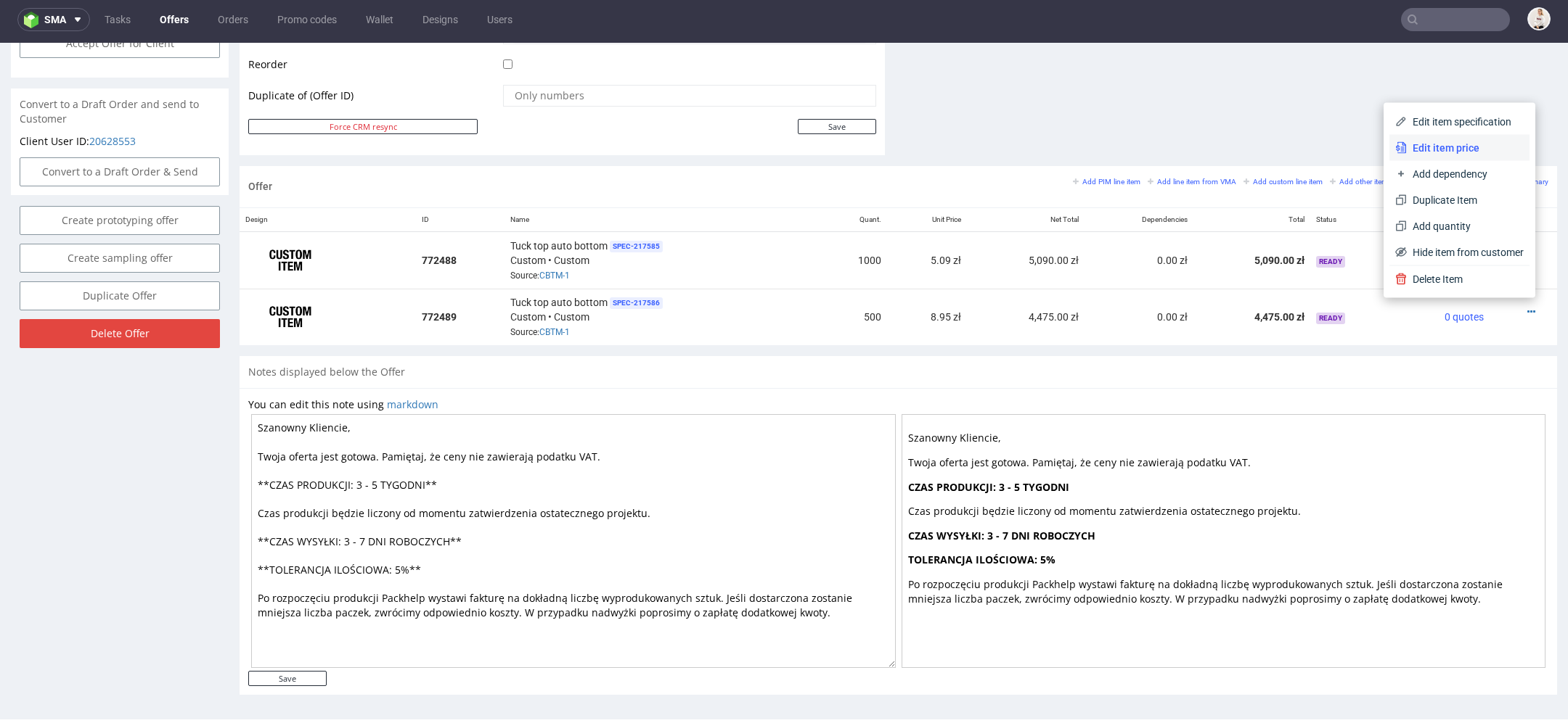
click at [1463, 142] on span "Edit item price" at bounding box center [1466, 148] width 117 height 15
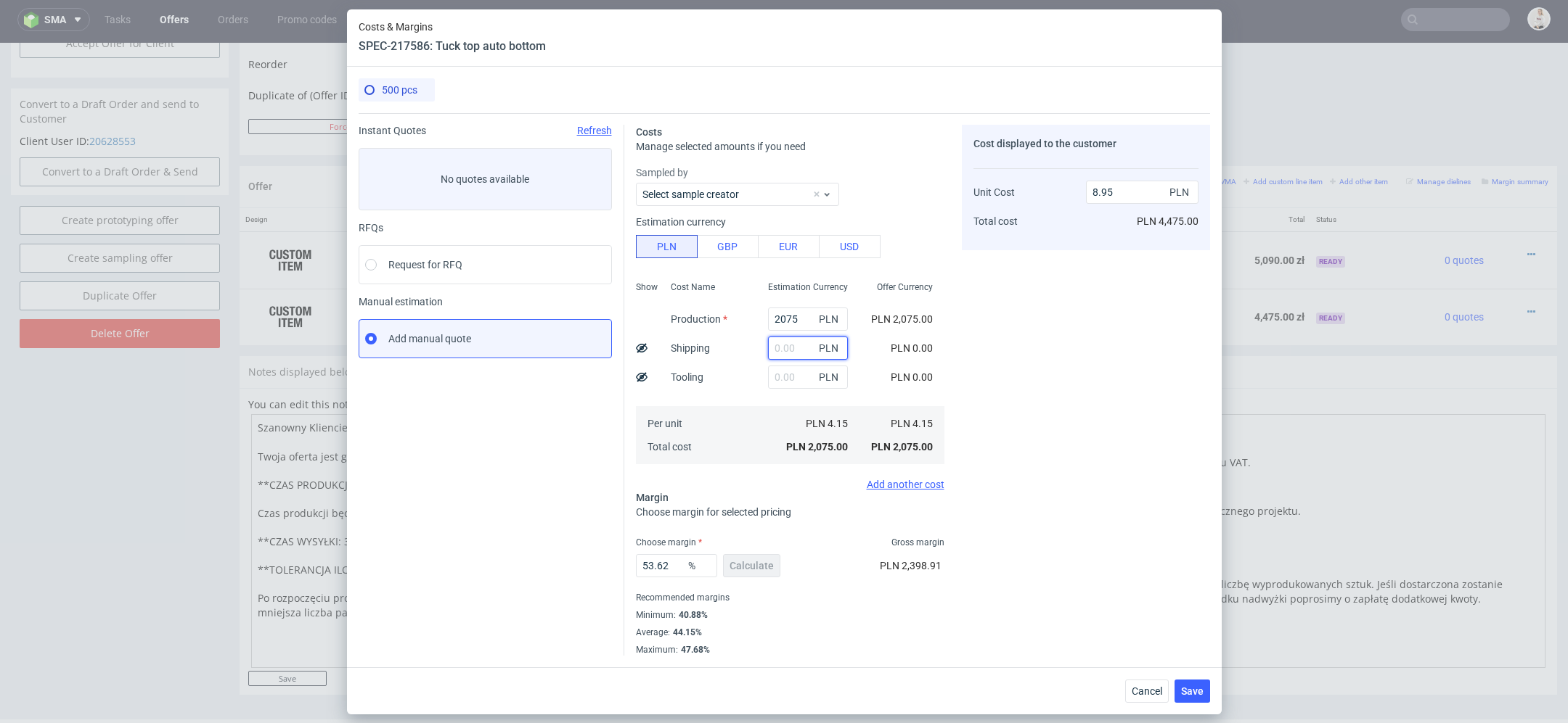
click at [795, 352] on input "text" at bounding box center [808, 348] width 79 height 23
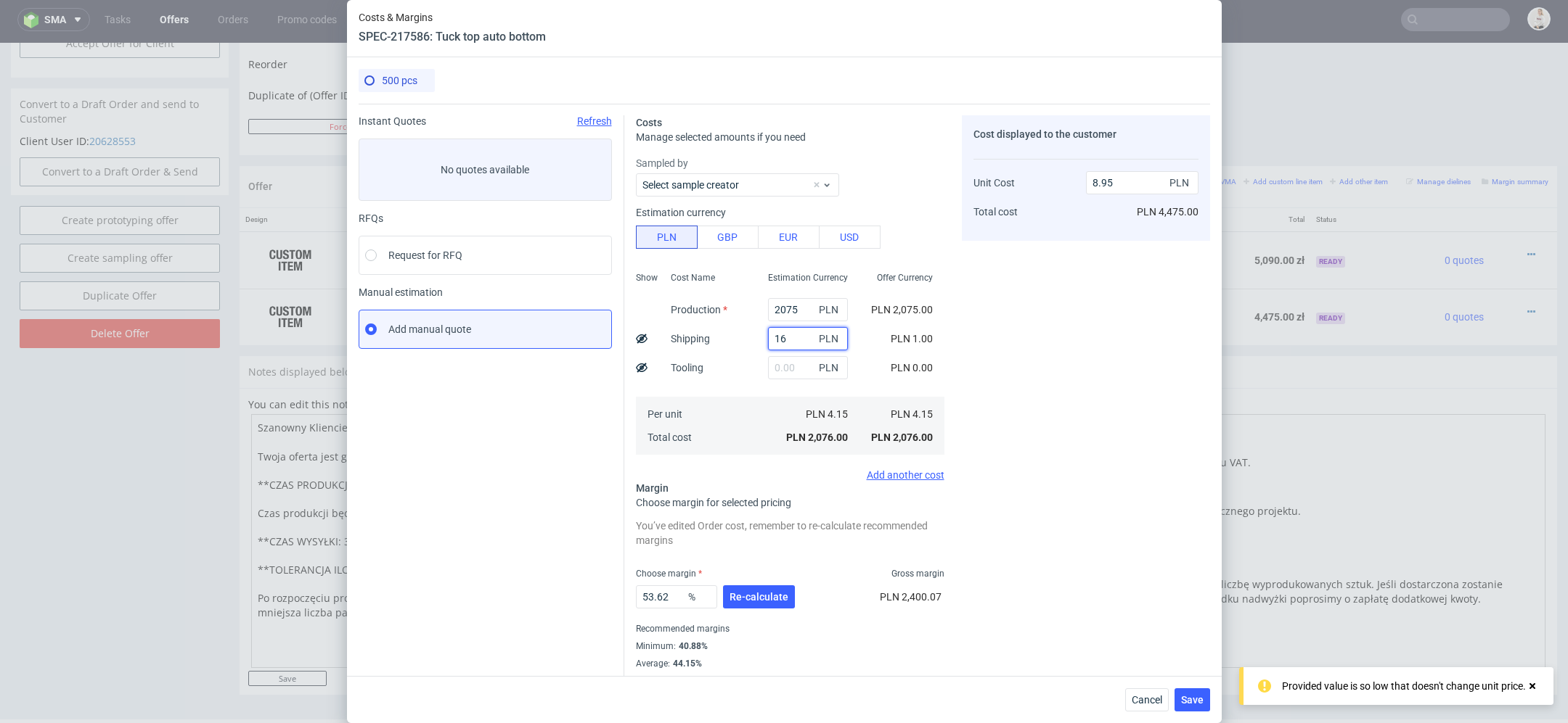
type input "160"
type input "9.64"
type input "160"
click at [1082, 367] on div "Cost displayed to the customer Unit Cost Total cost 9.64 PLN PLN 4,820.00" at bounding box center [1086, 401] width 248 height 572
click at [783, 584] on div "53.62 % Re-calculate" at bounding box center [716, 600] width 162 height 41
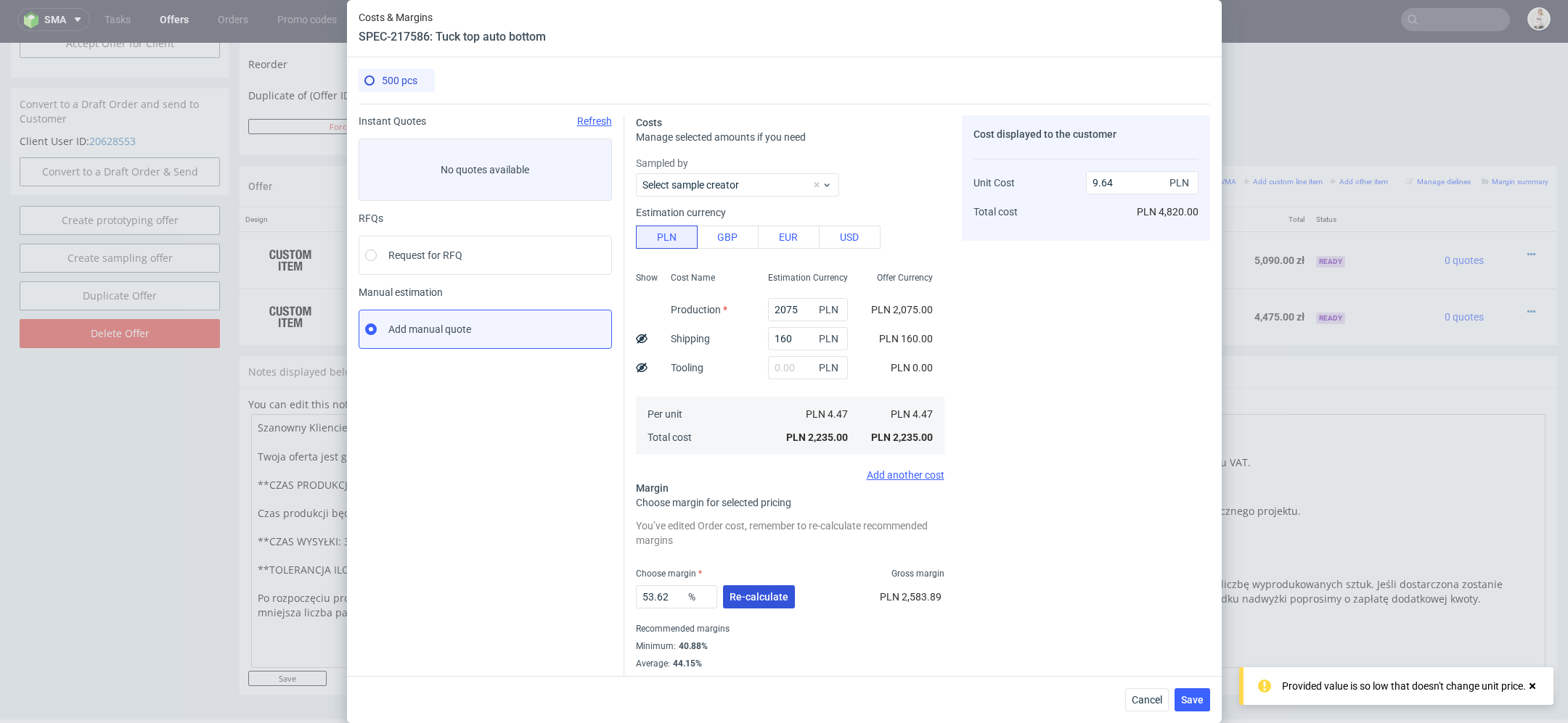
click at [774, 592] on span "Re-calculate" at bounding box center [758, 597] width 59 height 10
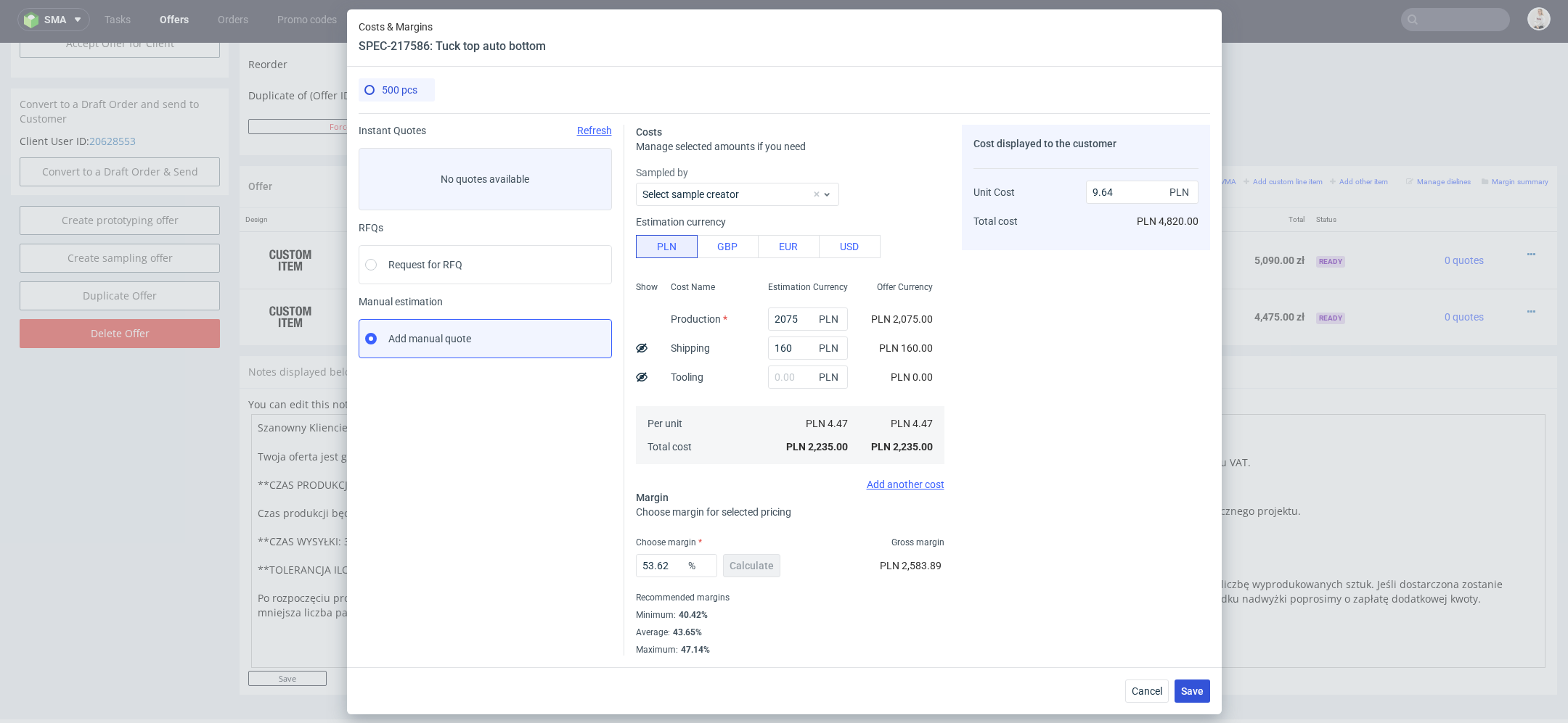
click at [1177, 690] on button "Save" at bounding box center [1192, 691] width 36 height 23
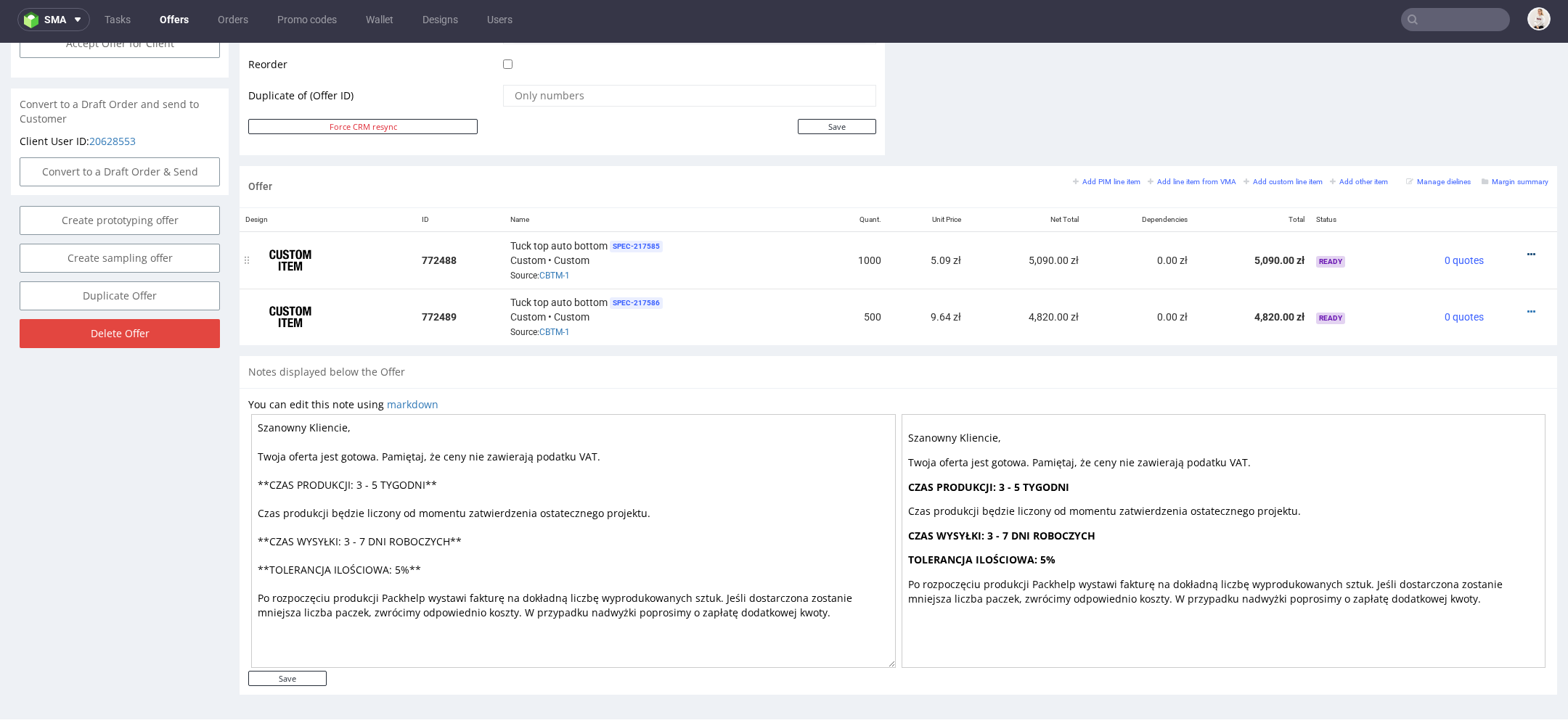
click at [1527, 249] on icon at bounding box center [1531, 254] width 8 height 10
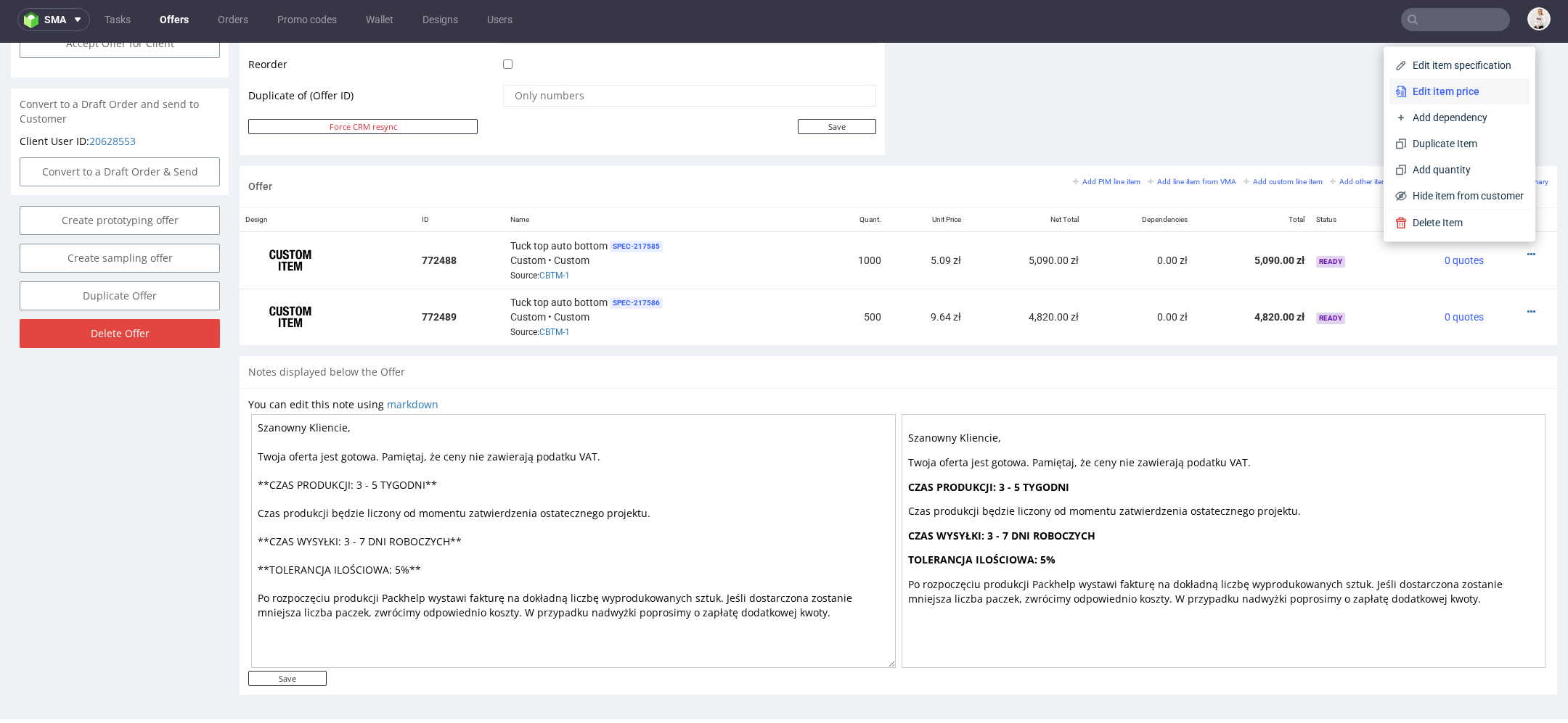
click at [1458, 87] on span "Edit item price" at bounding box center [1466, 91] width 117 height 15
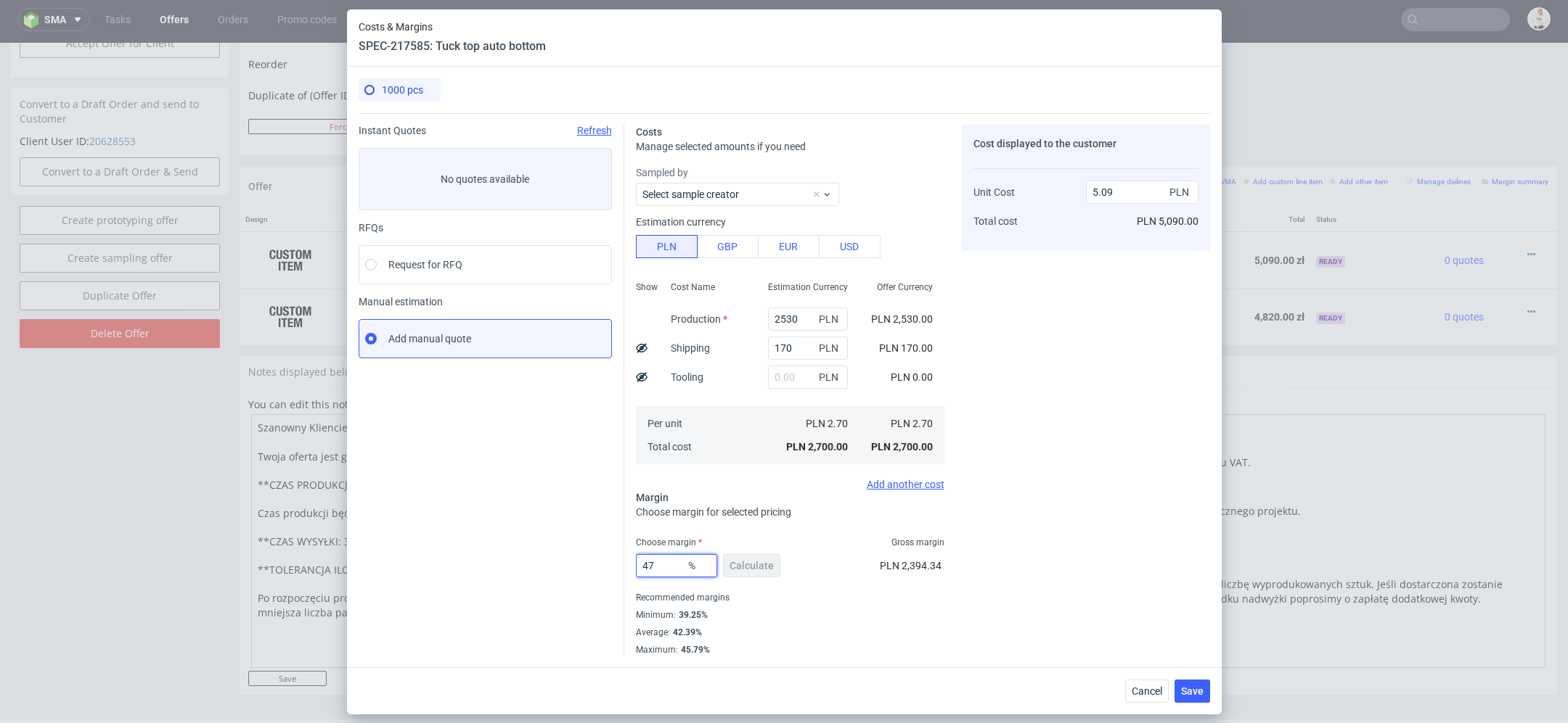
drag, startPoint x: 668, startPoint y: 571, endPoint x: 544, endPoint y: 567, distance: 124.1
click at [544, 567] on div "Instant Quotes Refresh No quotes available RFQs Request for RFQ Manual estimati…" at bounding box center [784, 384] width 852 height 543
type input "50"
type input "5.4"
type input "50"
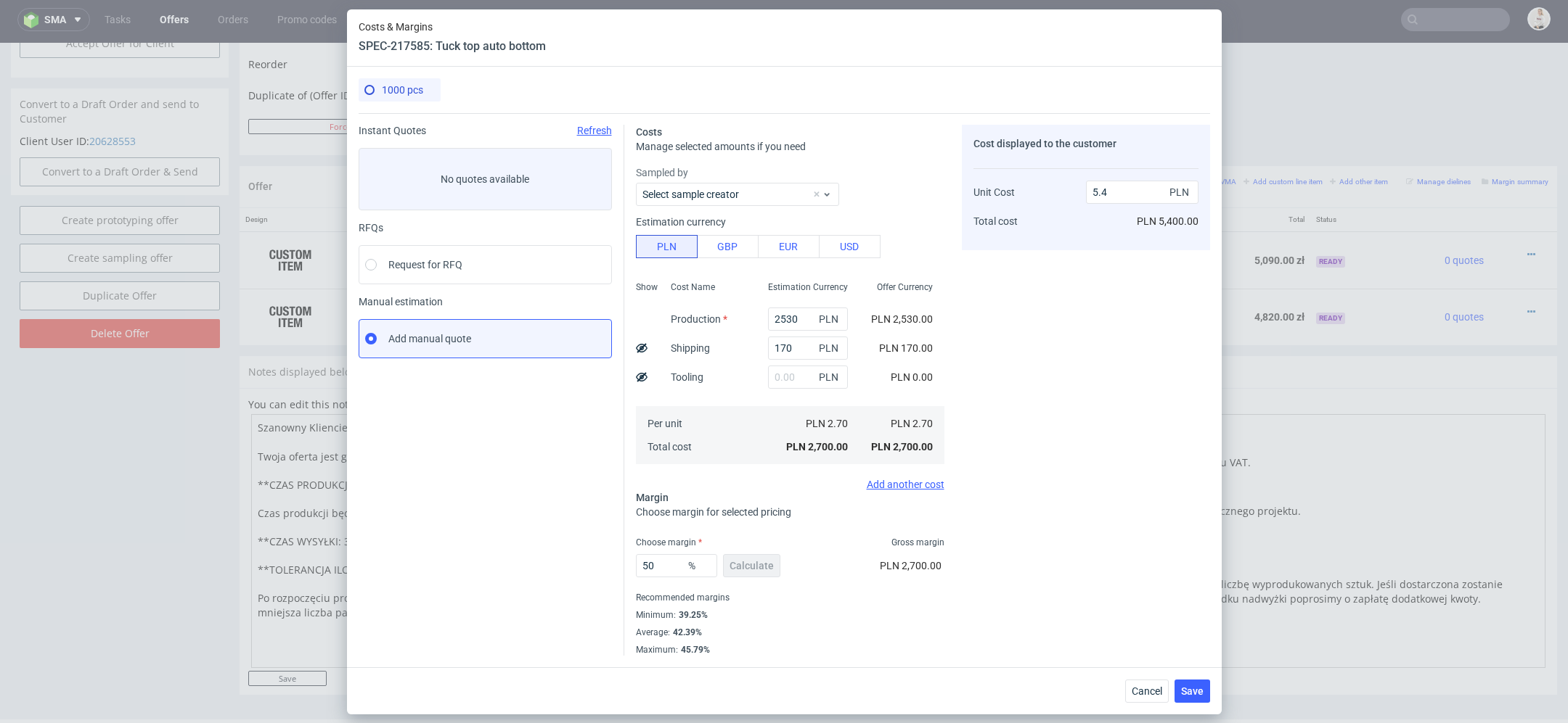
click at [955, 521] on div "Costs Manage selected amounts if you need Sampled by Select sample creator Esti…" at bounding box center [917, 384] width 586 height 543
click at [1191, 689] on span "Save" at bounding box center [1192, 691] width 23 height 10
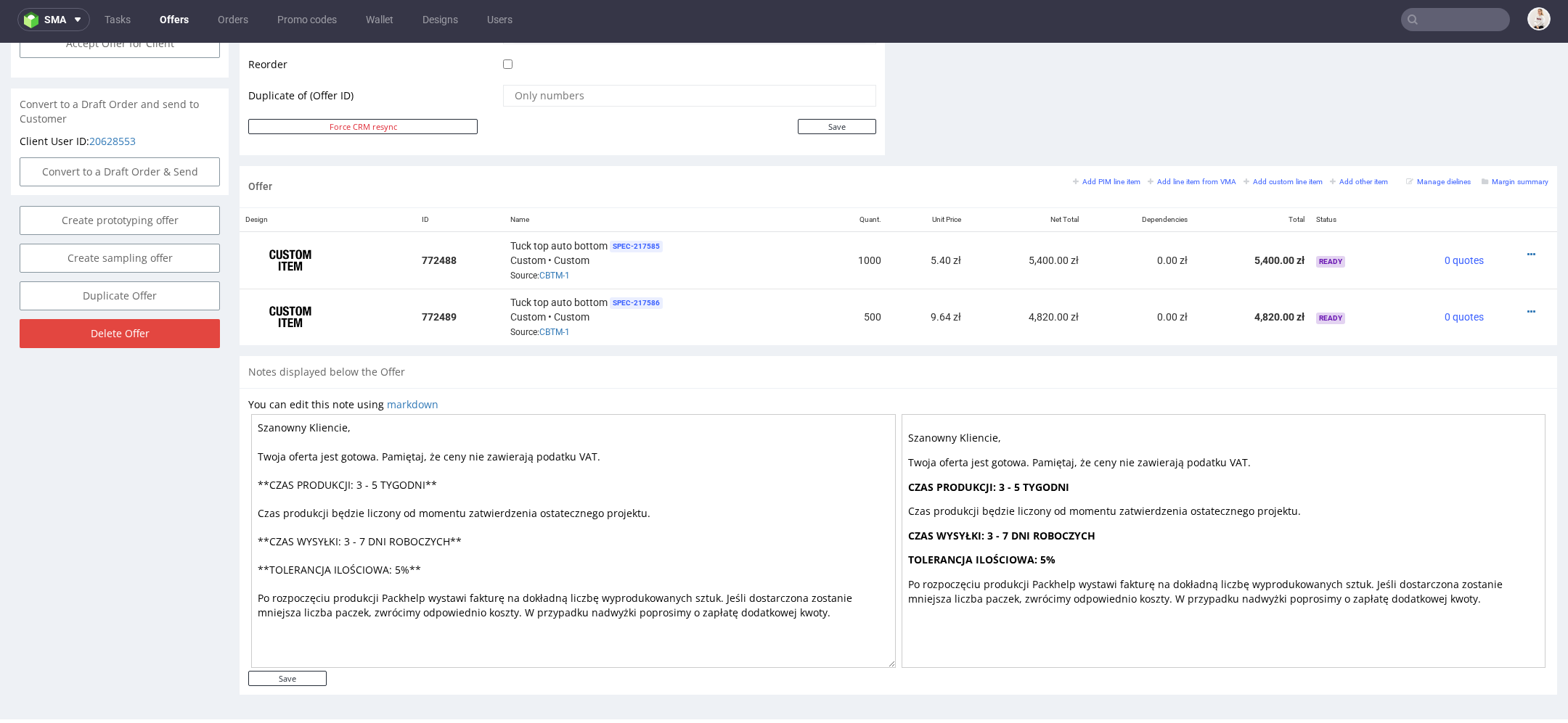
drag, startPoint x: 386, startPoint y: 482, endPoint x: 359, endPoint y: 482, distance: 27.0
click at [359, 482] on textarea "Szanowny Kliencie, Twoja oferta jest gotowa. Pamiętaj, że ceny nie zawierają po…" at bounding box center [573, 541] width 645 height 254
click at [369, 529] on textarea "Szanowny Kliencie, Twoja oferta jest gotowa. Pamiętaj, że ceny nie zawierają po…" at bounding box center [573, 541] width 645 height 254
click at [368, 536] on textarea "Szanowny Kliencie, Twoja oferta jest gotowa. Pamiętaj, że ceny nie zawierają po…" at bounding box center [573, 541] width 645 height 254
type textarea "Szanowny Kliencie, Twoja oferta jest gotowa. Pamiętaj, że ceny nie zawierają po…"
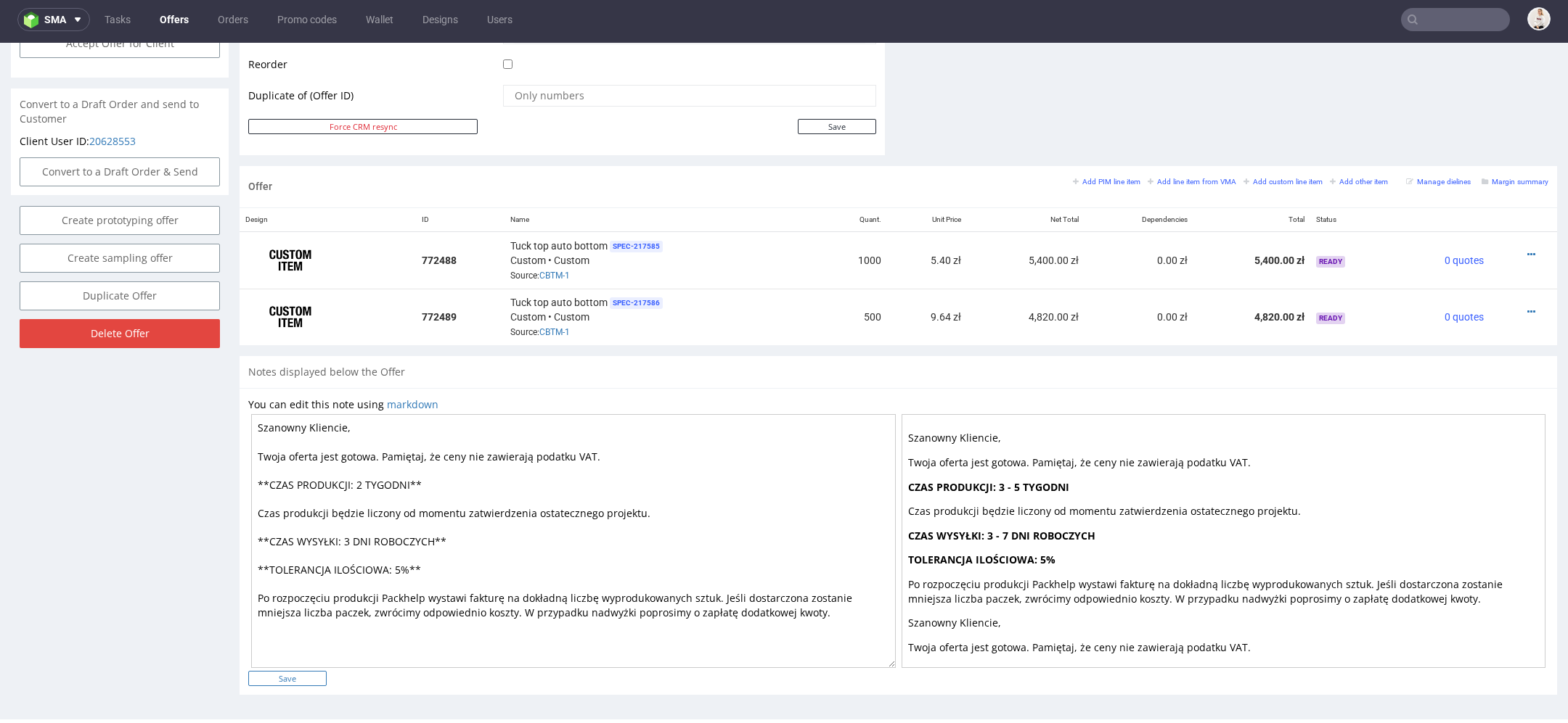
click at [300, 680] on input "Save" at bounding box center [287, 678] width 78 height 15
type input "In progress..."
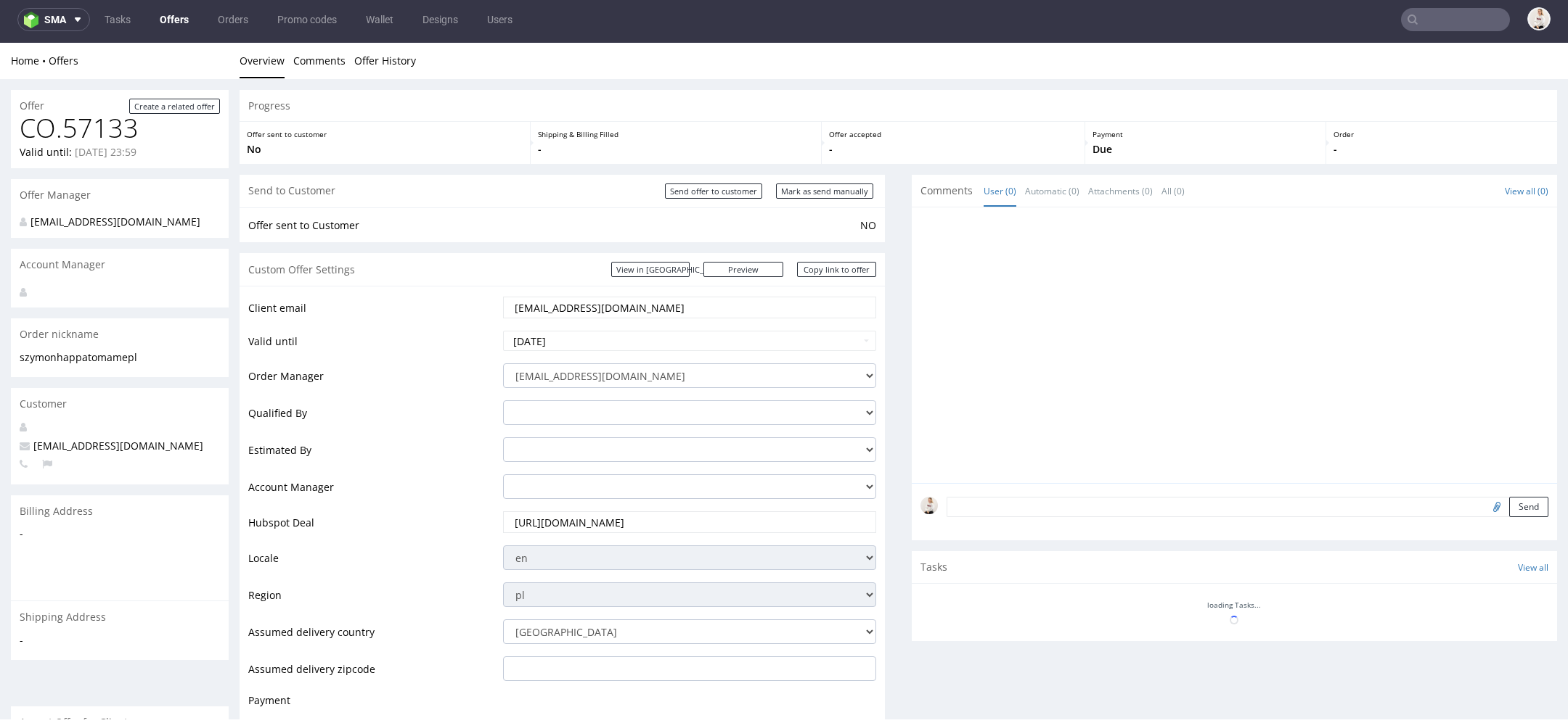
scroll to position [0, 0]
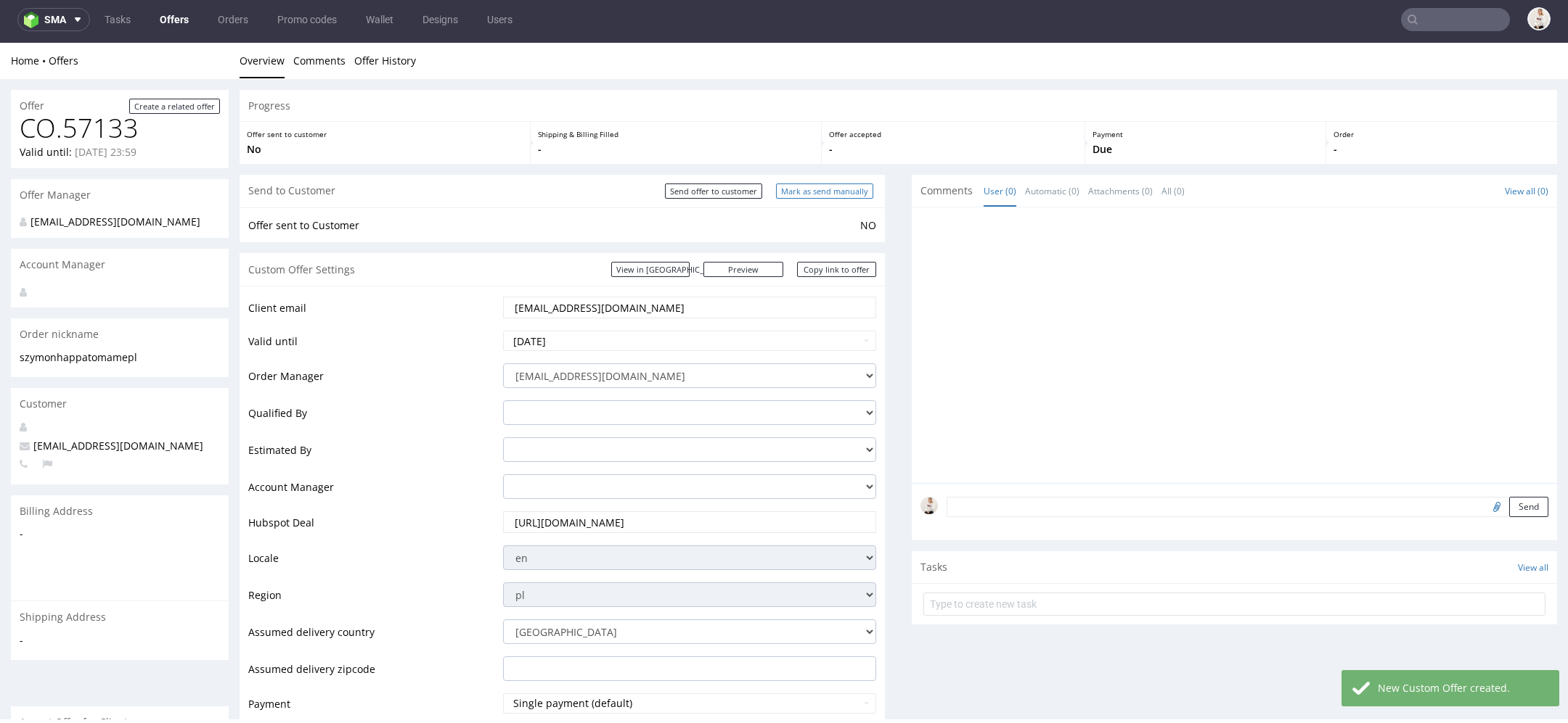
click at [814, 185] on input "Mark as send manually" at bounding box center [825, 191] width 97 height 15
type input "In progress..."
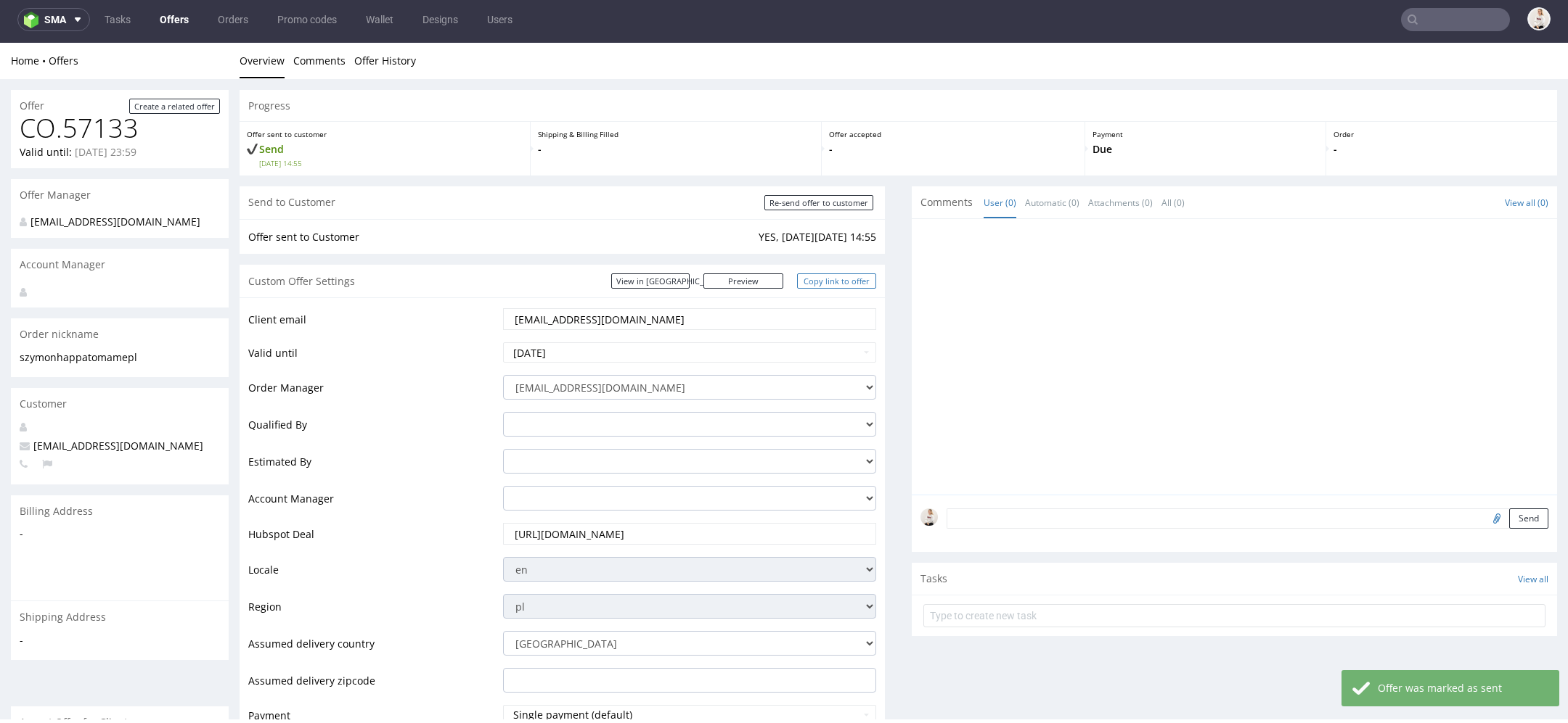
click at [832, 275] on link "Copy link to offer" at bounding box center [837, 280] width 79 height 15
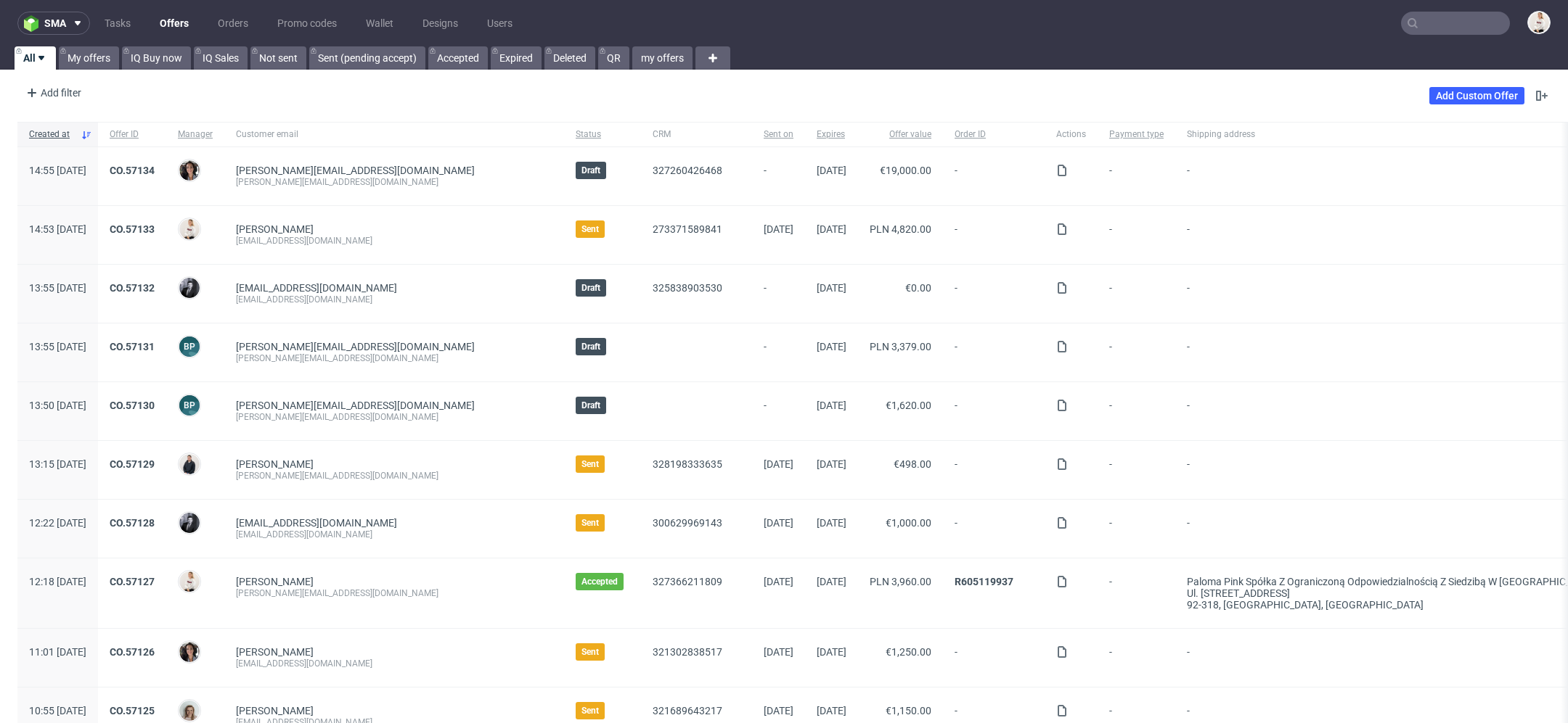
click at [1441, 26] on input "text" at bounding box center [1456, 23] width 109 height 23
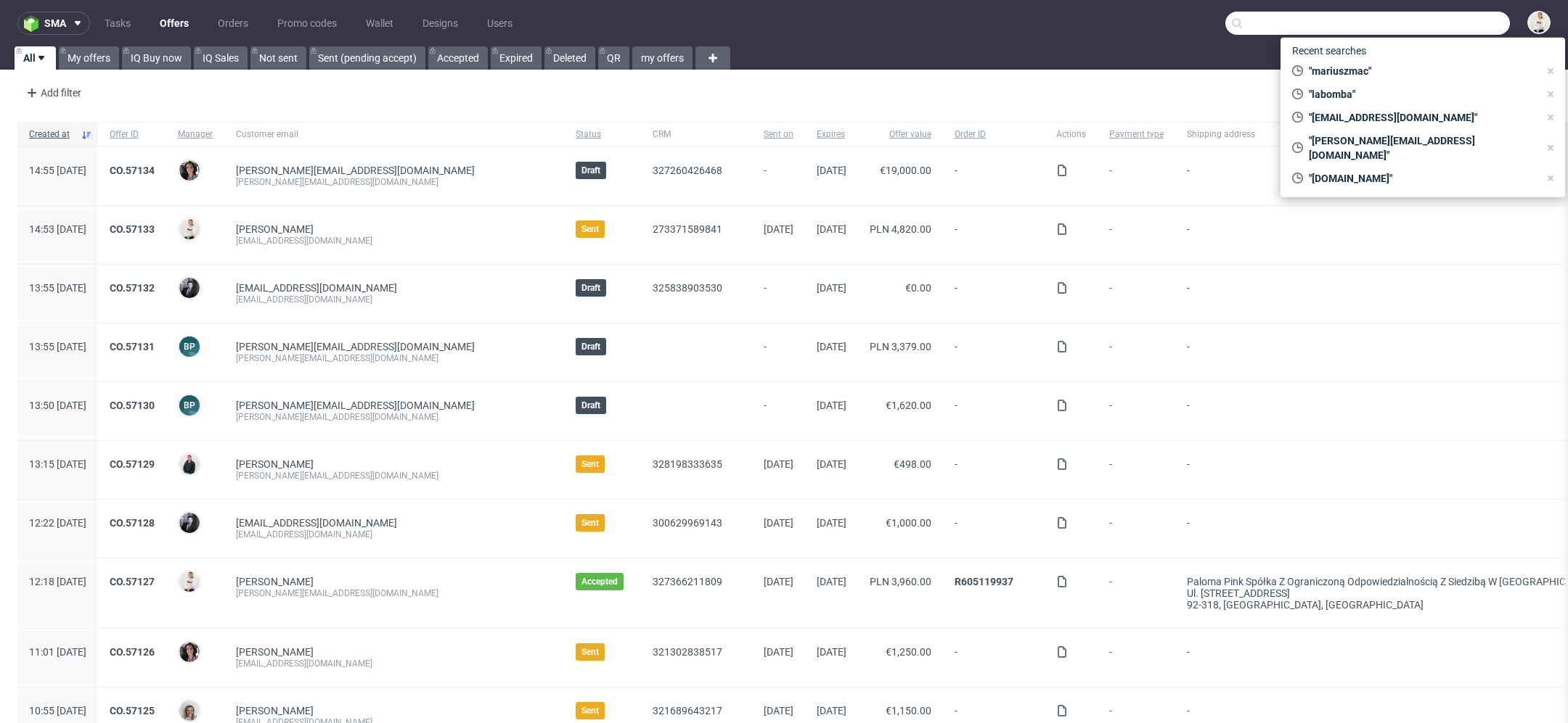
paste input "[DOMAIN_NAME]"
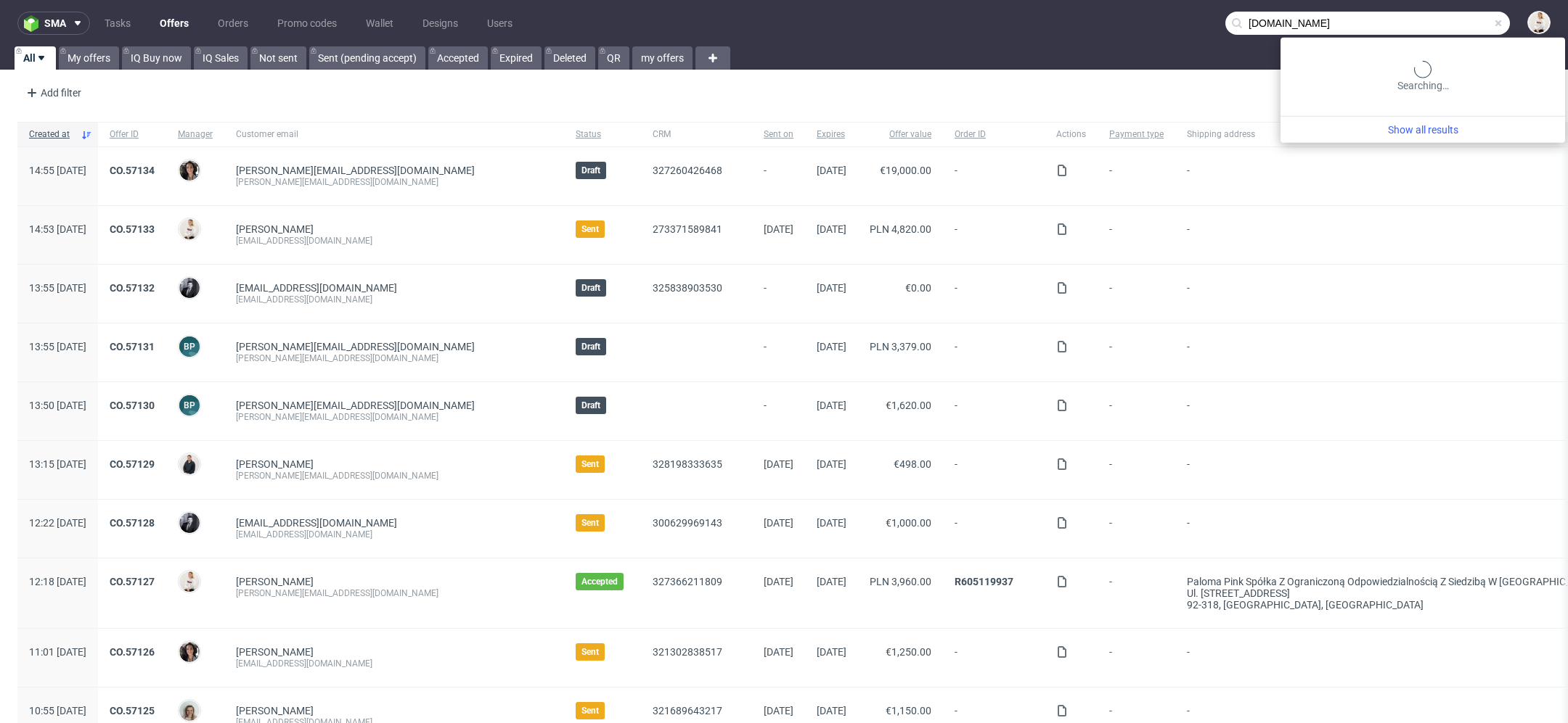
type input "[DOMAIN_NAME]"
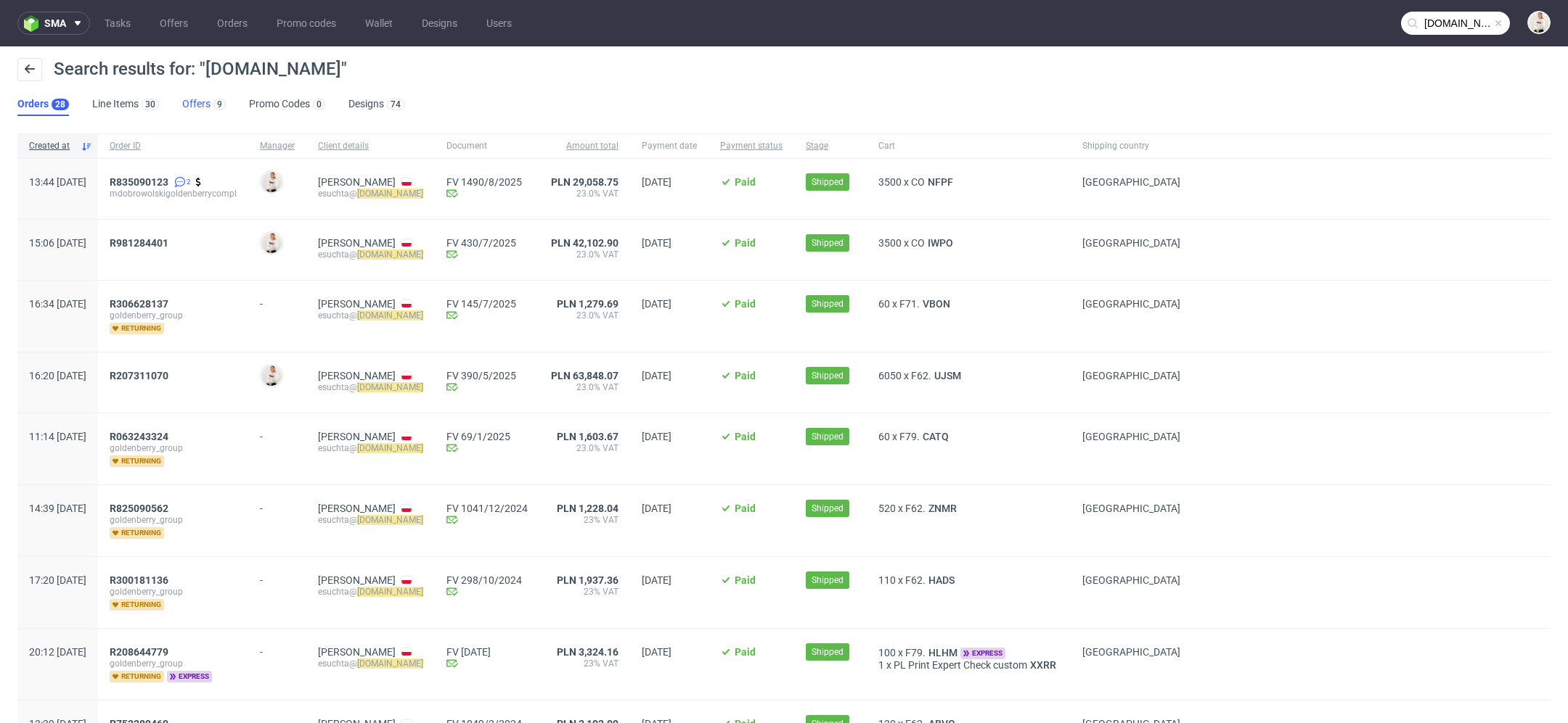
click at [209, 99] on link "Offers 9" at bounding box center [204, 104] width 44 height 23
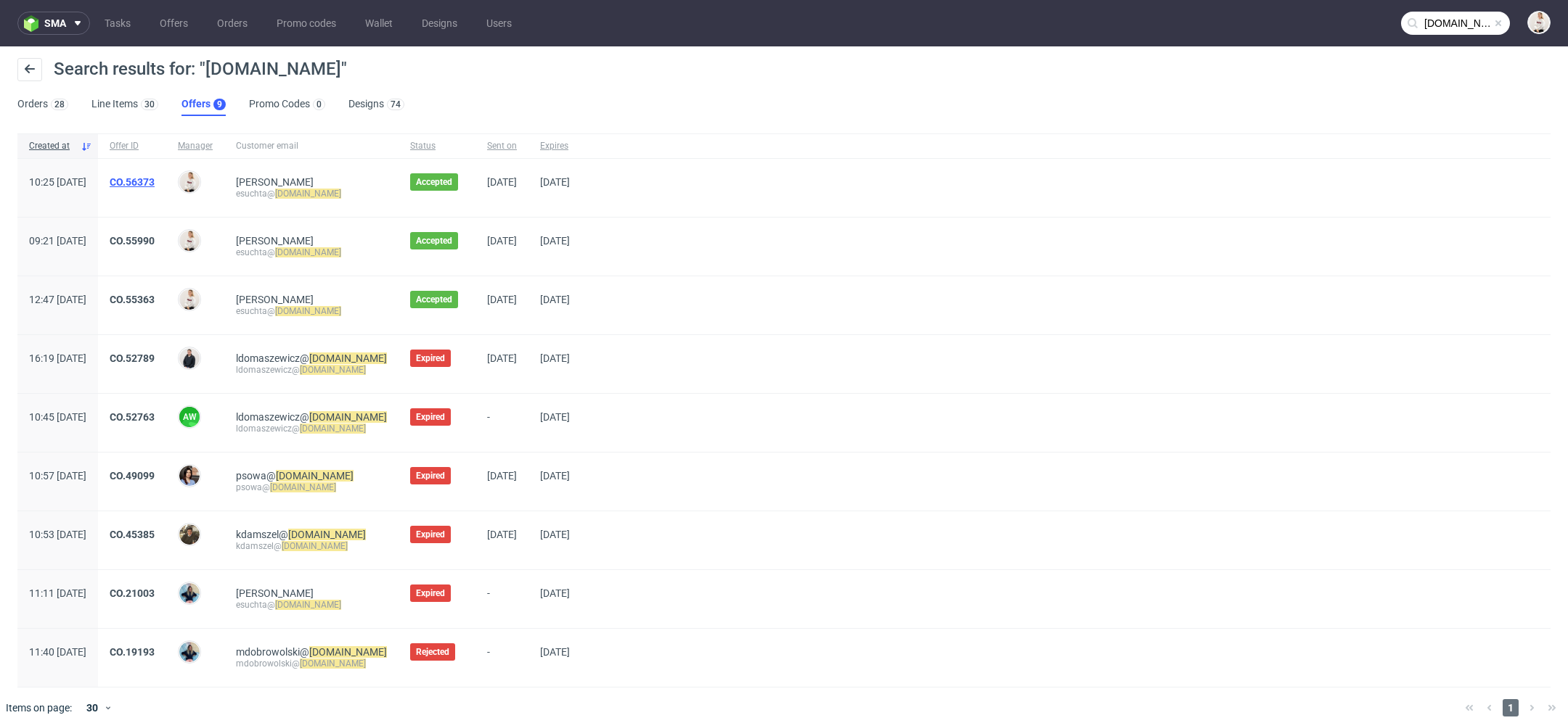
click at [155, 178] on link "CO.56373" at bounding box center [131, 183] width 45 height 12
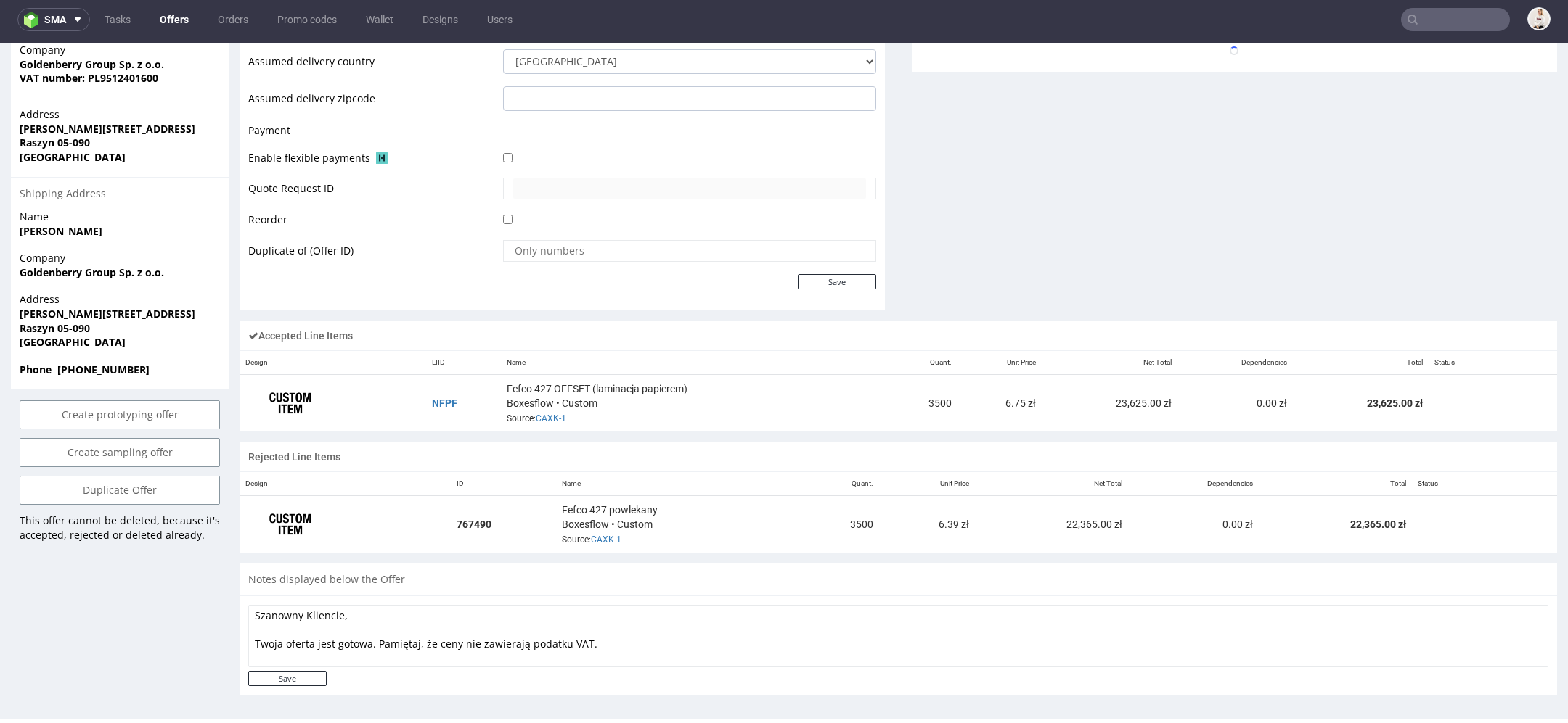
scroll to position [620, 0]
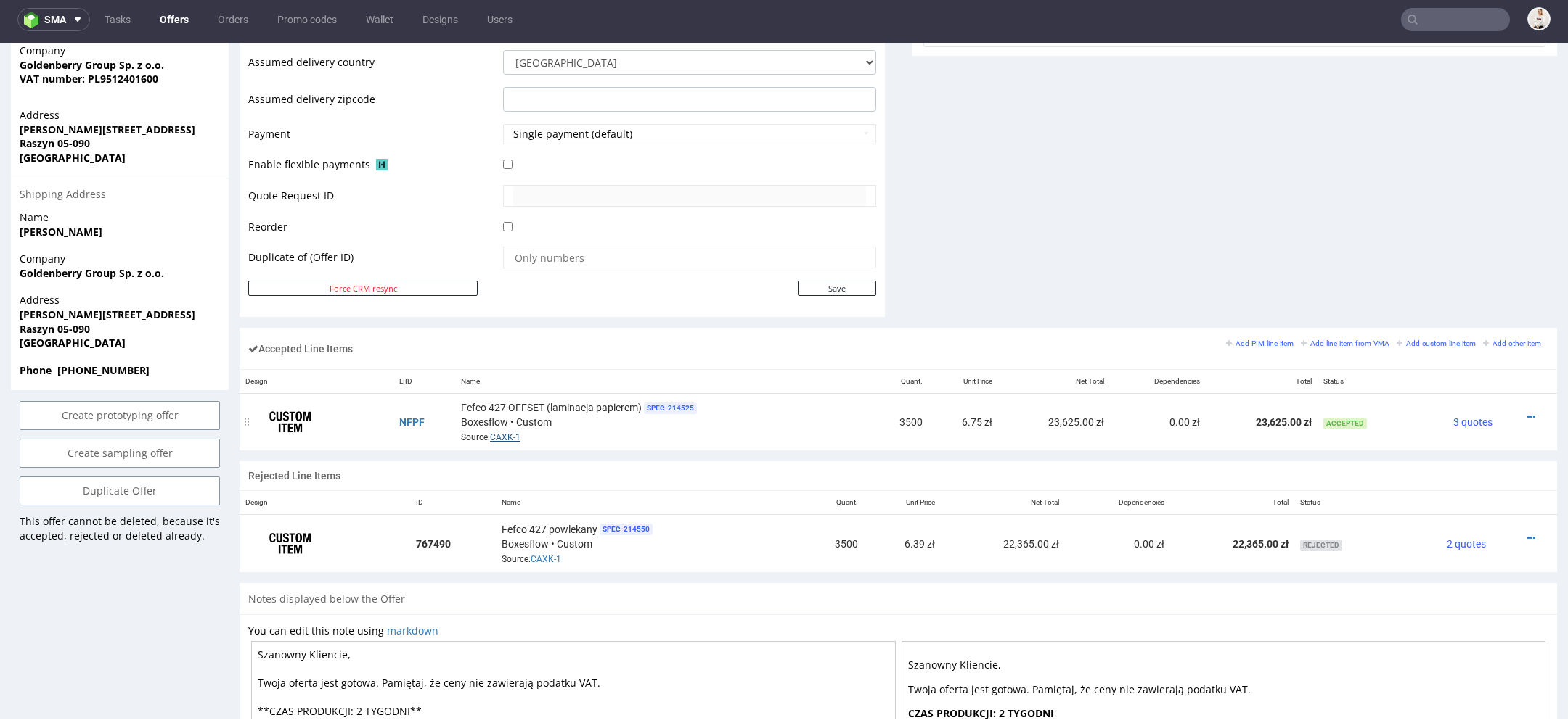
click at [495, 432] on link "CAXK-1" at bounding box center [505, 437] width 31 height 10
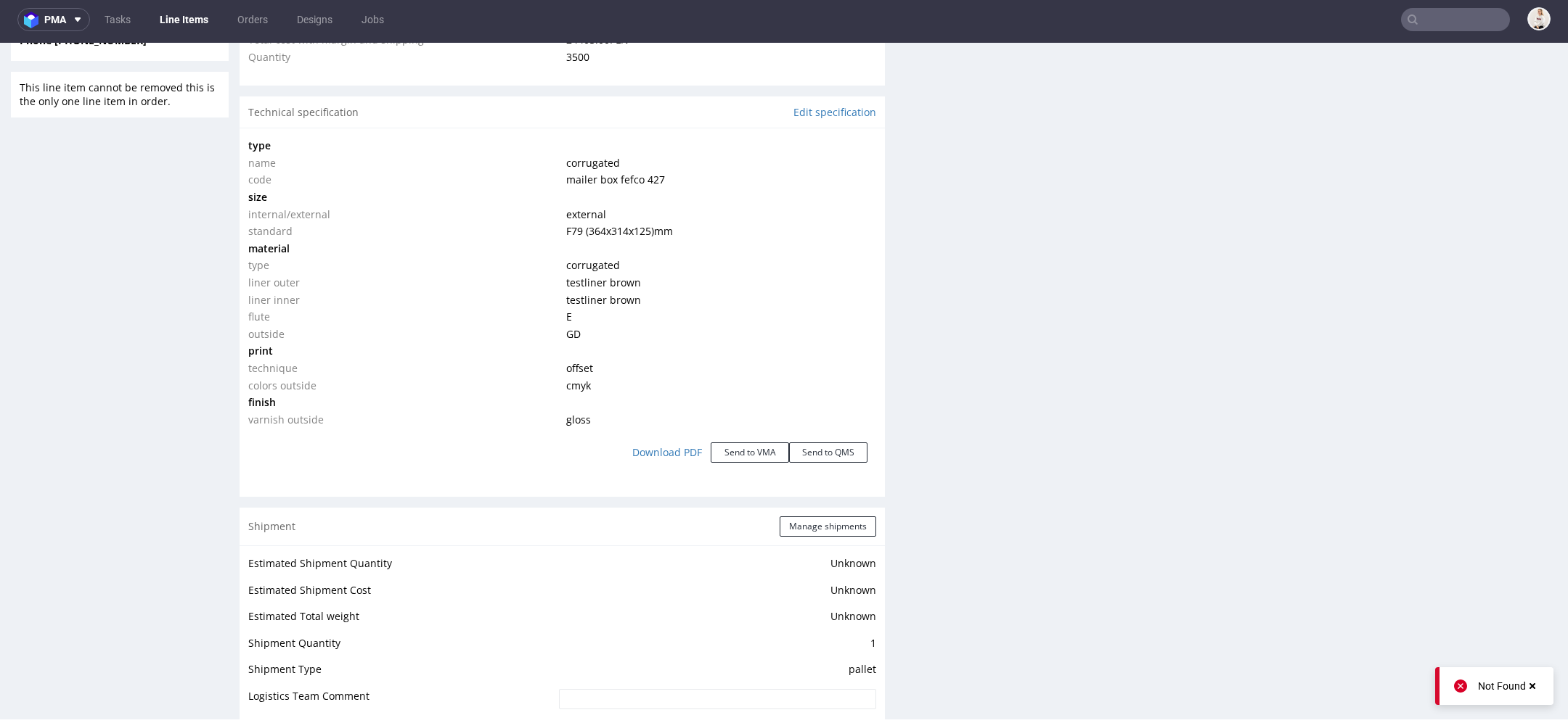
scroll to position [1187, 0]
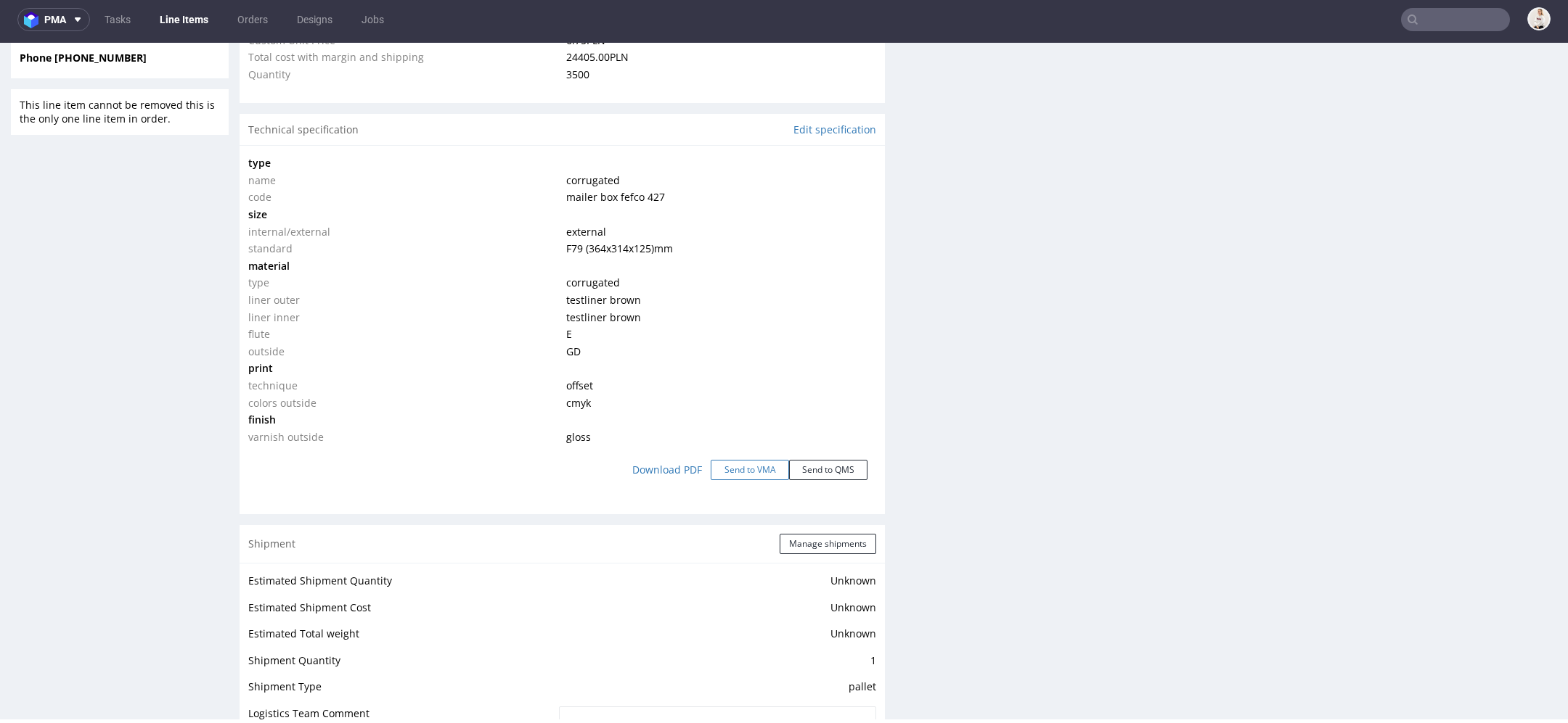
click at [744, 471] on button "Send to VMA" at bounding box center [749, 470] width 78 height 20
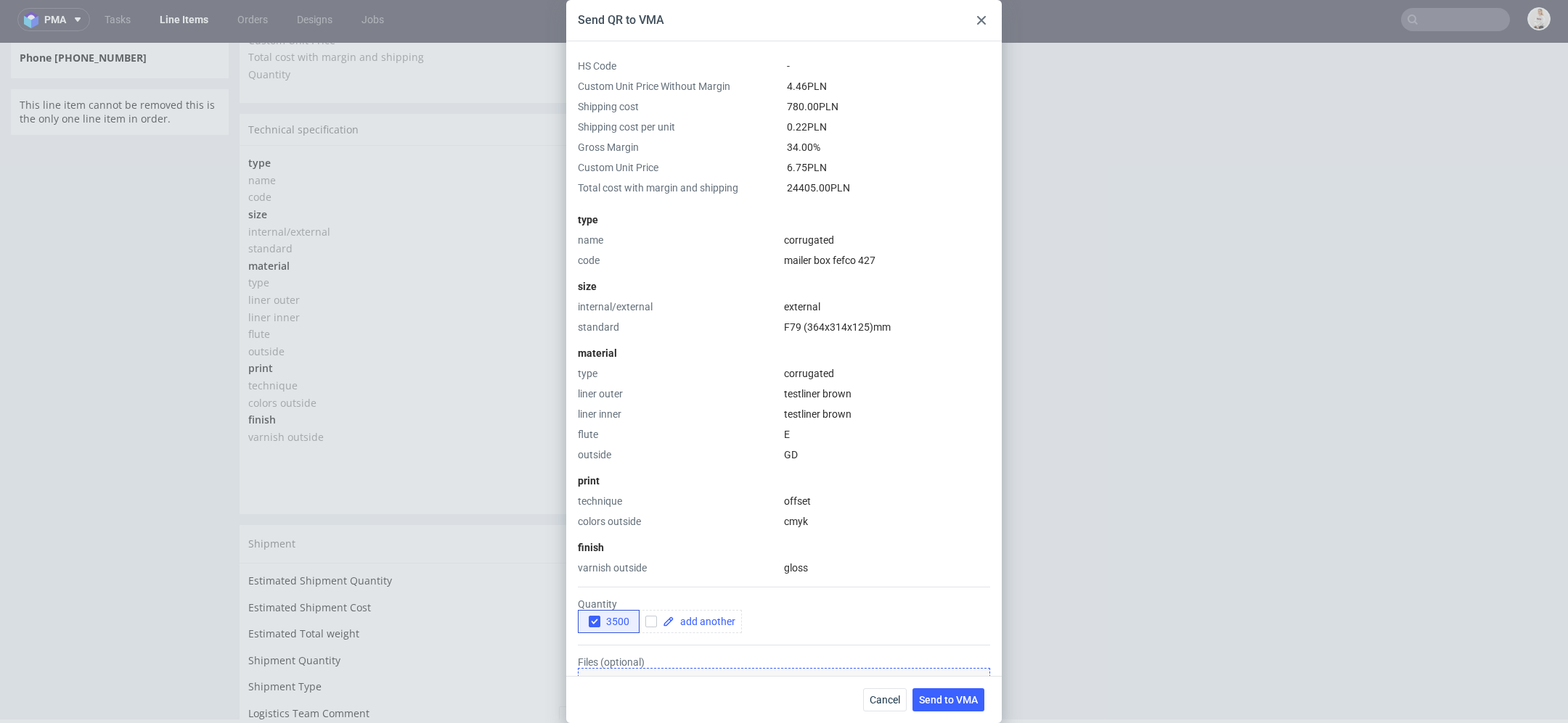
scroll to position [147, 0]
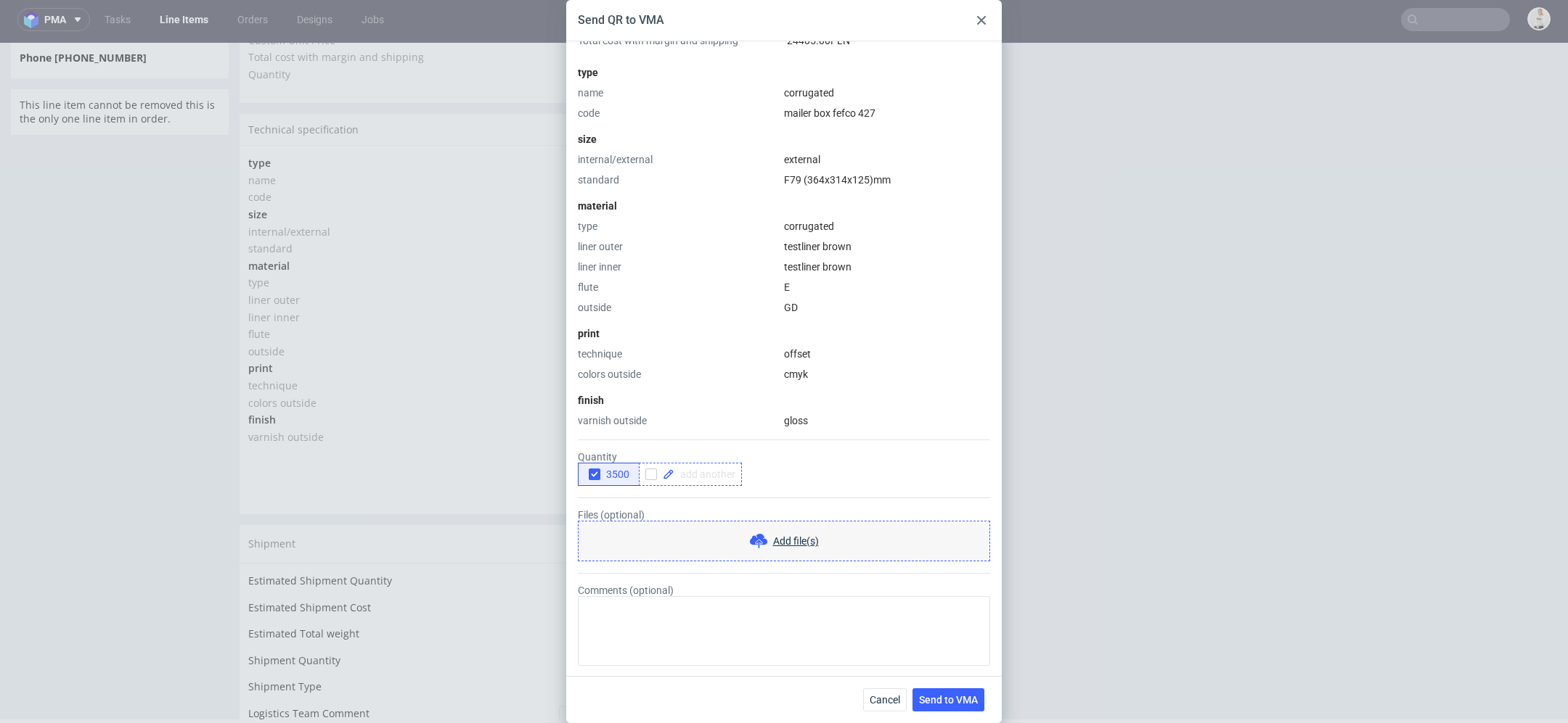
click at [704, 476] on span at bounding box center [705, 475] width 61 height 10
click at [693, 473] on span "2150" at bounding box center [689, 475] width 29 height 10
click at [654, 477] on input "checkbox" at bounding box center [652, 475] width 12 height 12
click at [702, 476] on span at bounding box center [705, 475] width 61 height 10
checkbox input "true"
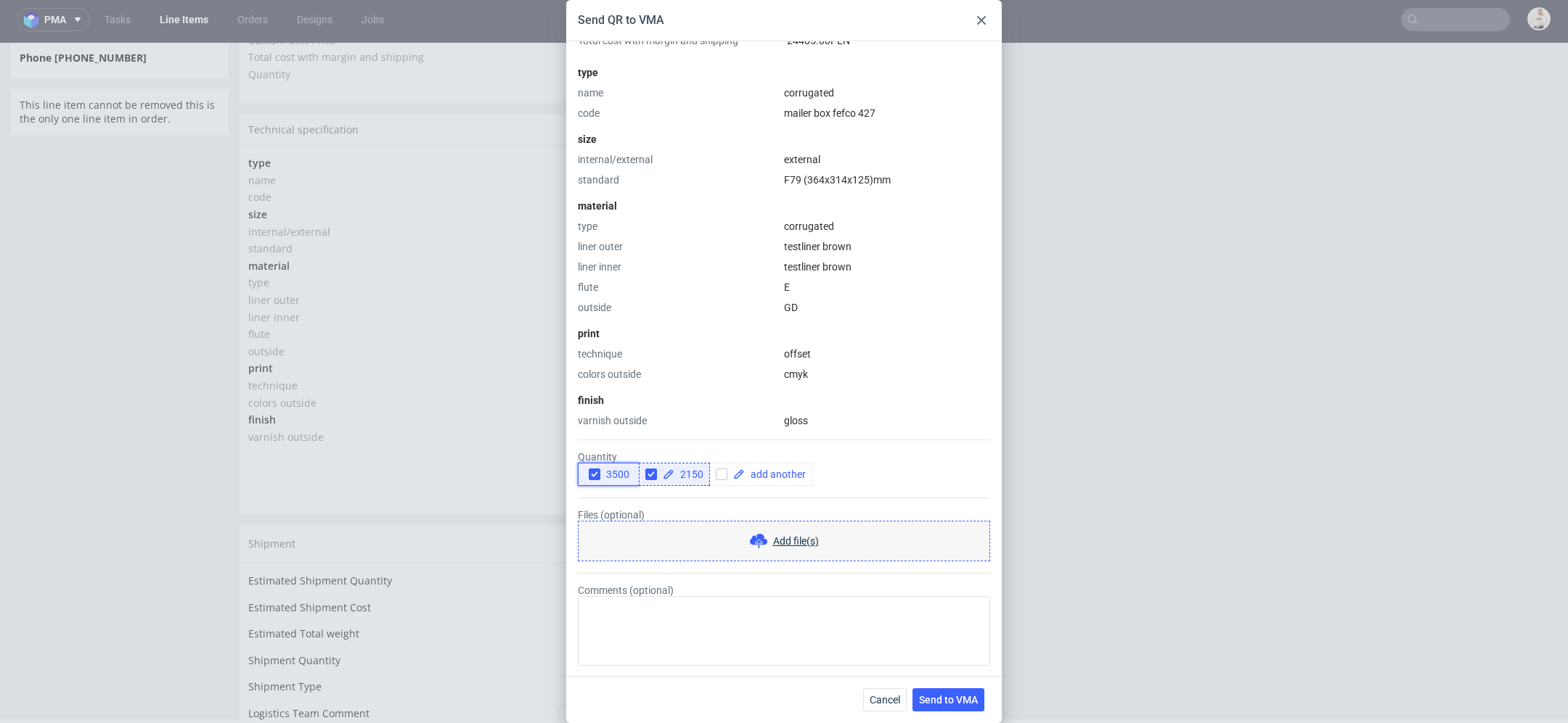
click at [595, 474] on icon "button" at bounding box center [594, 475] width 10 height 10
click at [961, 697] on span "Send to VMA" at bounding box center [948, 700] width 59 height 10
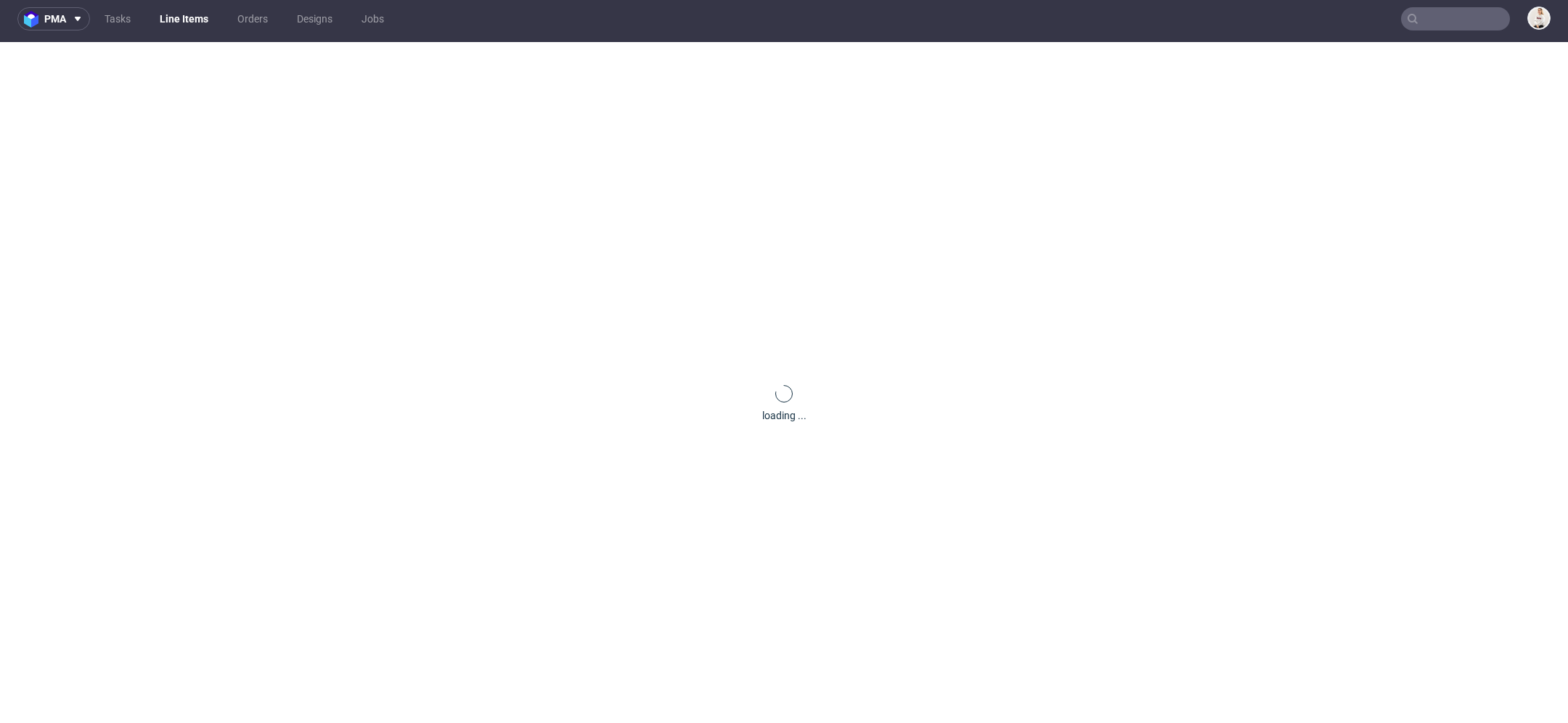
scroll to position [0, 0]
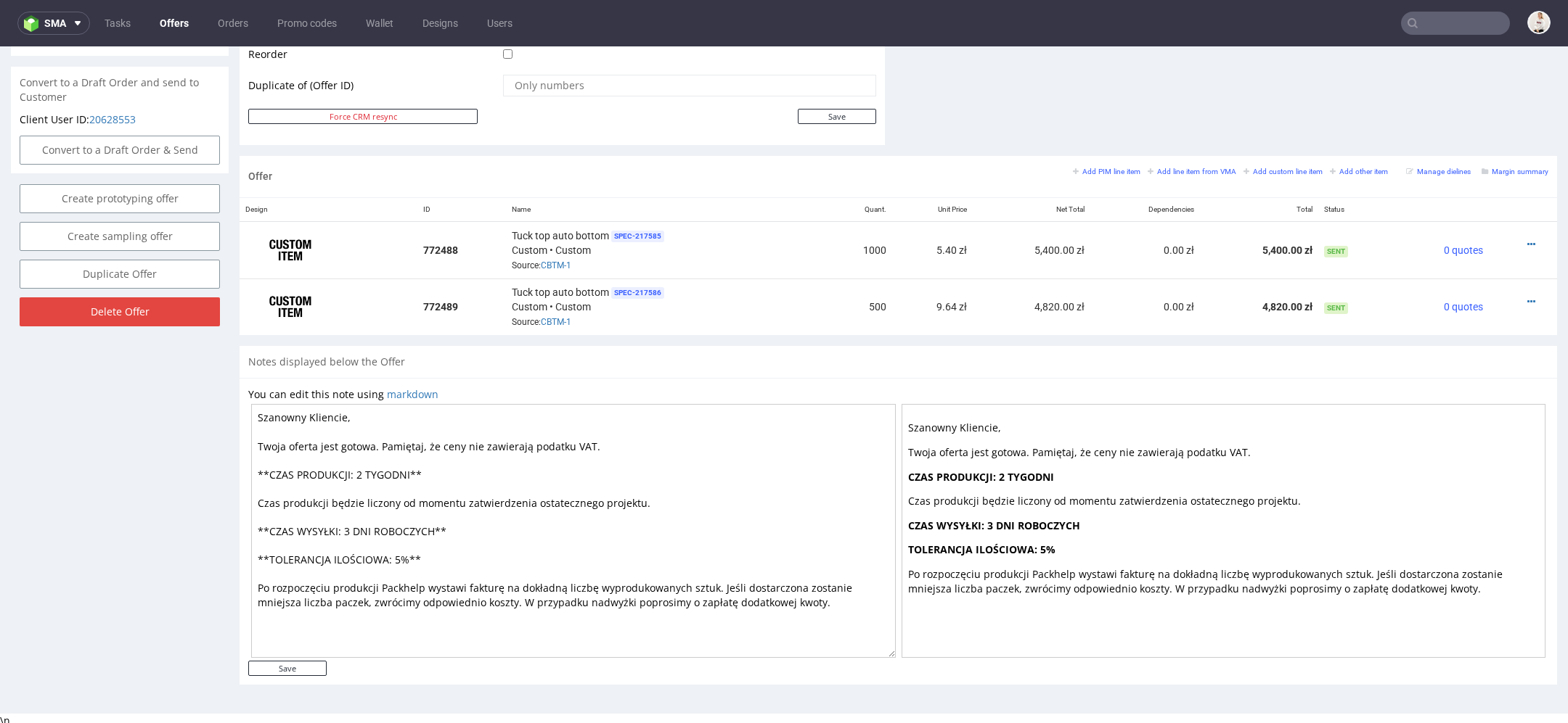
scroll to position [4, 0]
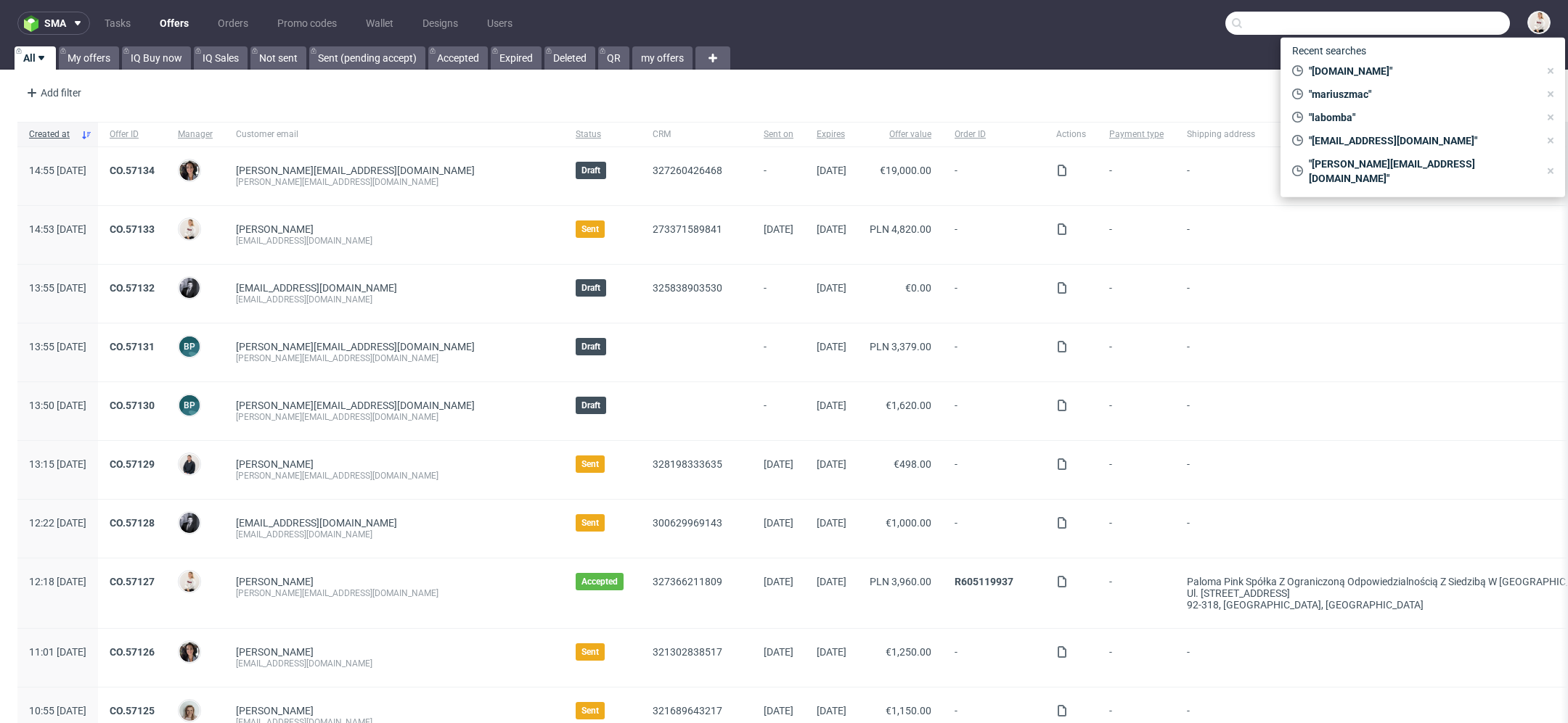
click at [1407, 27] on input "text" at bounding box center [1367, 23] width 284 height 23
click at [1371, 69] on span ""[DOMAIN_NAME]"" at bounding box center [1421, 71] width 235 height 15
type input "goldenberry.com.pl"
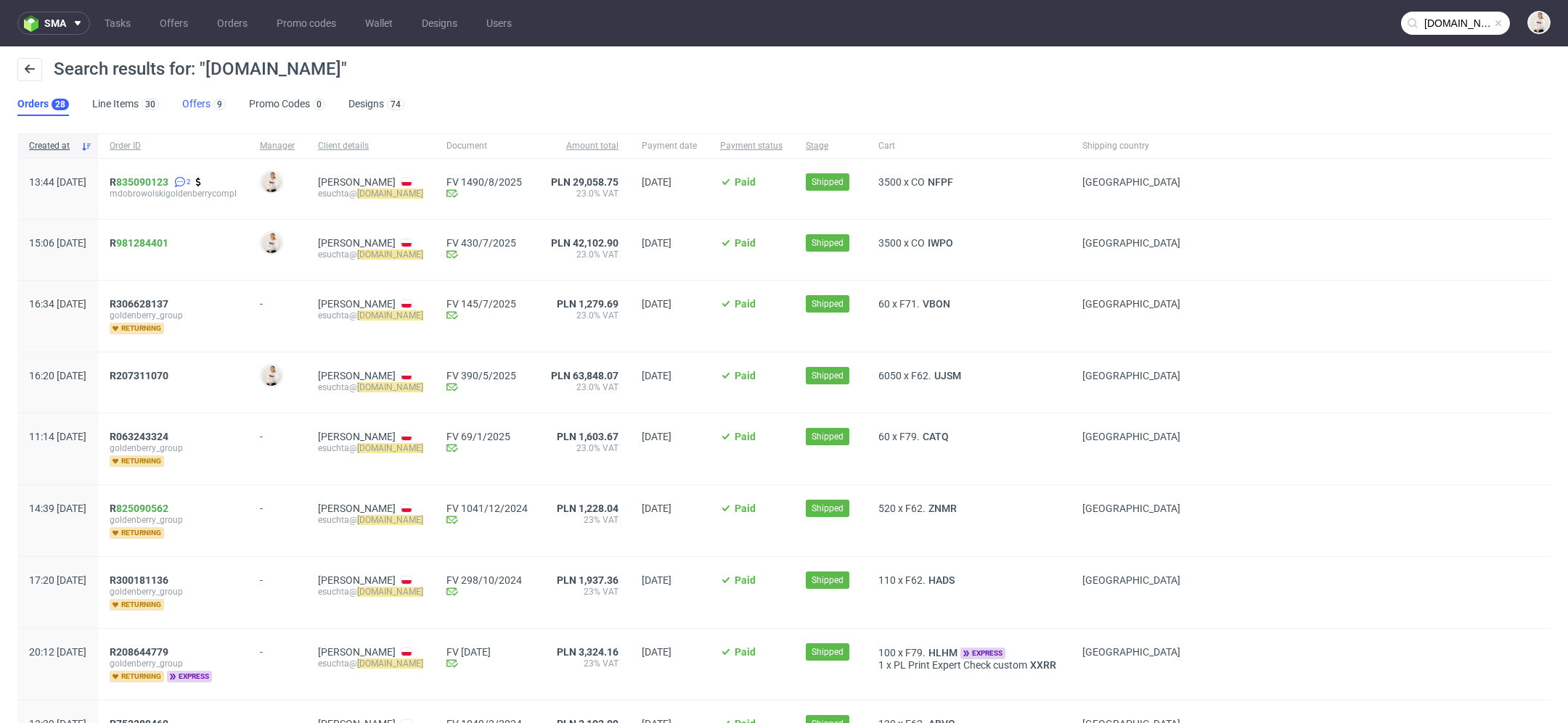
click at [192, 95] on link "Offers 9" at bounding box center [204, 104] width 44 height 23
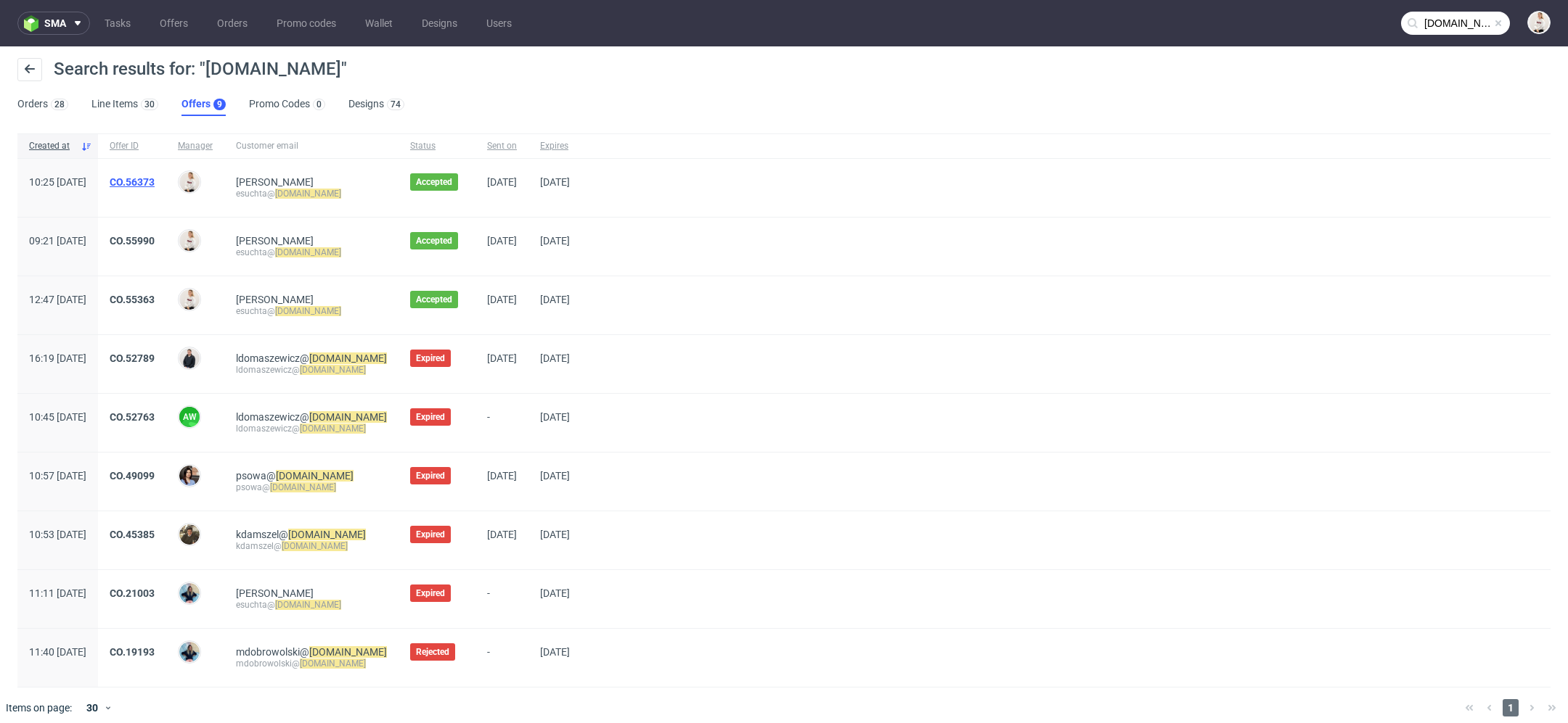
click at [155, 177] on link "CO.56373" at bounding box center [131, 183] width 45 height 12
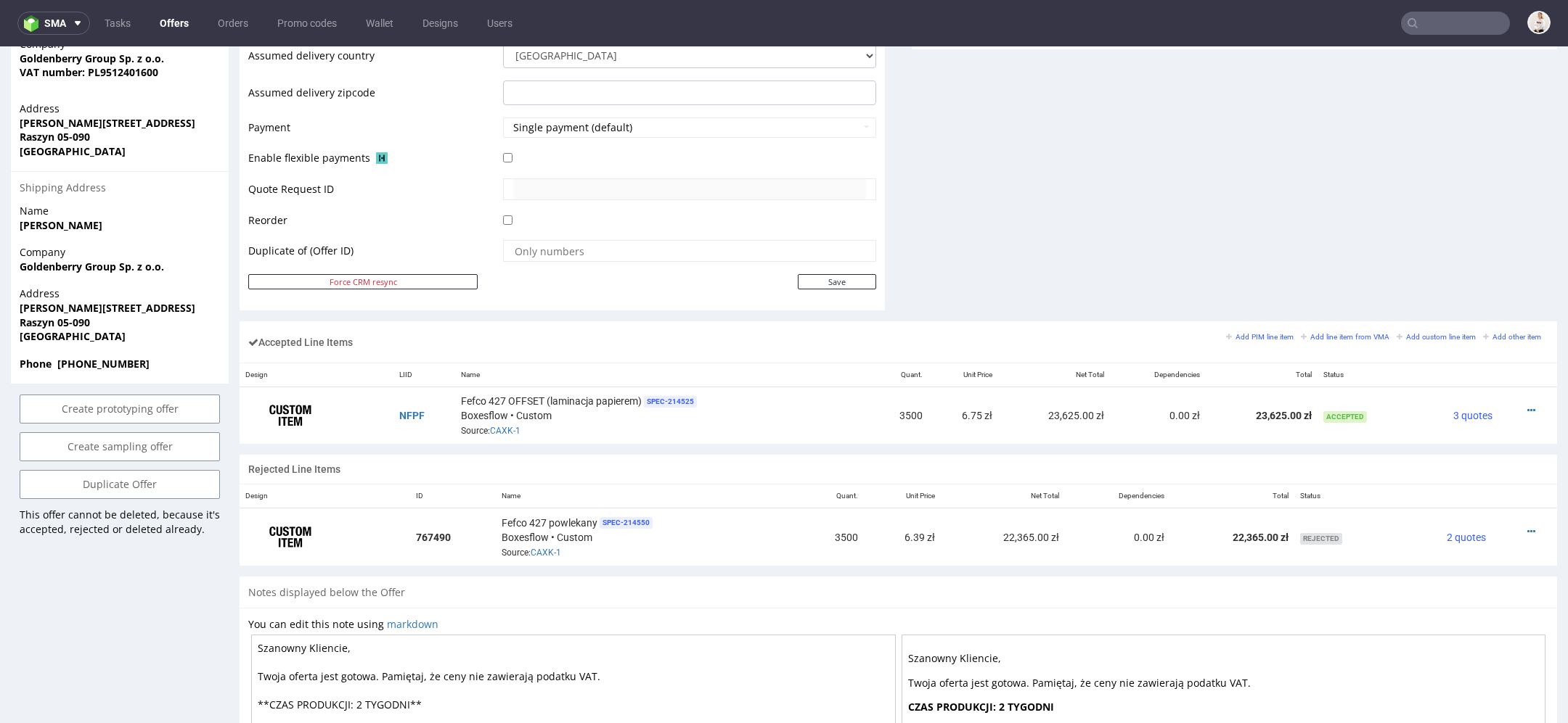
scroll to position [677, 0]
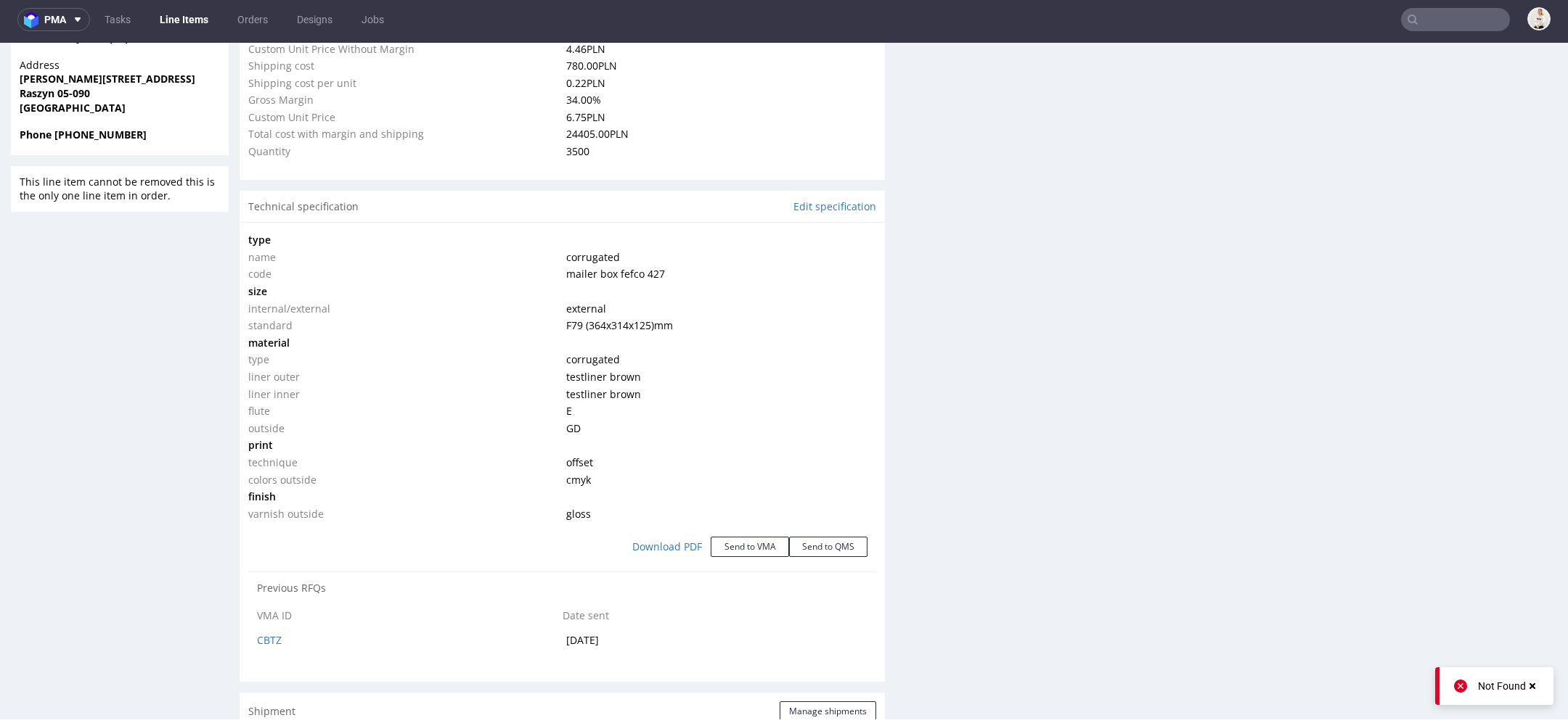
scroll to position [1084, 0]
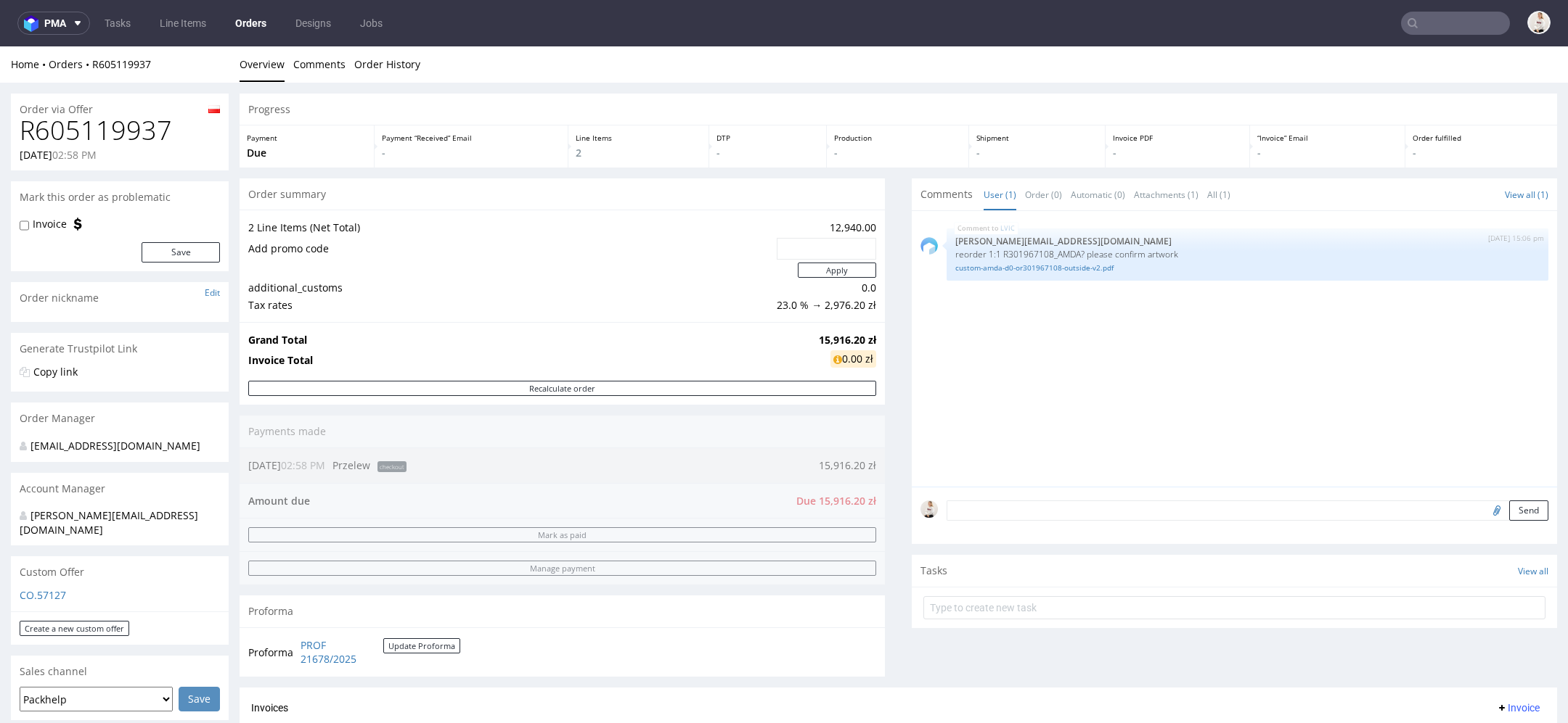
click at [98, 133] on h1 "R605119937" at bounding box center [120, 130] width 201 height 29
copy h1 "R605119937"
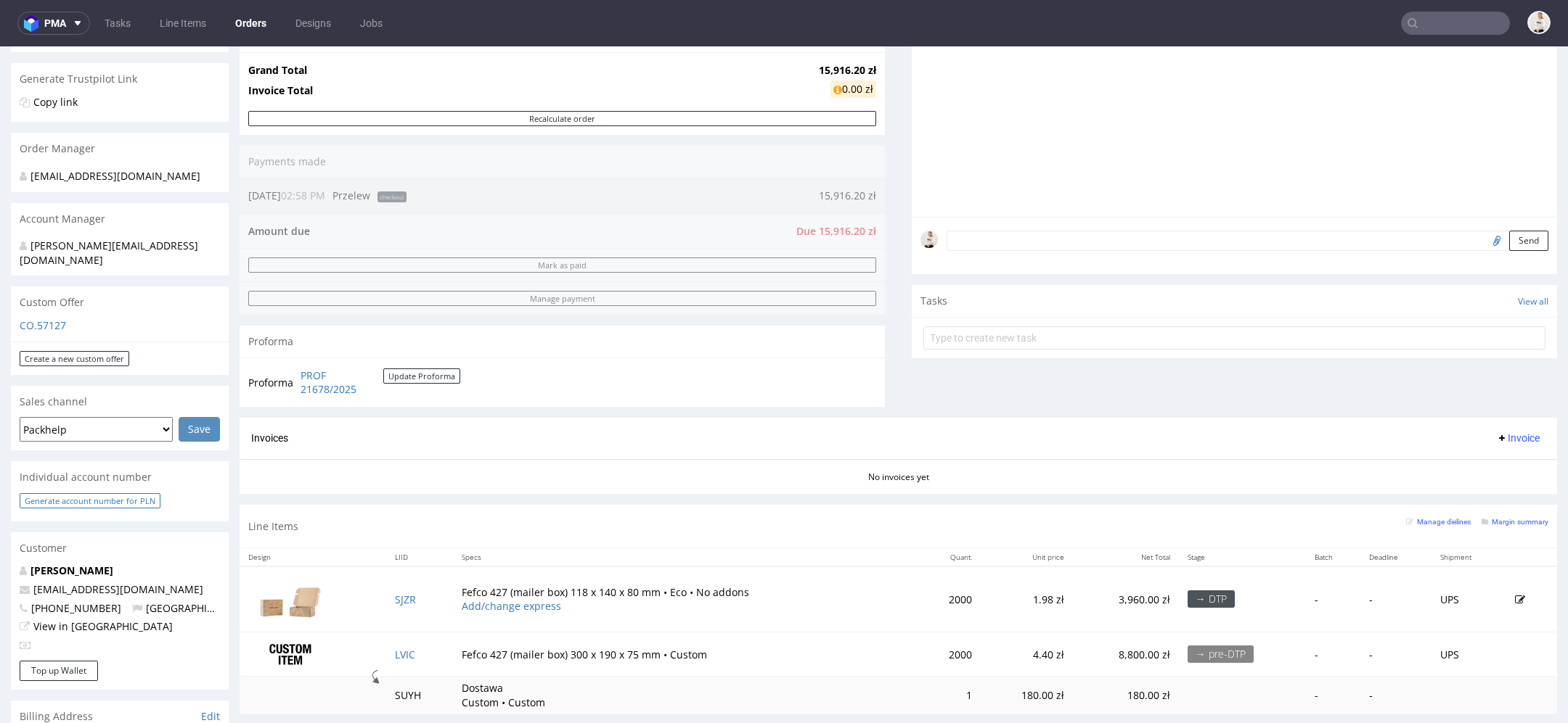
scroll to position [281, 0]
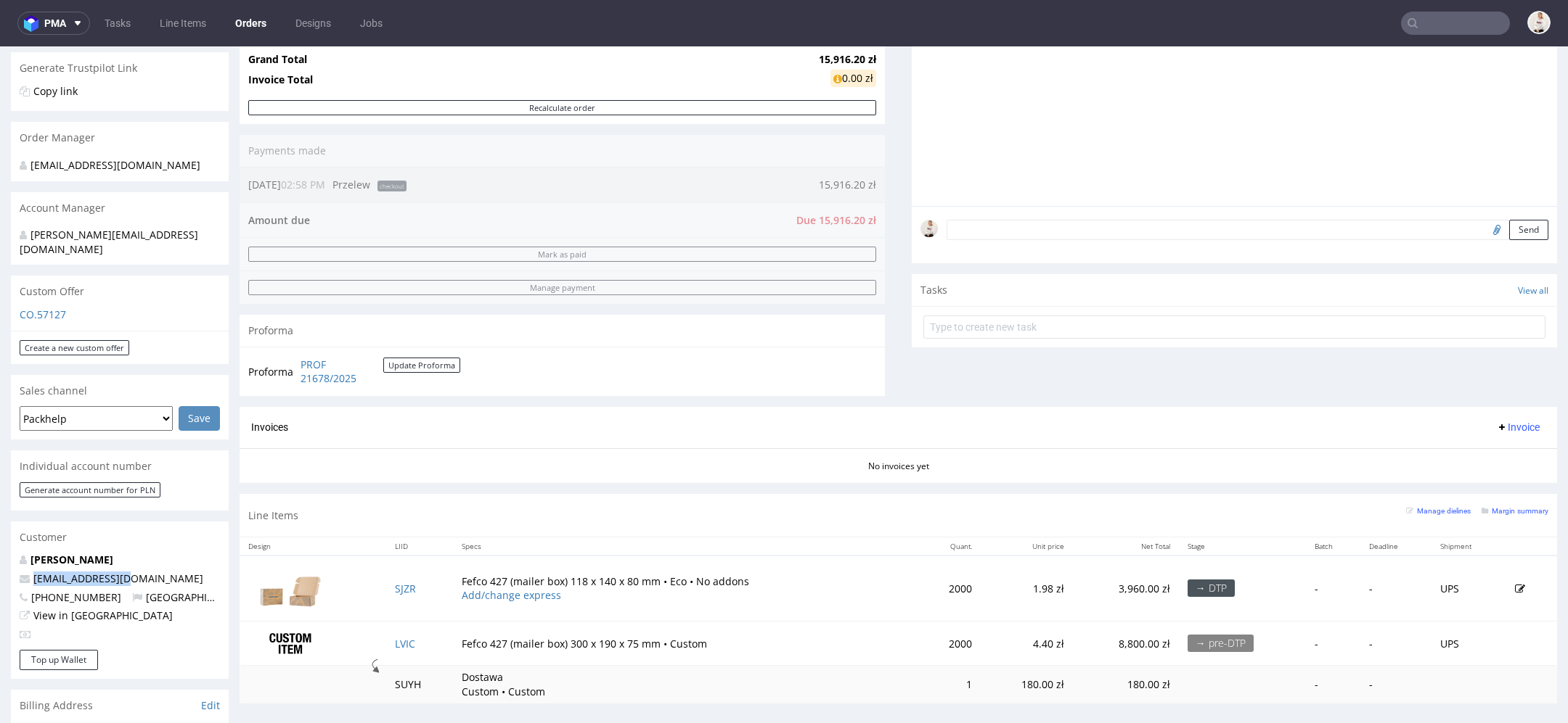
drag, startPoint x: 132, startPoint y: 565, endPoint x: 31, endPoint y: 569, distance: 101.1
click at [31, 572] on p "[PERSON_NAME][EMAIL_ADDRESS][DOMAIN_NAME]" at bounding box center [120, 579] width 201 height 15
copy link "[PERSON_NAME][EMAIL_ADDRESS][DOMAIN_NAME]"
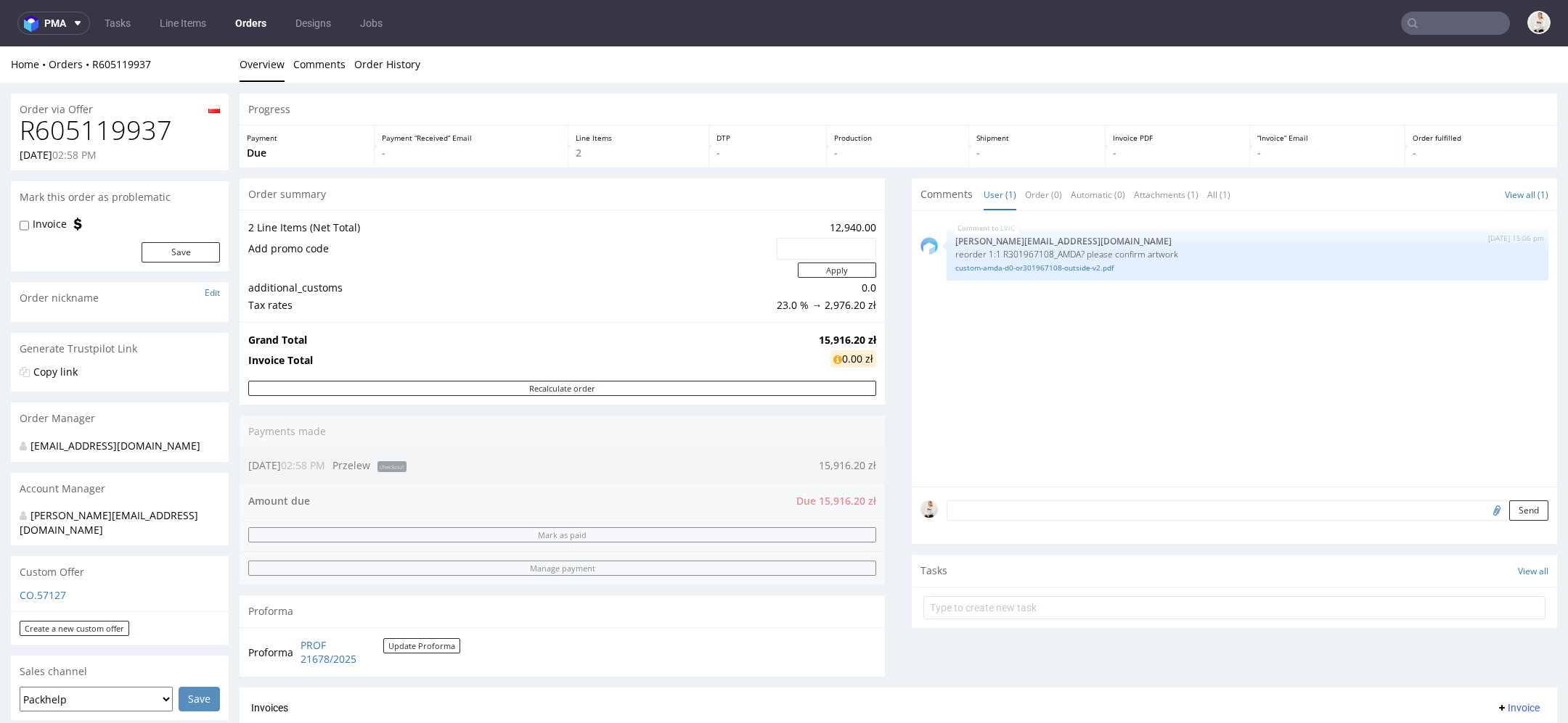
click at [107, 129] on h1 "R605119937" at bounding box center [120, 130] width 201 height 29
copy h1 "R605119937"
click at [831, 341] on strong "15,916.20 zł" at bounding box center [848, 340] width 58 height 14
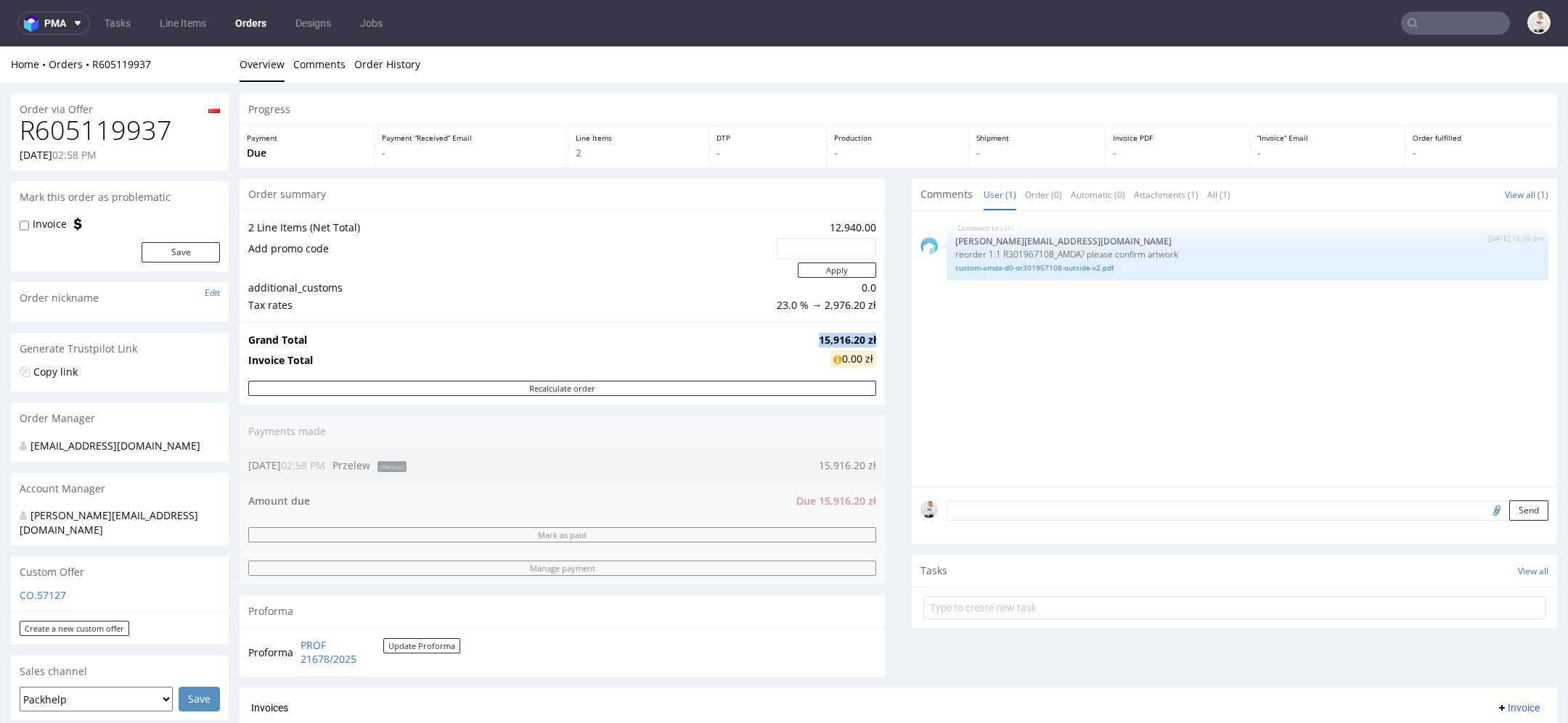
click at [831, 341] on strong "15,916.20 zł" at bounding box center [848, 340] width 58 height 14
copy strong "15,916.20 zł"
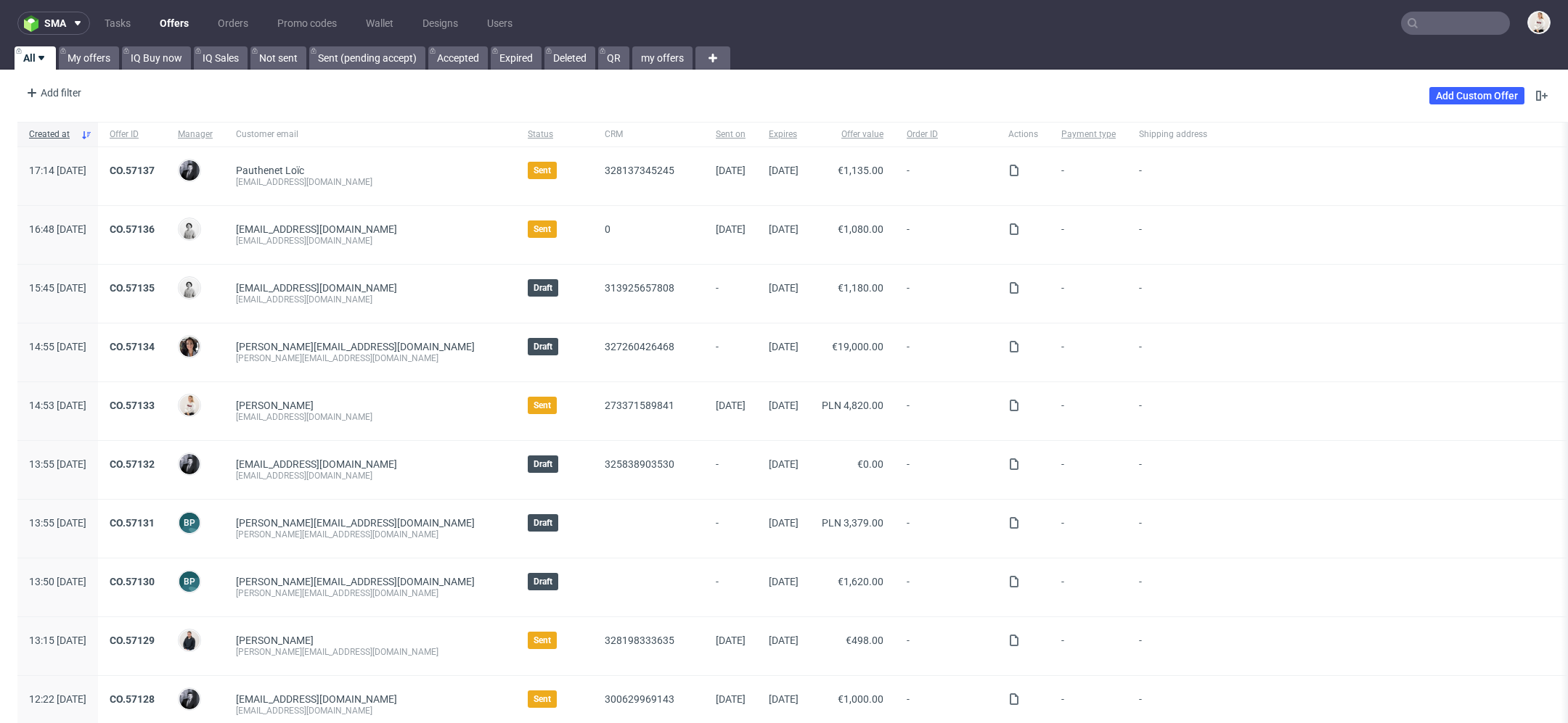
click at [1413, 28] on input "text" at bounding box center [1456, 23] width 109 height 23
